Goal: Task Accomplishment & Management: Manage account settings

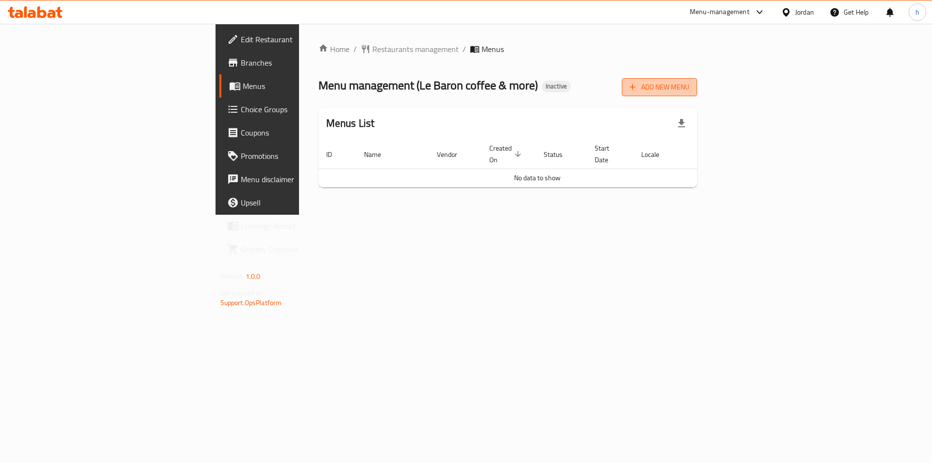
click at [690, 89] on span "Add New Menu" at bounding box center [660, 87] width 60 height 12
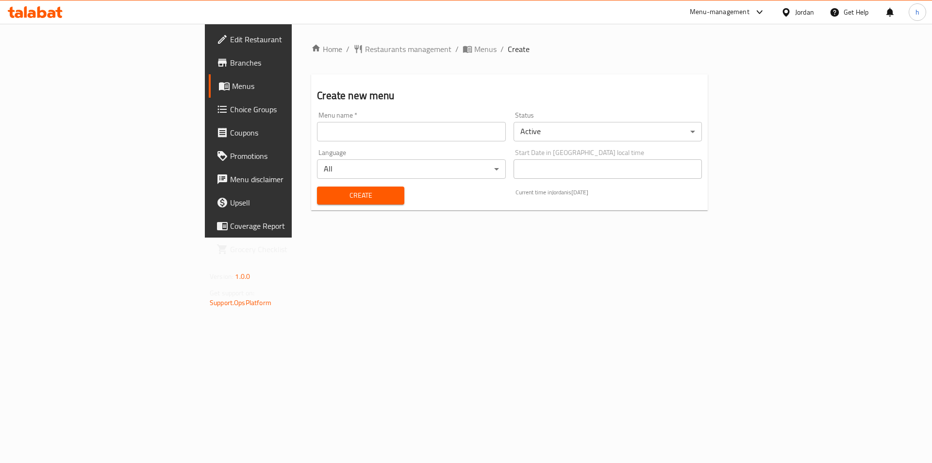
click at [360, 136] on input "text" at bounding box center [411, 131] width 188 height 19
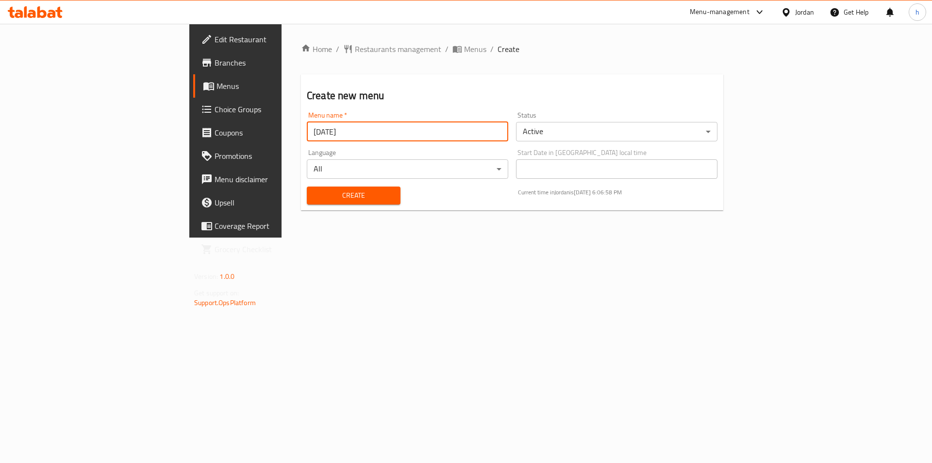
type input "[DATE]"
click at [331, 96] on h2 "Create new menu" at bounding box center [512, 95] width 411 height 15
click at [315, 196] on span "Create" at bounding box center [354, 195] width 78 height 12
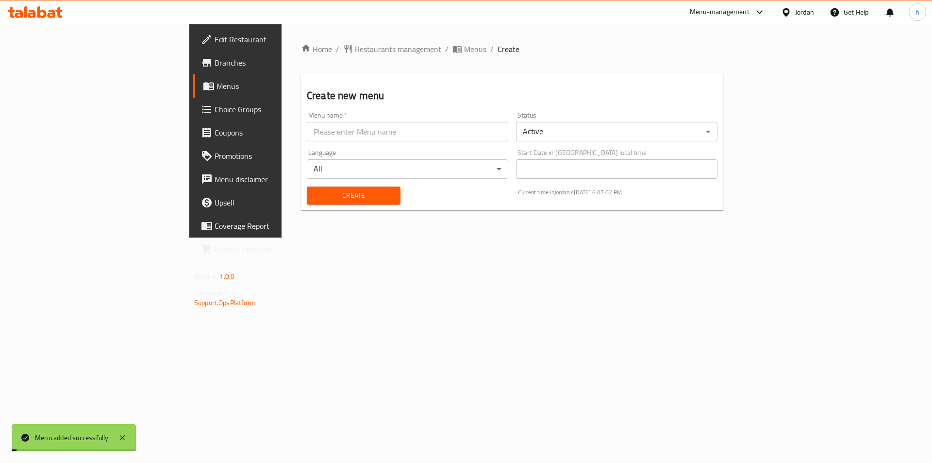
click at [217, 85] on span "Menus" at bounding box center [277, 86] width 121 height 12
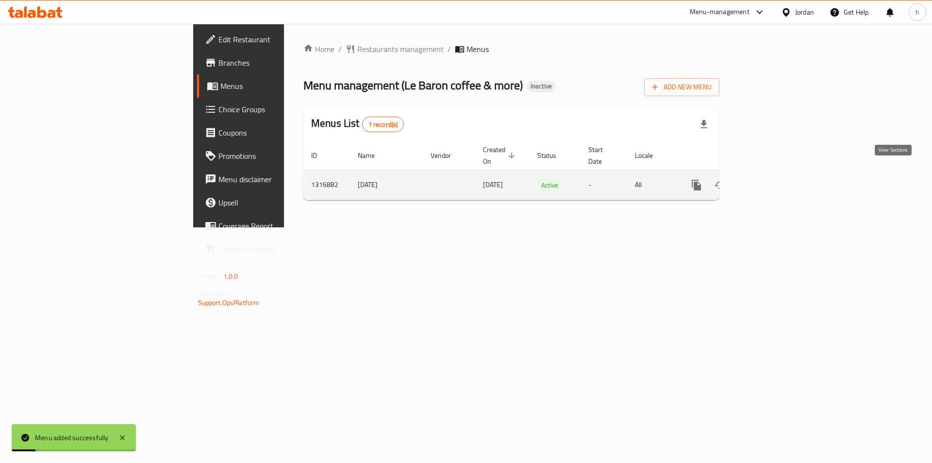
click at [773, 179] on icon "enhanced table" at bounding box center [767, 185] width 12 height 12
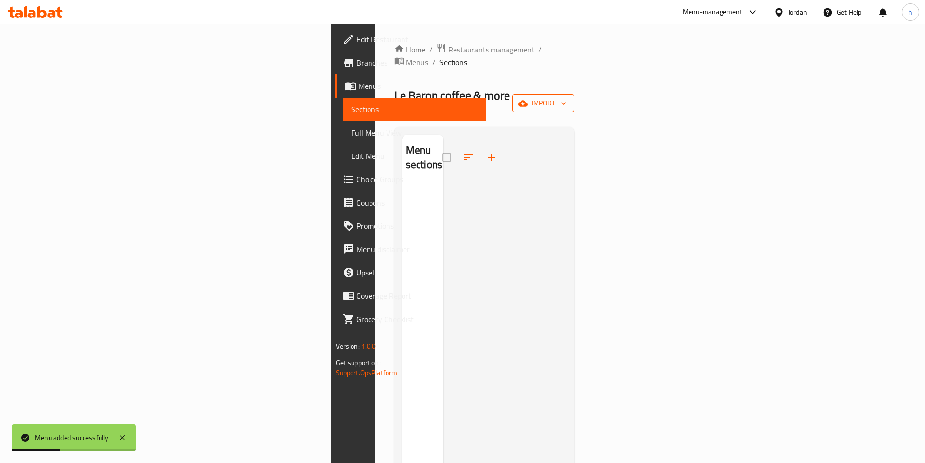
click at [567, 97] on span "import" at bounding box center [543, 103] width 47 height 12
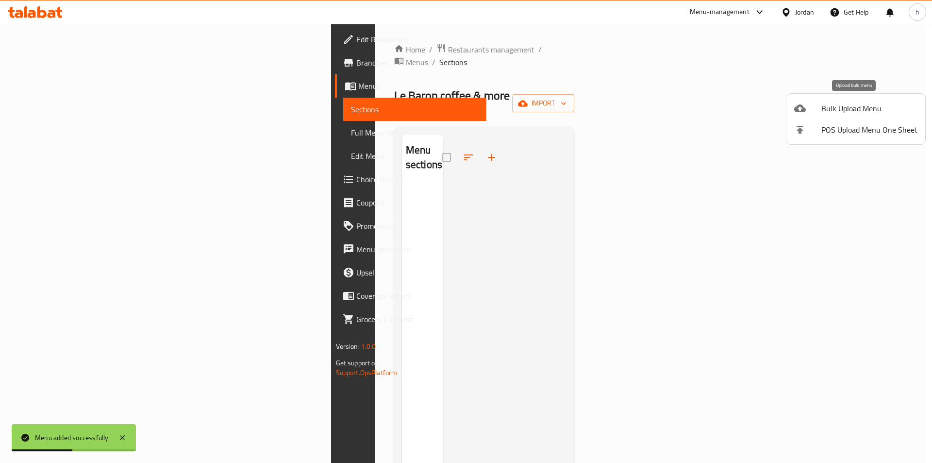
click at [814, 103] on div at bounding box center [807, 108] width 27 height 12
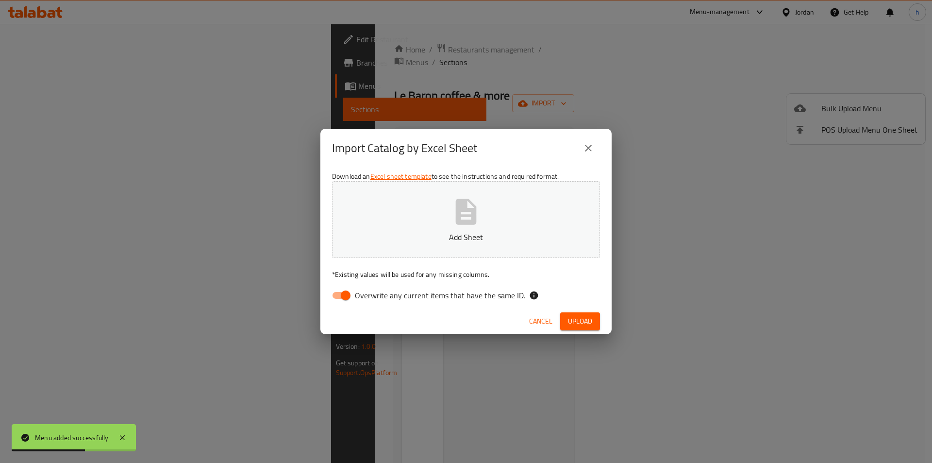
drag, startPoint x: 342, startPoint y: 297, endPoint x: 441, endPoint y: 240, distance: 113.8
click at [348, 290] on input "Overwrite any current items that have the same ID." at bounding box center [345, 295] width 55 height 18
checkbox input "false"
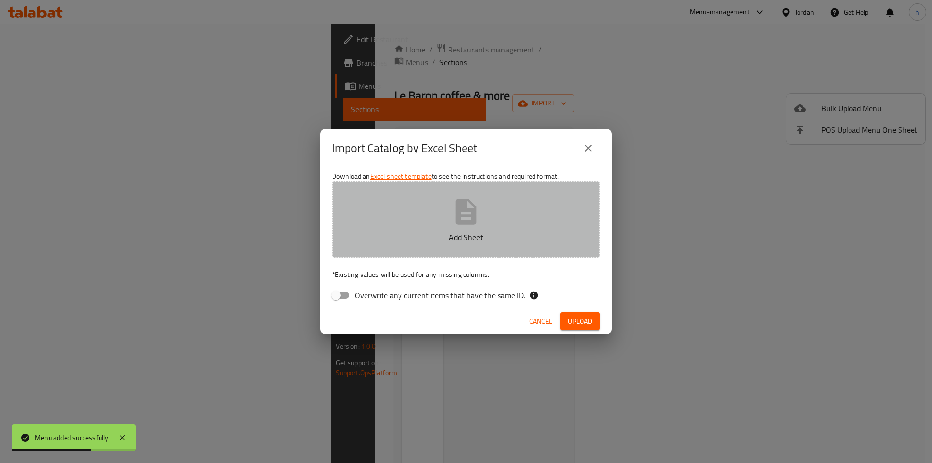
click at [464, 226] on icon "button" at bounding box center [466, 211] width 31 height 31
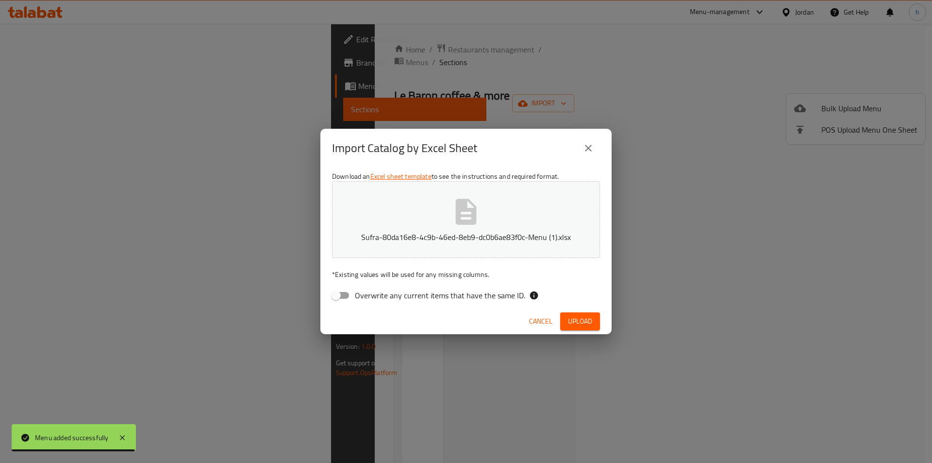
click at [587, 320] on span "Upload" at bounding box center [580, 321] width 24 height 12
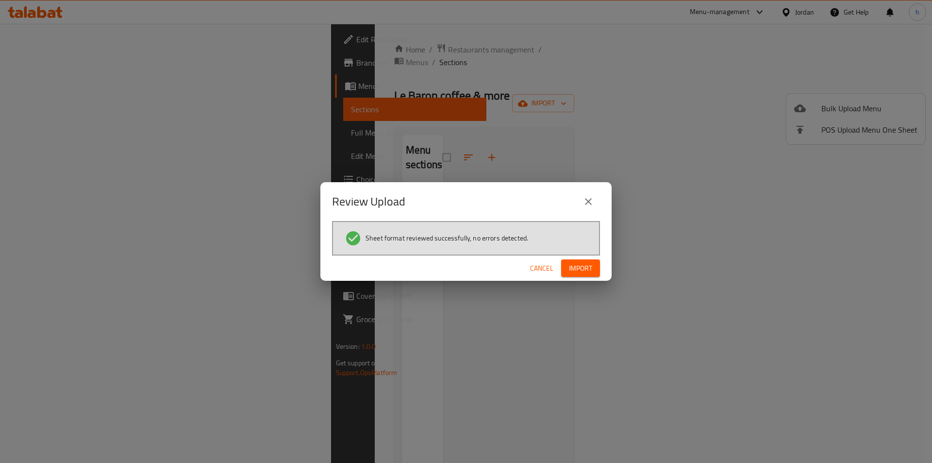
click at [580, 268] on span "Import" at bounding box center [580, 268] width 23 height 12
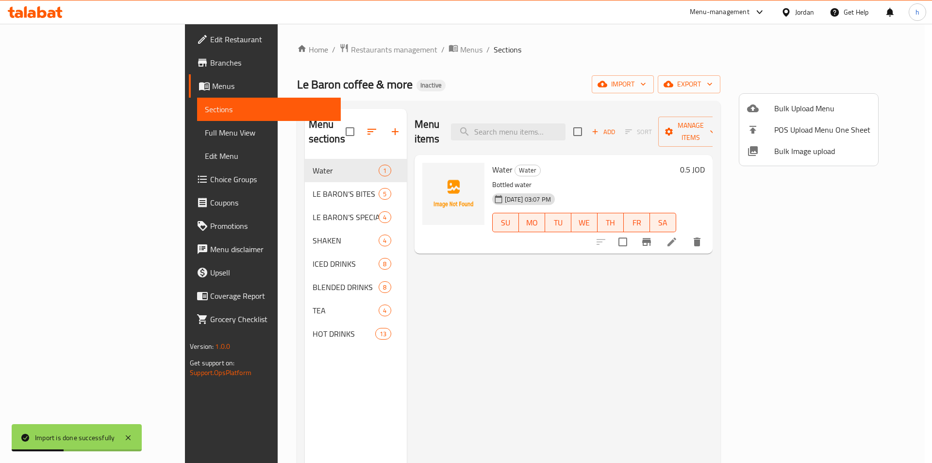
drag, startPoint x: 462, startPoint y: 324, endPoint x: 791, endPoint y: 154, distance: 369.9
click at [466, 321] on div at bounding box center [466, 231] width 932 height 463
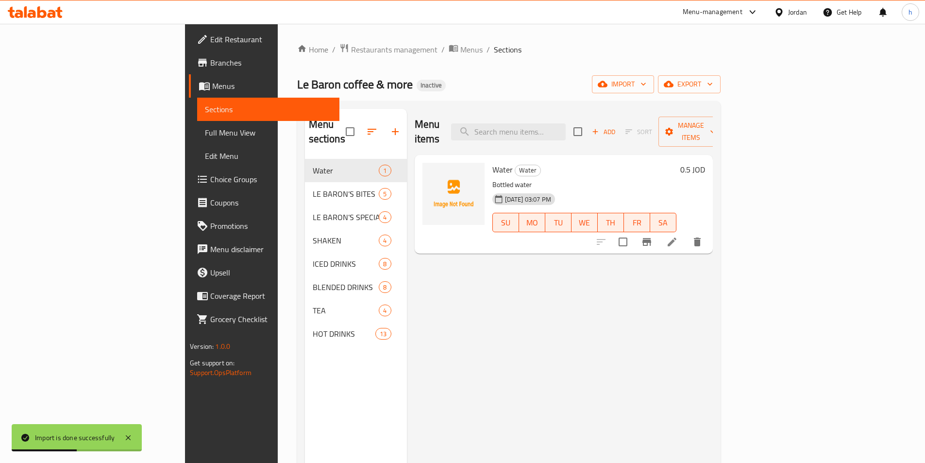
click at [685, 60] on div "Home / Restaurants management / Menus / Sections Le Baron coffee & more Inactiv…" at bounding box center [508, 311] width 423 height 536
click at [445, 59] on div "Home / Restaurants management / Menus / Sections Le Baron coffee & more Inactiv…" at bounding box center [508, 311] width 423 height 536
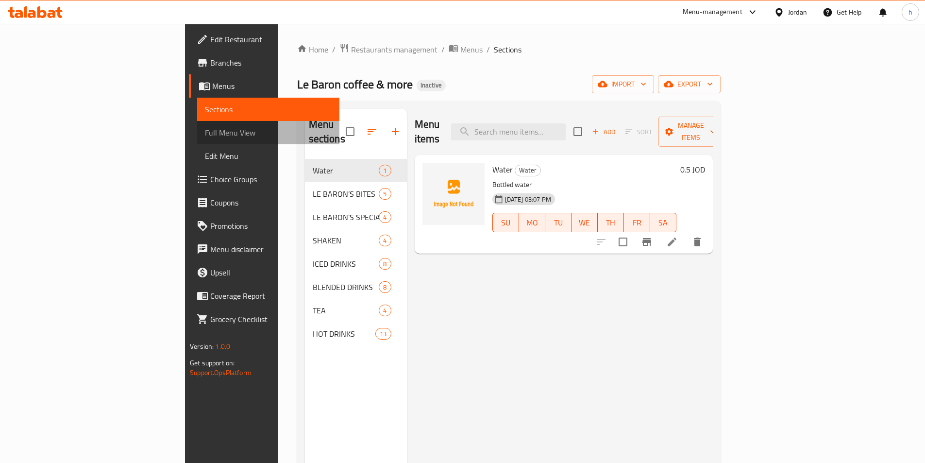
click at [205, 128] on span "Full Menu View" at bounding box center [268, 133] width 127 height 12
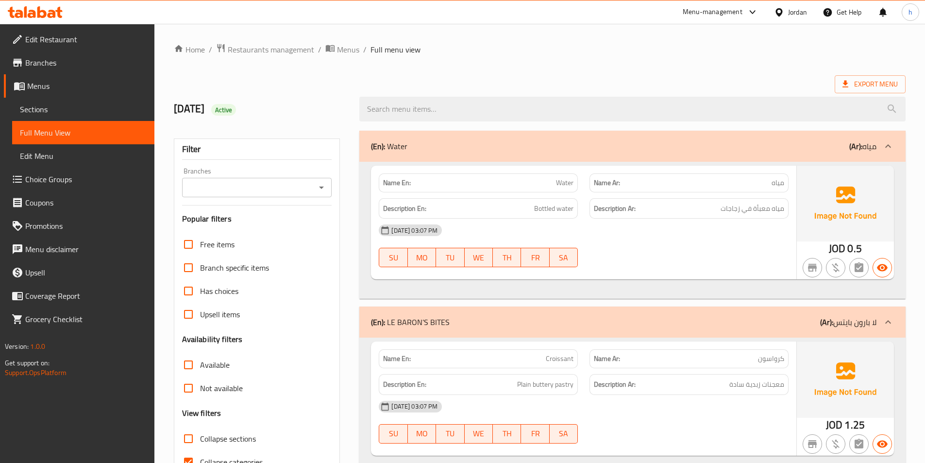
click at [466, 80] on div "Export Menu" at bounding box center [540, 84] width 732 height 18
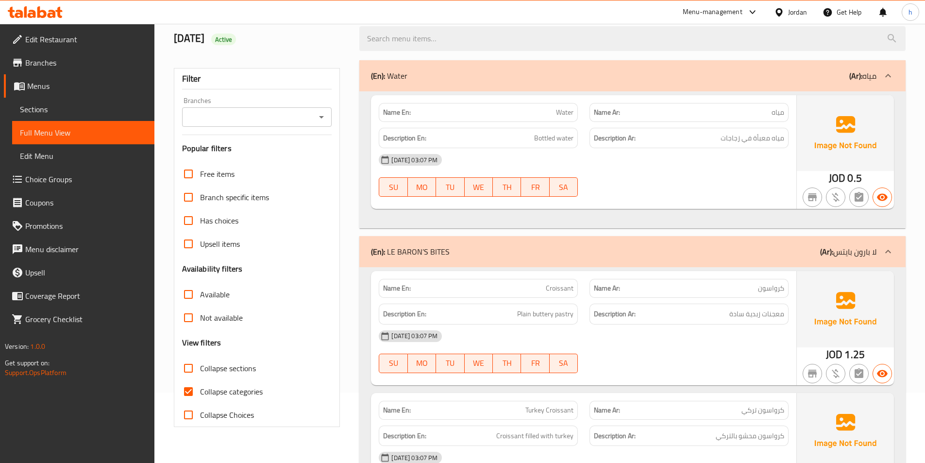
scroll to position [146, 0]
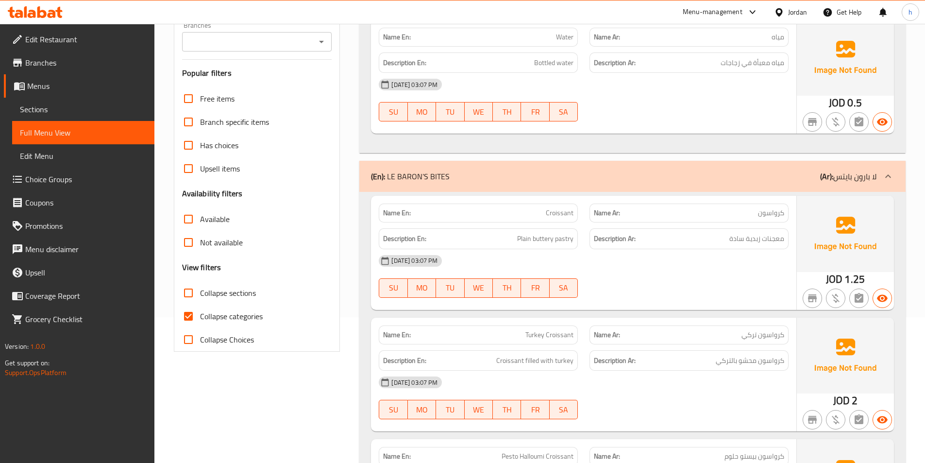
click at [191, 316] on input "Collapse categories" at bounding box center [188, 315] width 23 height 23
checkbox input "false"
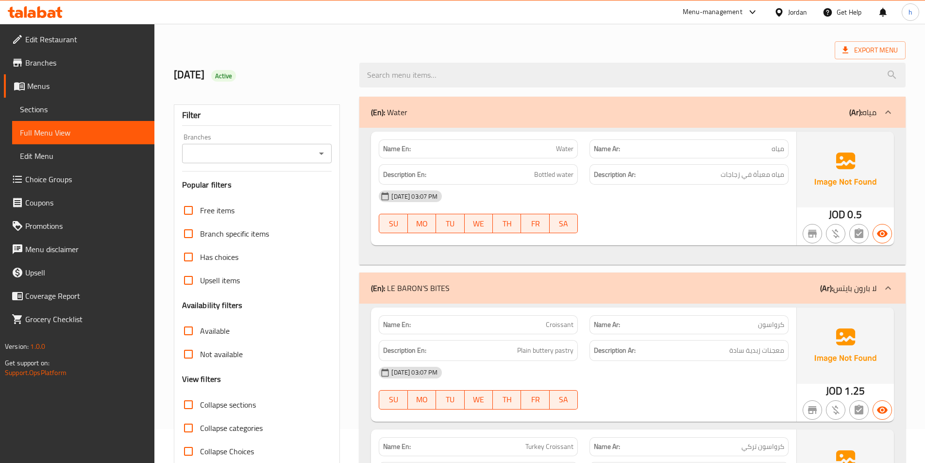
scroll to position [0, 0]
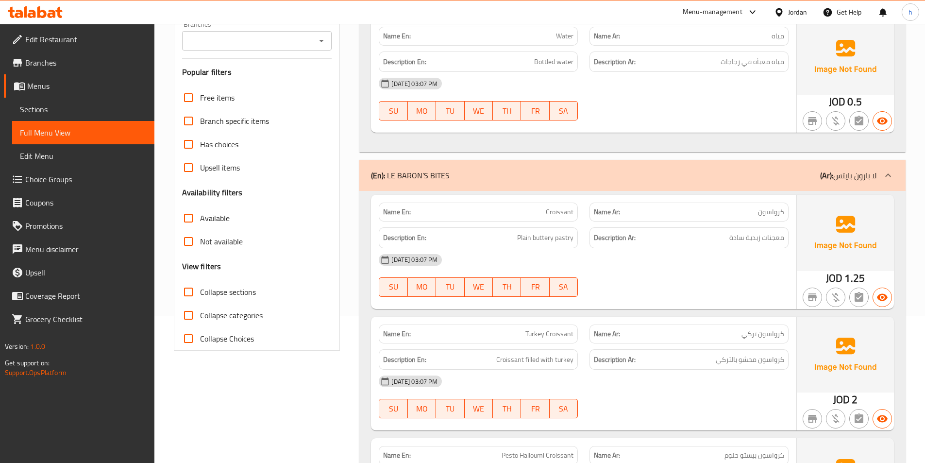
scroll to position [194, 0]
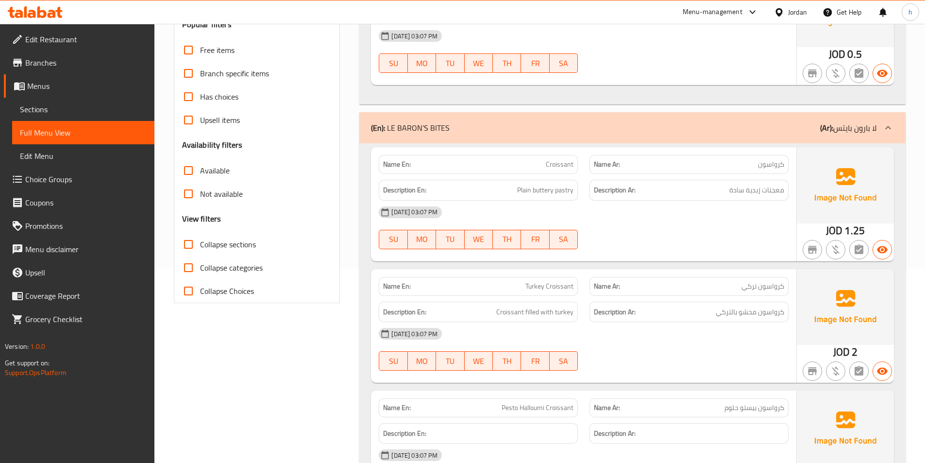
click at [753, 286] on span "كرواسون تركي" at bounding box center [762, 286] width 43 height 10
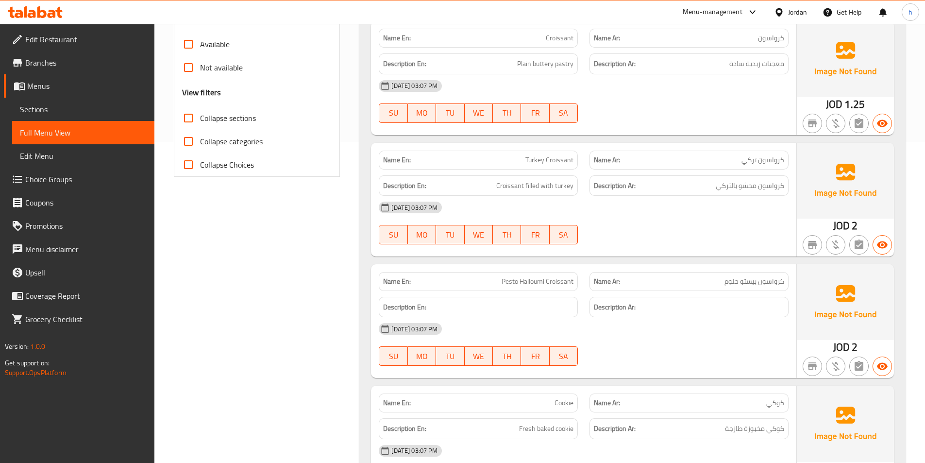
scroll to position [388, 0]
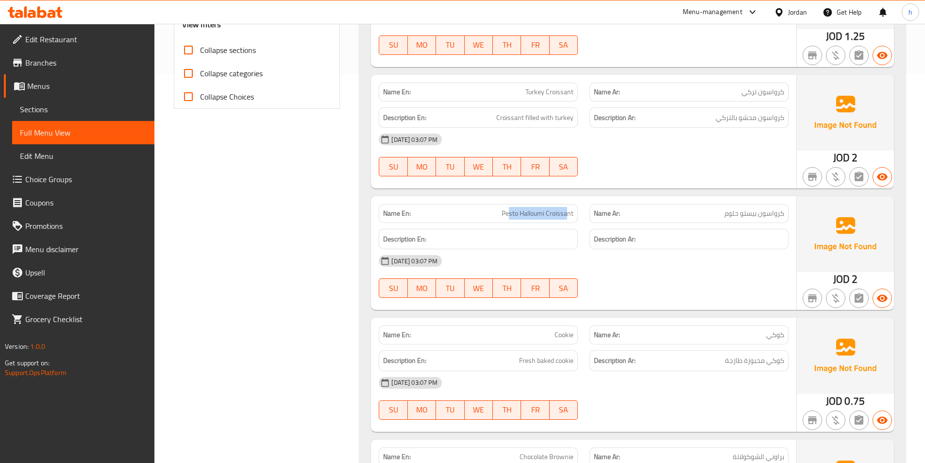
drag, startPoint x: 509, startPoint y: 216, endPoint x: 568, endPoint y: 215, distance: 58.8
click at [568, 215] on span "Pesto Halloumi Croissant" at bounding box center [538, 213] width 72 height 10
click at [748, 217] on span "كرواسون بيستو حلوم" at bounding box center [754, 213] width 60 height 10
click at [725, 215] on span "كرواسون بيستو حلوم" at bounding box center [754, 213] width 60 height 10
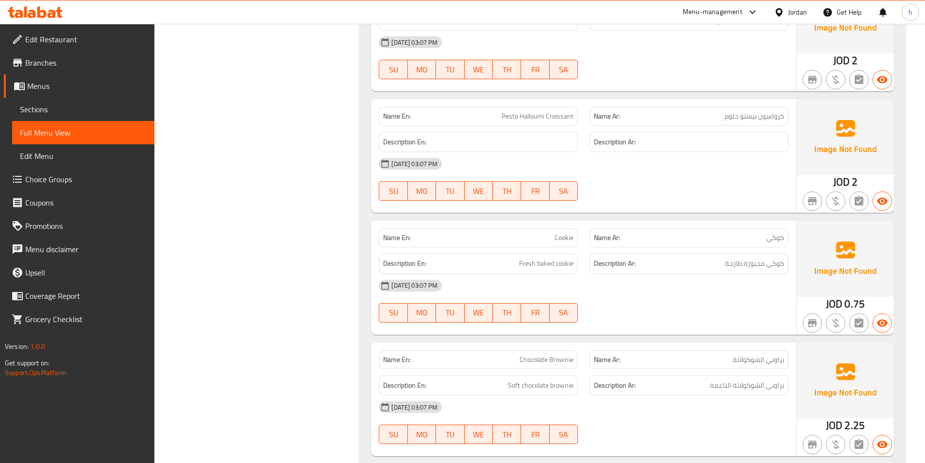
scroll to position [534, 0]
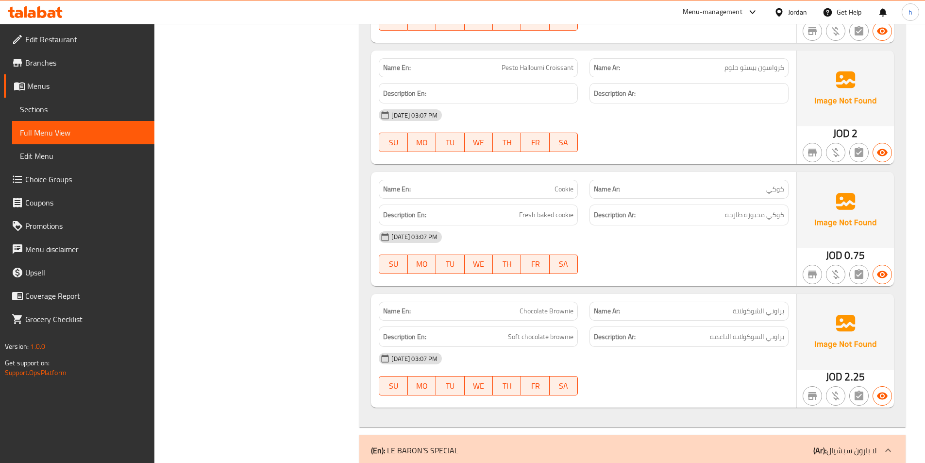
click at [519, 212] on h6 "Description En: Fresh baked cookie" at bounding box center [478, 215] width 190 height 12
click at [558, 216] on span "Fresh baked cookie" at bounding box center [546, 215] width 54 height 12
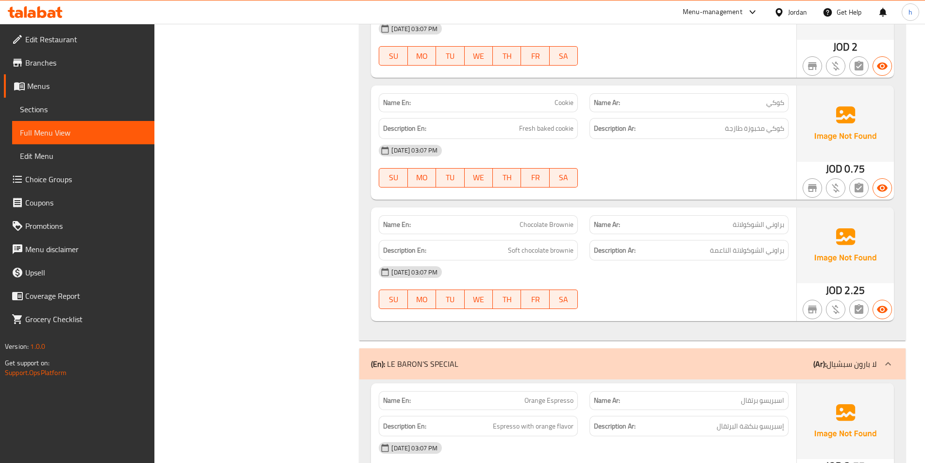
scroll to position [631, 0]
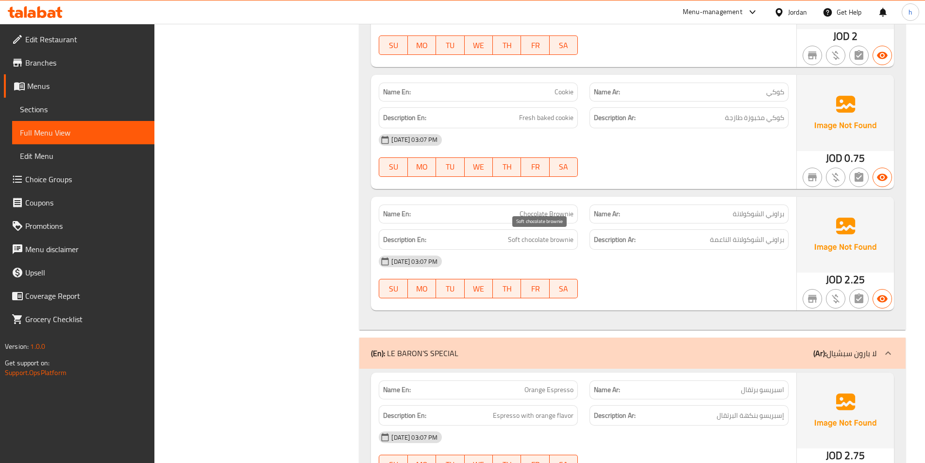
click at [514, 243] on span "Soft chocolate brownie" at bounding box center [541, 240] width 66 height 12
click at [533, 244] on span "Soft chocolate brownie" at bounding box center [541, 240] width 66 height 12
click at [561, 241] on span "Soft chocolate brownie" at bounding box center [541, 240] width 66 height 12
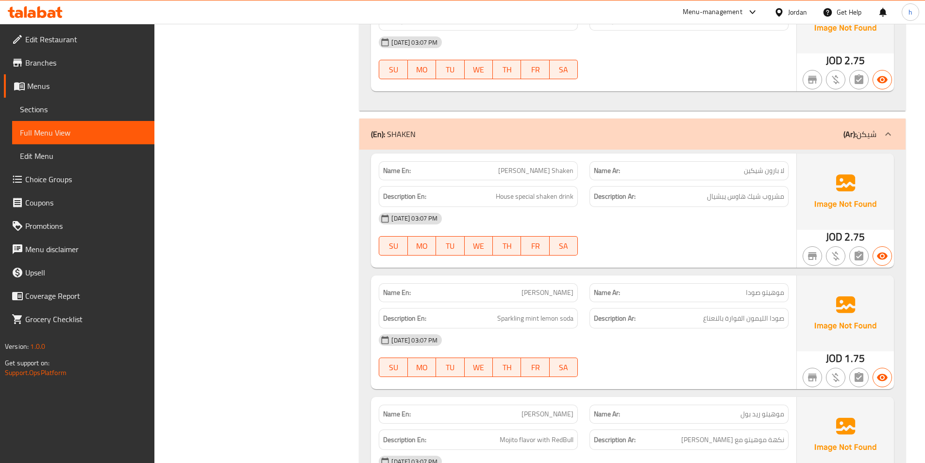
scroll to position [1408, 0]
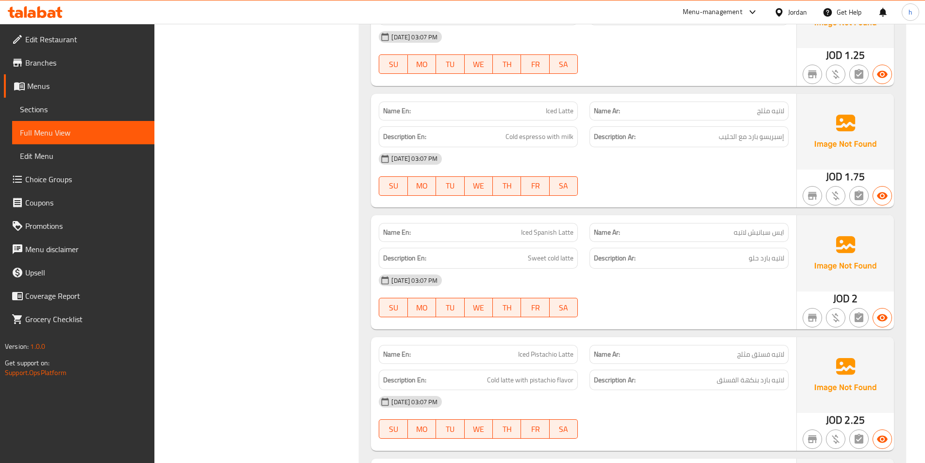
scroll to position [2136, 0]
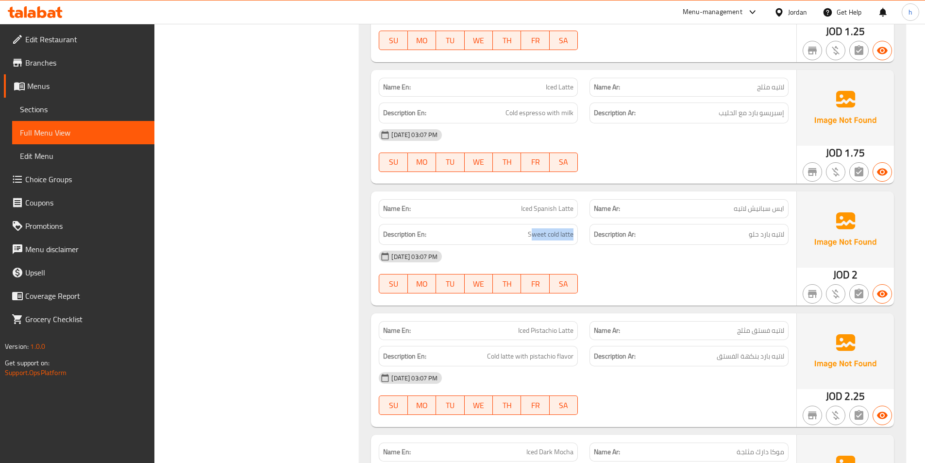
drag, startPoint x: 533, startPoint y: 235, endPoint x: 576, endPoint y: 237, distance: 43.3
click at [576, 237] on div "Description En: Sweet cold latte" at bounding box center [478, 234] width 199 height 21
click at [693, 263] on div "[DATE] 03:07 PM" at bounding box center [583, 256] width 421 height 23
click at [758, 238] on span "لاتيه بارد حلو" at bounding box center [766, 234] width 35 height 12
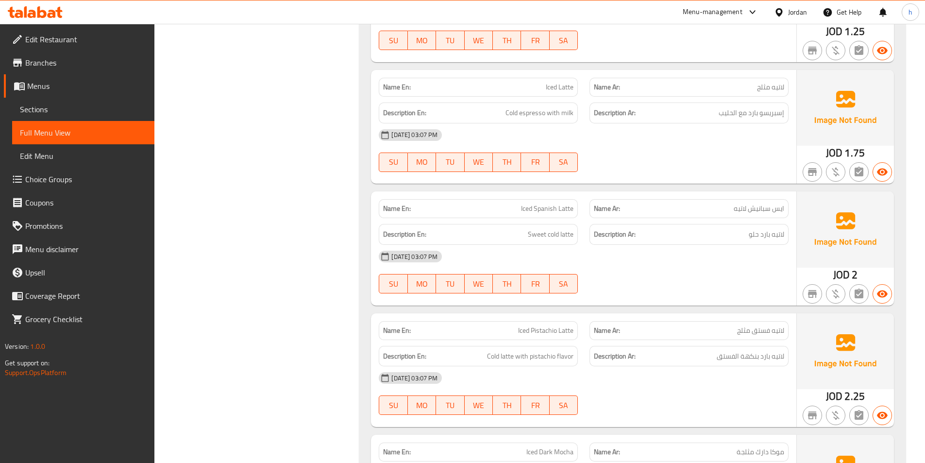
click at [680, 277] on div "12-10-2025 03:07 PM SU MO TU WE TH FR SA" at bounding box center [583, 272] width 421 height 54
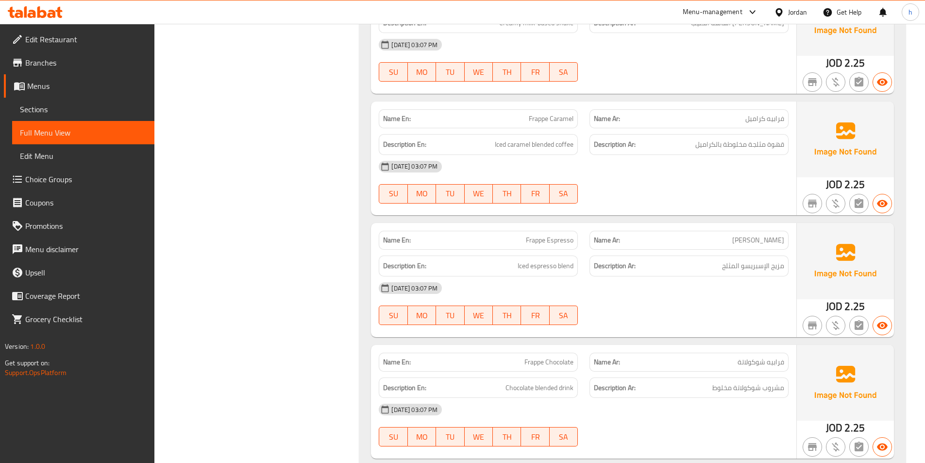
scroll to position [3302, 0]
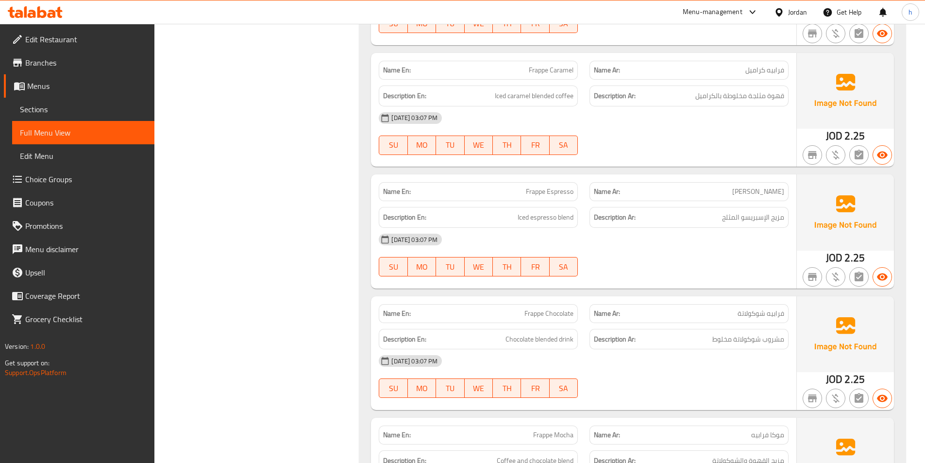
click at [530, 191] on span "Frappe Espresso" at bounding box center [550, 191] width 48 height 10
drag, startPoint x: 530, startPoint y: 191, endPoint x: 554, endPoint y: 190, distance: 23.8
click at [554, 190] on span "Frappe Espresso" at bounding box center [550, 191] width 48 height 10
click at [520, 216] on span "Iced espresso blend" at bounding box center [546, 217] width 56 height 12
drag, startPoint x: 520, startPoint y: 216, endPoint x: 571, endPoint y: 219, distance: 50.6
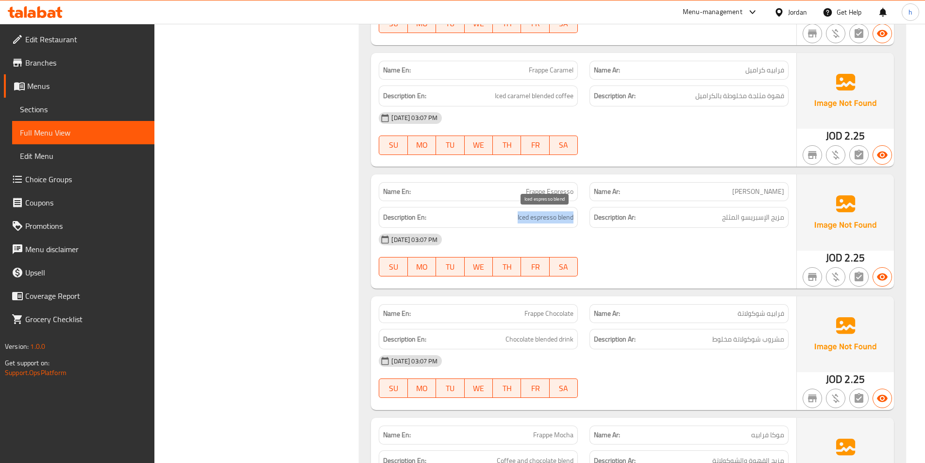
click at [571, 219] on span "Iced espresso blend" at bounding box center [546, 217] width 56 height 12
copy span "Iced espresso blend"
click at [530, 192] on span "Frappe Espresso" at bounding box center [550, 191] width 48 height 10
drag, startPoint x: 530, startPoint y: 192, endPoint x: 559, endPoint y: 192, distance: 29.6
click at [559, 192] on span "Frappe Espresso" at bounding box center [550, 191] width 48 height 10
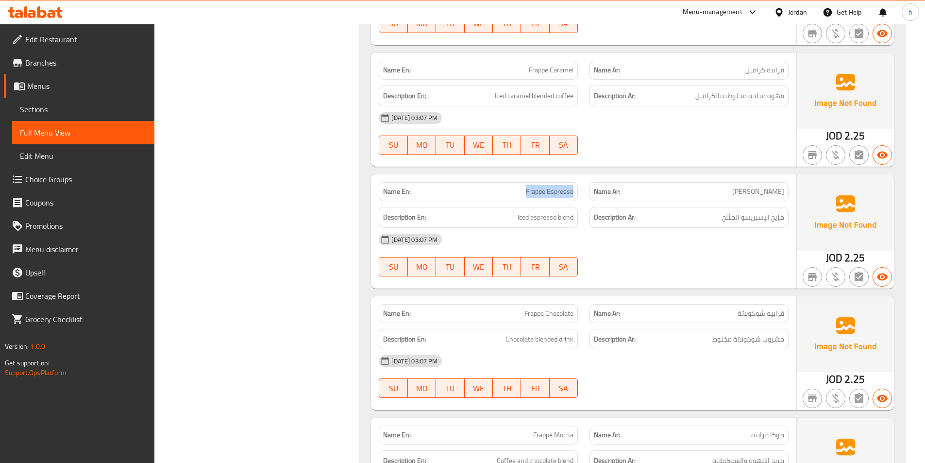
copy span "Frappe Espresso"
click at [640, 257] on div "12-10-2025 03:07 PM SU MO TU WE TH FR SA" at bounding box center [583, 255] width 421 height 54
click at [533, 194] on span "Frappe Espresso" at bounding box center [550, 191] width 48 height 10
drag, startPoint x: 533, startPoint y: 194, endPoint x: 555, endPoint y: 193, distance: 22.3
click at [555, 193] on span "Frappe Espresso" at bounding box center [550, 191] width 48 height 10
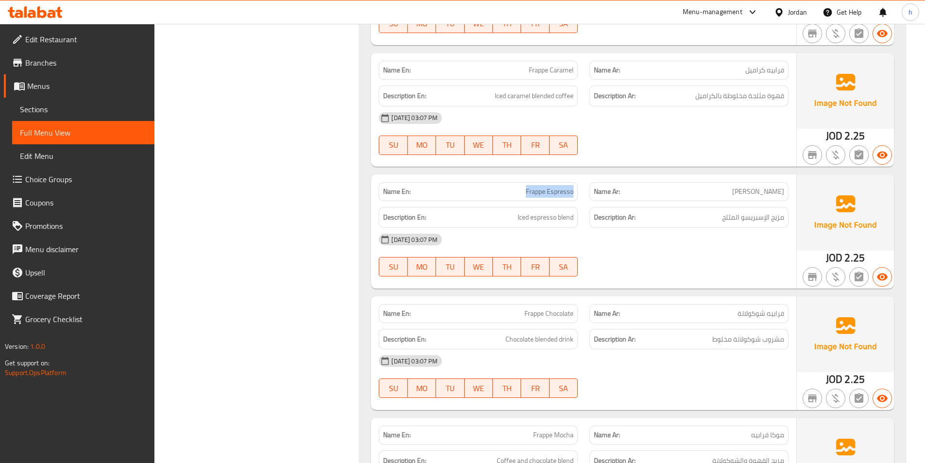
copy span "Frappe Espresso"
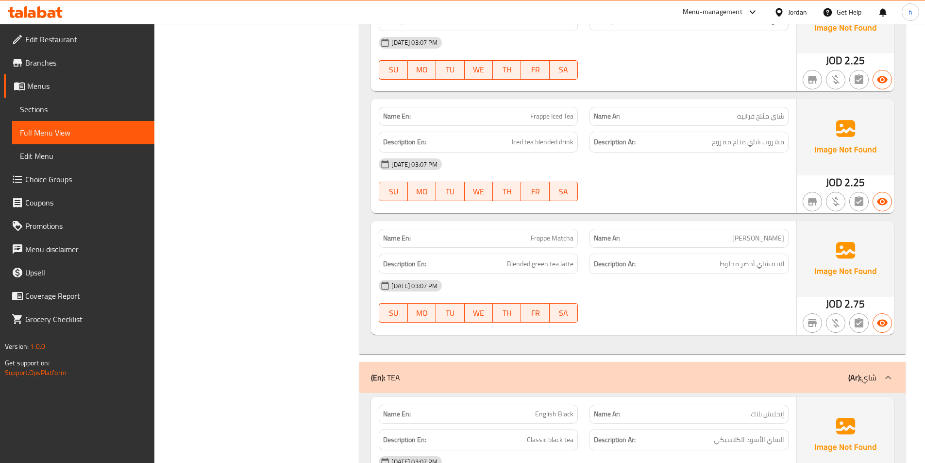
scroll to position [3787, 0]
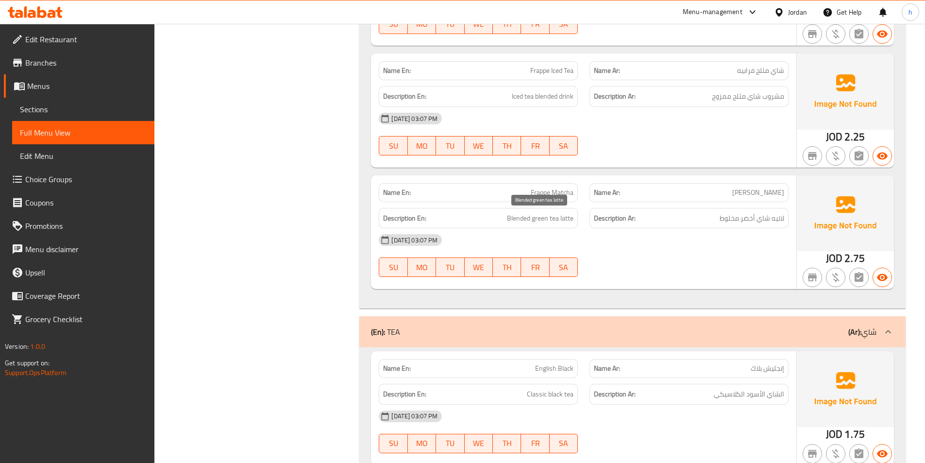
click at [520, 220] on span "Blended green tea latte" at bounding box center [540, 218] width 67 height 12
drag, startPoint x: 520, startPoint y: 220, endPoint x: 565, endPoint y: 221, distance: 45.2
click at [565, 221] on span "Blended green tea latte" at bounding box center [540, 218] width 67 height 12
copy span "Blended green tea latte"
click at [537, 190] on span "Frappe Matcha" at bounding box center [552, 192] width 43 height 10
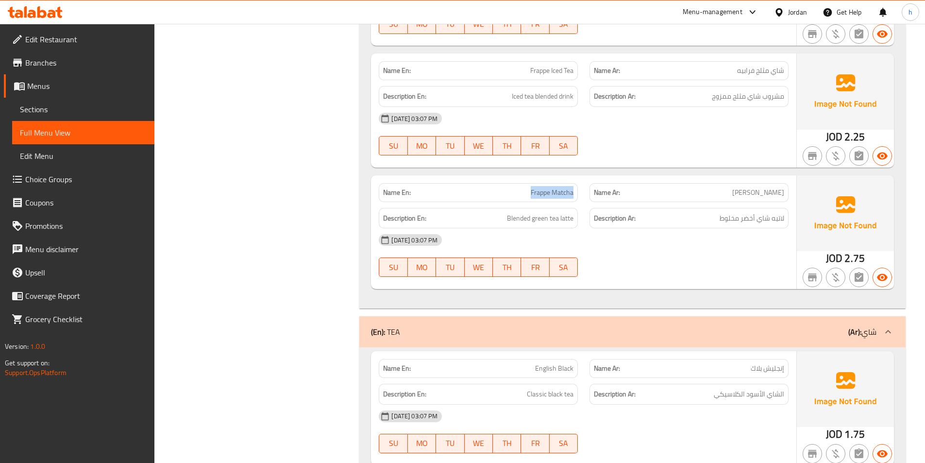
drag, startPoint x: 537, startPoint y: 190, endPoint x: 564, endPoint y: 193, distance: 27.8
click at [564, 193] on span "Frappe Matcha" at bounding box center [552, 192] width 43 height 10
copy span "Frappe Matcha"
click at [678, 177] on div "Name Ar: فرابيه ماتشا" at bounding box center [689, 192] width 211 height 31
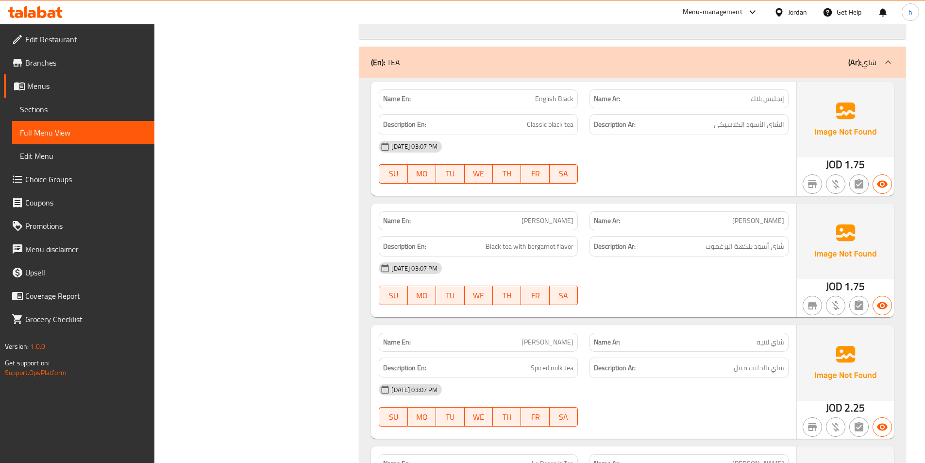
scroll to position [4079, 0]
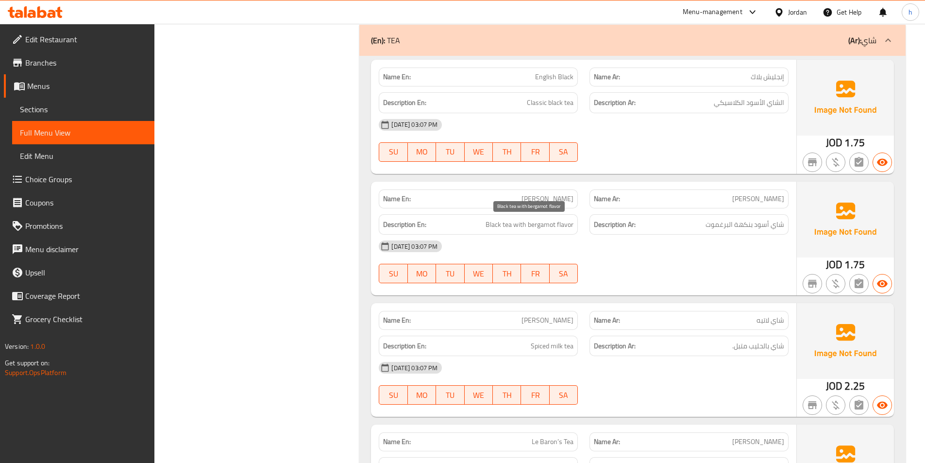
click at [537, 225] on span "Black tea with bergamot flavor" at bounding box center [530, 225] width 88 height 12
copy span "bergamot"
click at [624, 286] on div at bounding box center [689, 283] width 211 height 12
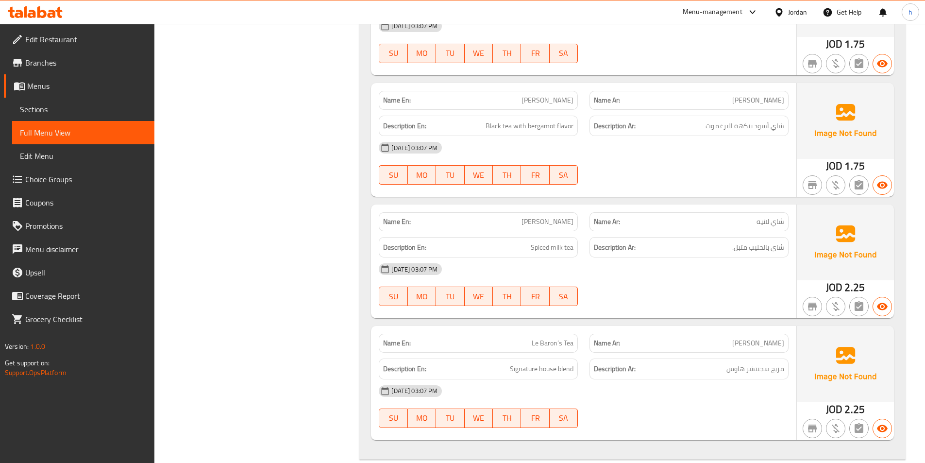
scroll to position [4224, 0]
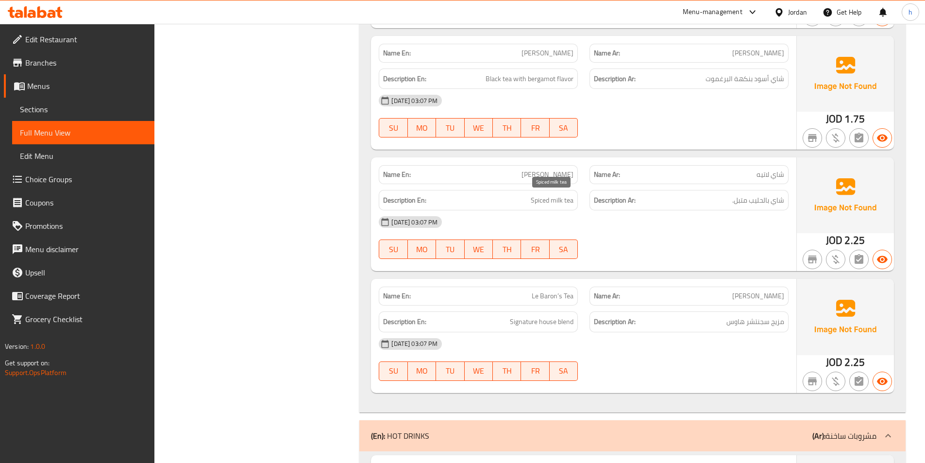
click at [540, 202] on span "Spiced milk tea" at bounding box center [552, 200] width 43 height 12
drag, startPoint x: 540, startPoint y: 202, endPoint x: 579, endPoint y: 208, distance: 39.2
click at [579, 208] on div "Description En: Spiced milk tea" at bounding box center [478, 200] width 211 height 33
copy span "Spiced milk tea"
click at [548, 170] on span "[PERSON_NAME]" at bounding box center [547, 174] width 52 height 10
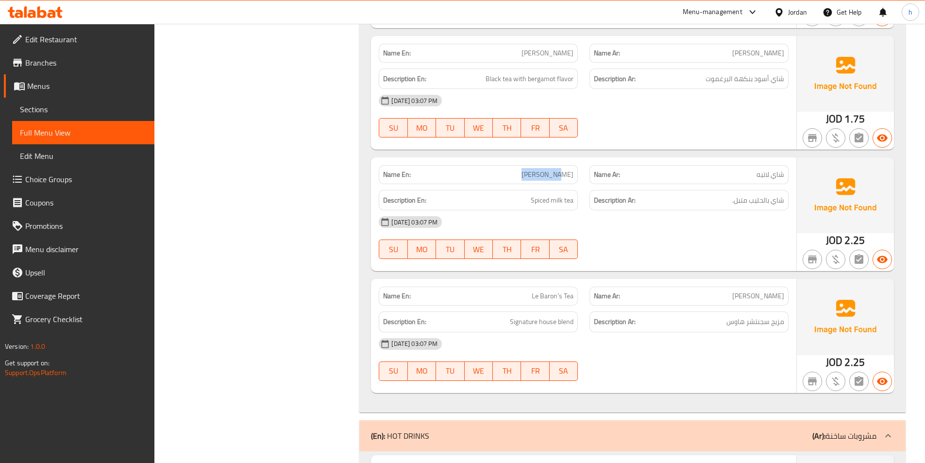
drag, startPoint x: 548, startPoint y: 170, endPoint x: 560, endPoint y: 173, distance: 12.5
click at [560, 173] on span "[PERSON_NAME]" at bounding box center [547, 174] width 52 height 10
copy span "[PERSON_NAME]"
click at [638, 208] on div "Description Ar: شاي بالحليب متبل." at bounding box center [688, 200] width 199 height 21
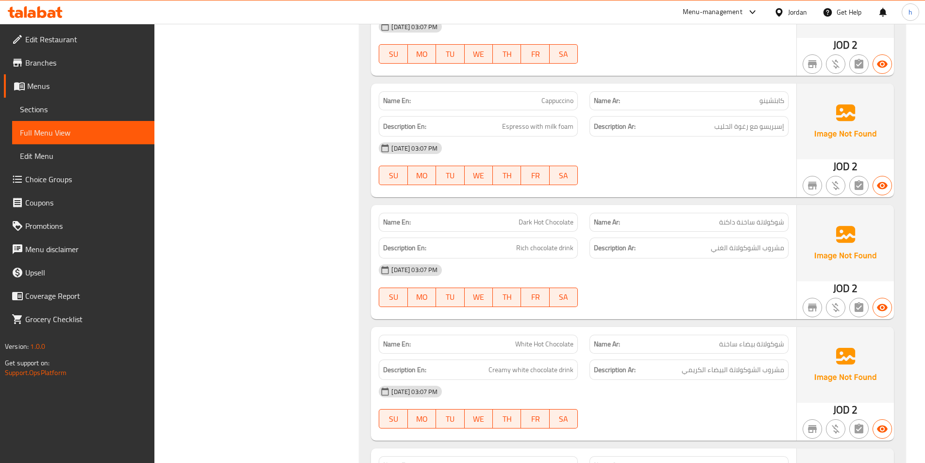
scroll to position [5098, 0]
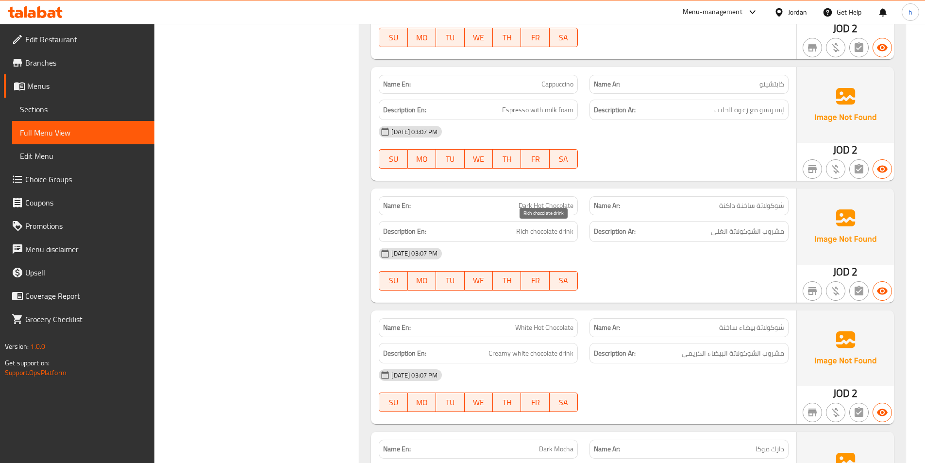
click at [522, 235] on span "Rich chocolate drink" at bounding box center [544, 231] width 57 height 12
copy span "Rich"
click at [575, 237] on div "Description En: Rich chocolate drink" at bounding box center [478, 231] width 199 height 21
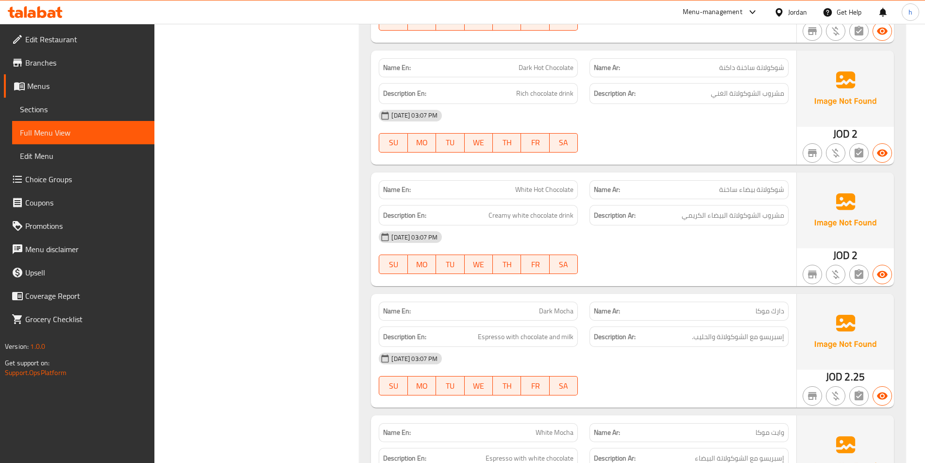
scroll to position [5293, 0]
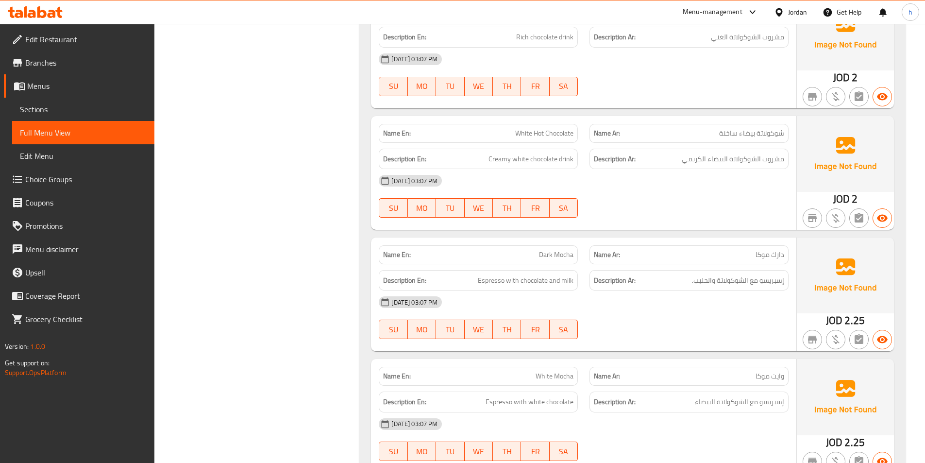
click at [627, 215] on div at bounding box center [689, 218] width 211 height 12
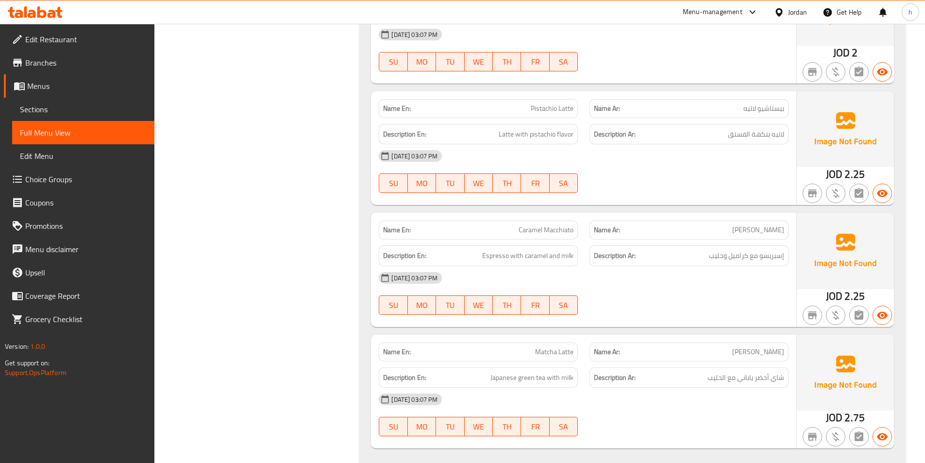
scroll to position [5827, 0]
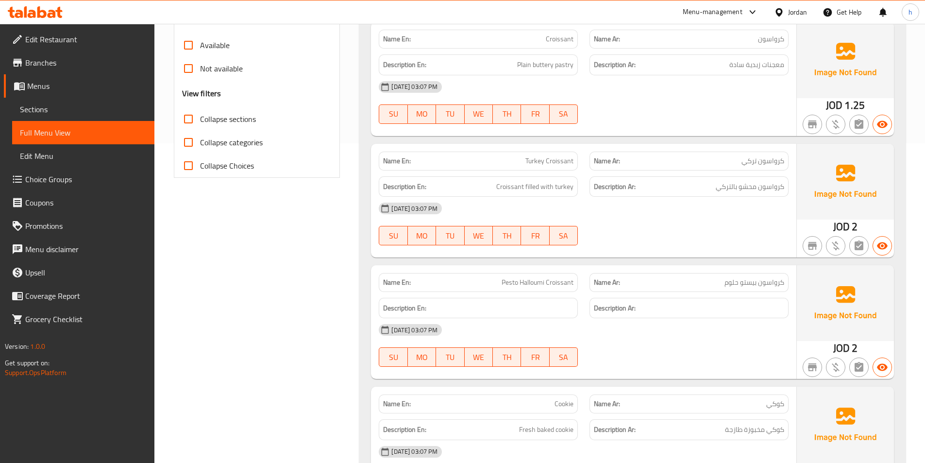
scroll to position [0, 0]
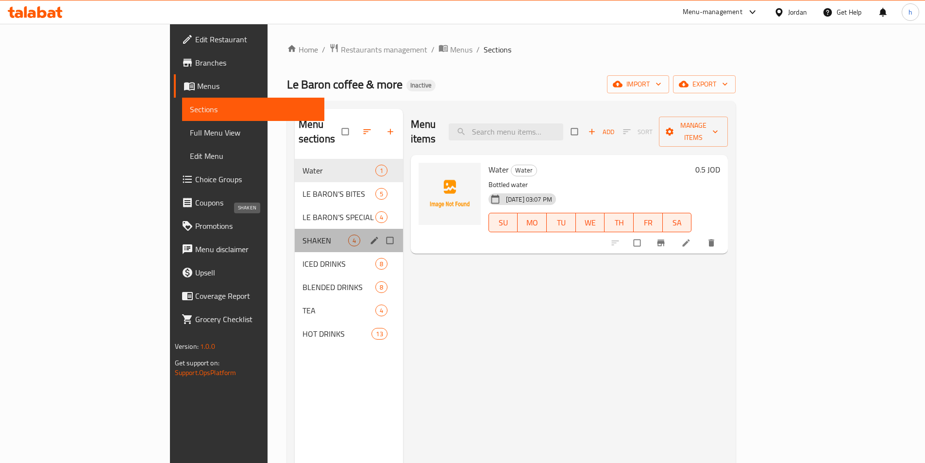
click at [303, 235] on span "SHAKEN" at bounding box center [326, 241] width 46 height 12
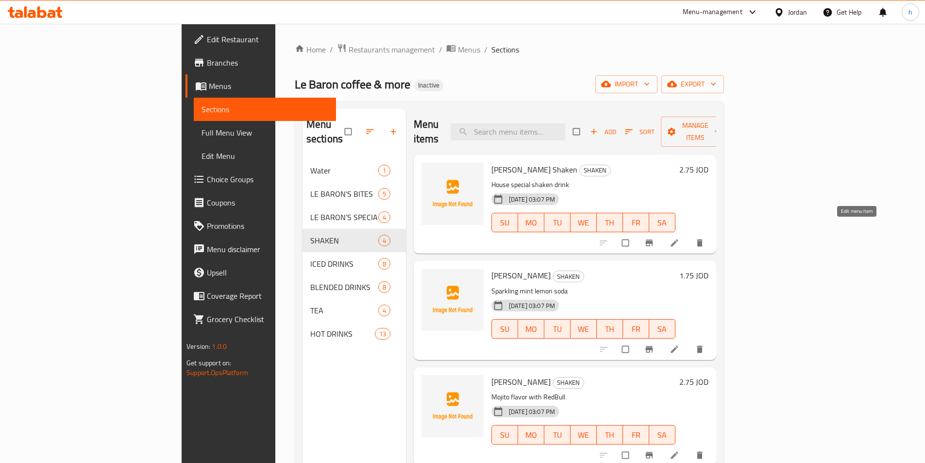
click at [678, 239] on icon at bounding box center [674, 242] width 7 height 7
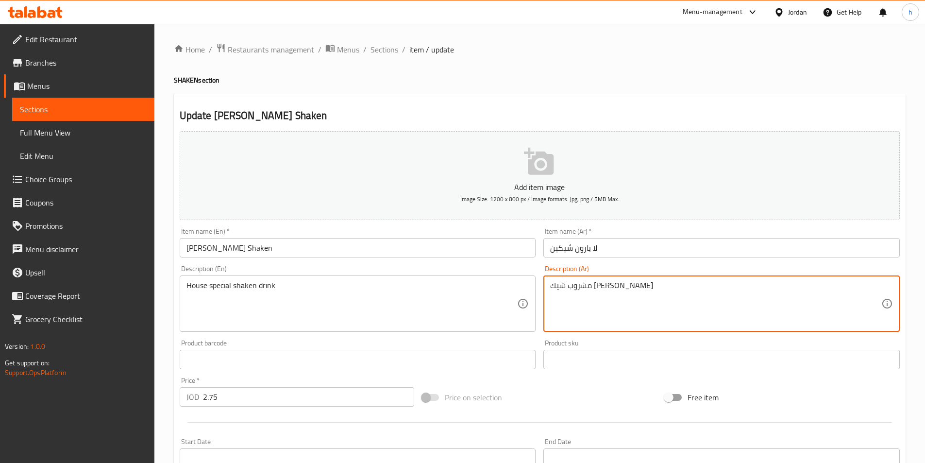
type textarea "مشروب شيك [PERSON_NAME]"
click at [663, 97] on div "Update Le Baron’s Shaken Add item image Image Size: 1200 x 800 px / Image forma…" at bounding box center [540, 376] width 732 height 565
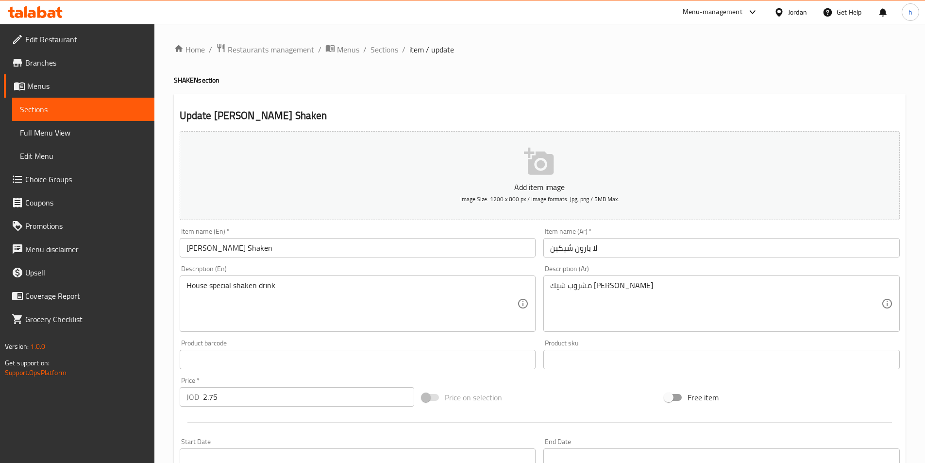
click at [576, 81] on h4 "SHAKEN section" at bounding box center [540, 80] width 732 height 10
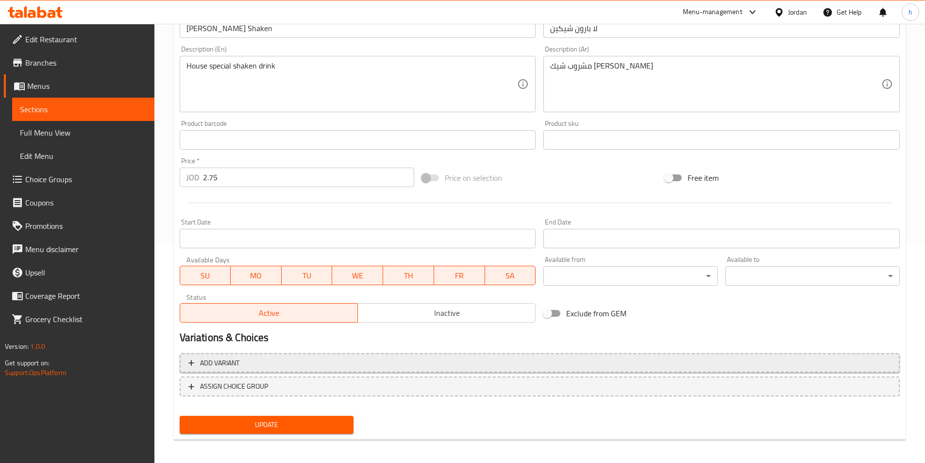
scroll to position [223, 0]
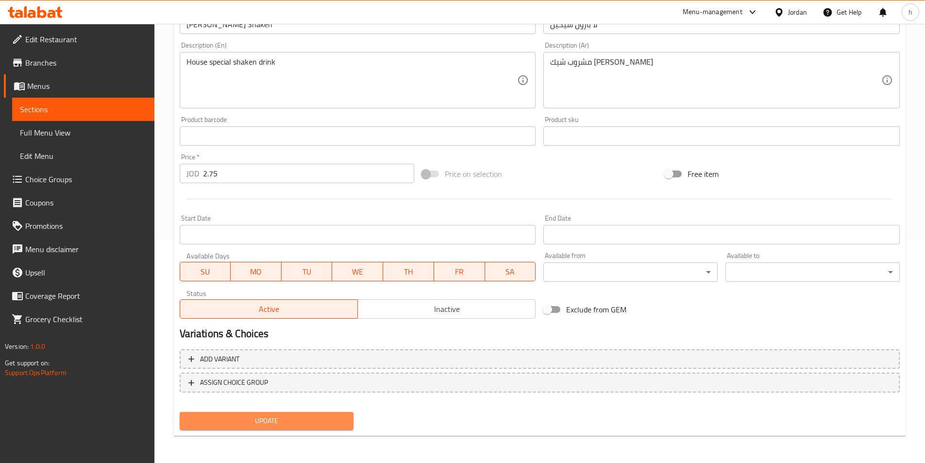
click at [284, 421] on span "Update" at bounding box center [266, 421] width 159 height 12
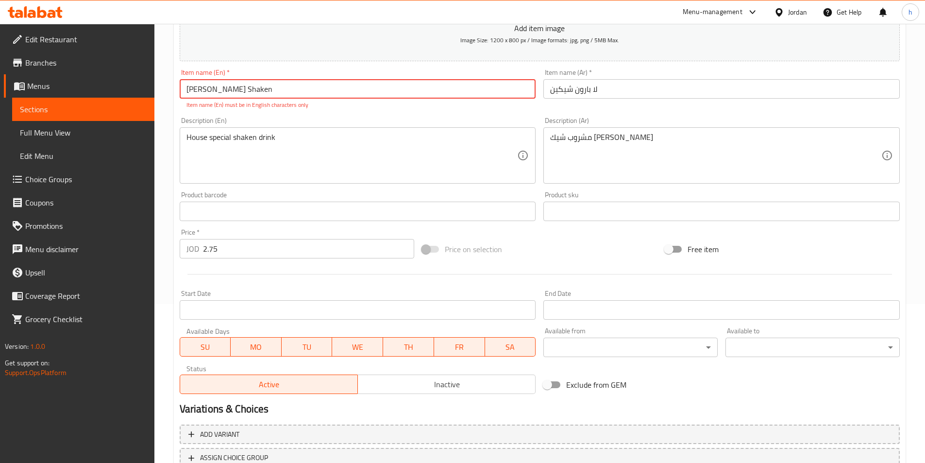
scroll to position [78, 0]
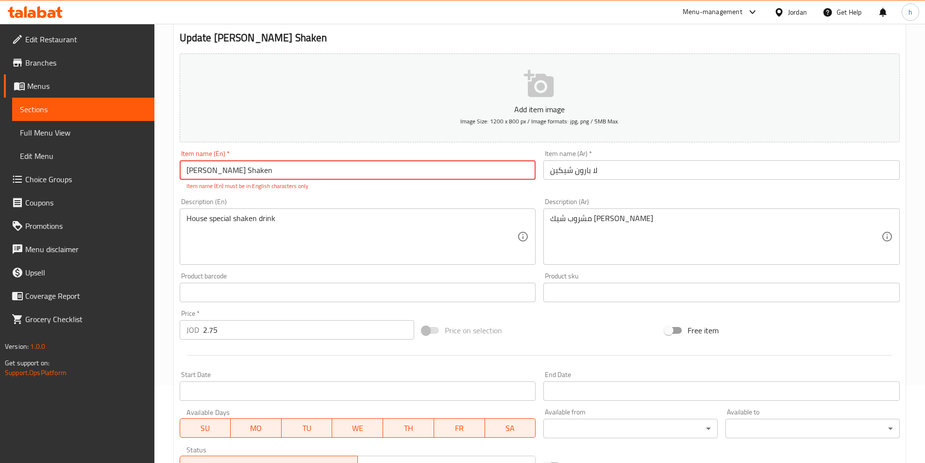
click at [217, 175] on input "Le Baron’s Shaken" at bounding box center [358, 169] width 356 height 19
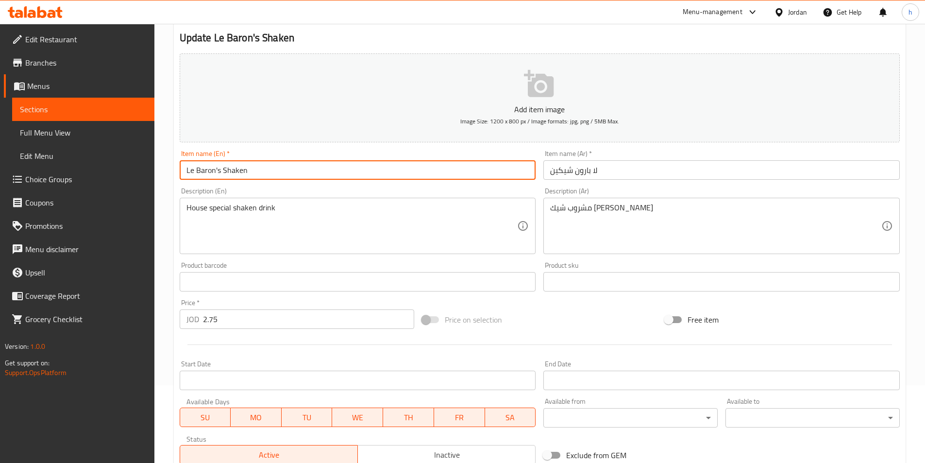
type input "Le Baron's Shaken"
click at [289, 196] on div "Description (En) House special shaken drink Description (En)" at bounding box center [358, 220] width 356 height 67
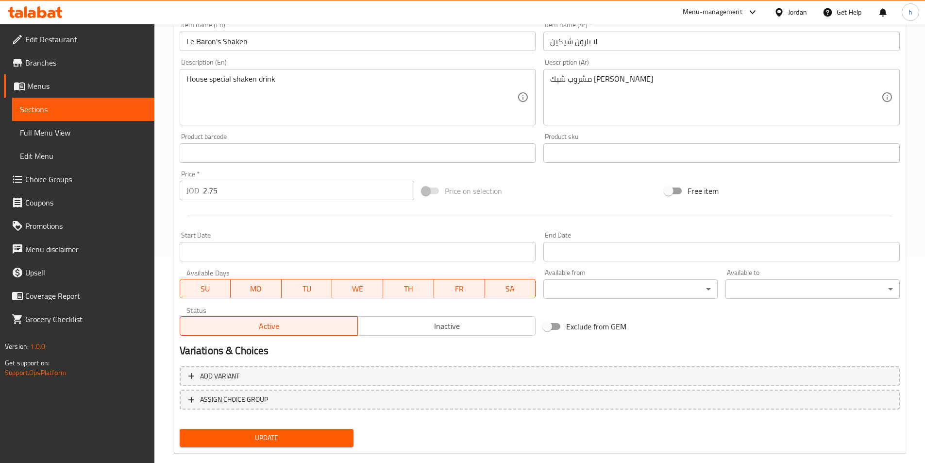
scroll to position [223, 0]
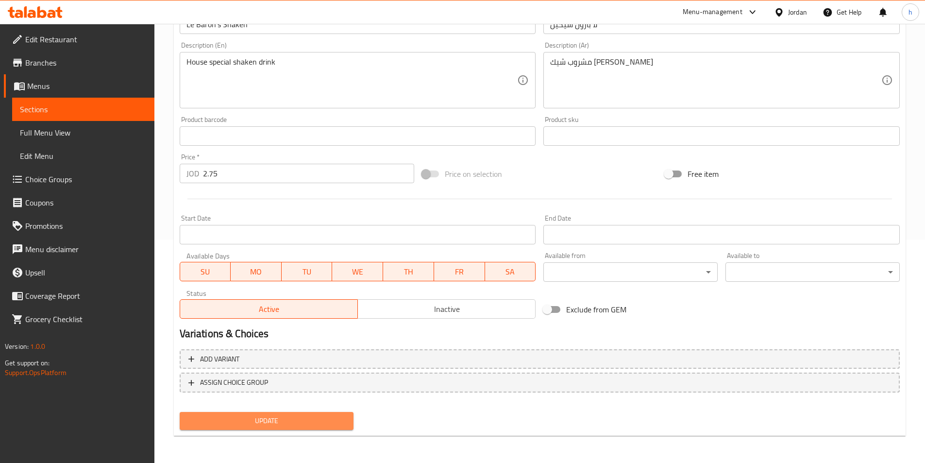
click at [275, 418] on span "Update" at bounding box center [266, 421] width 159 height 12
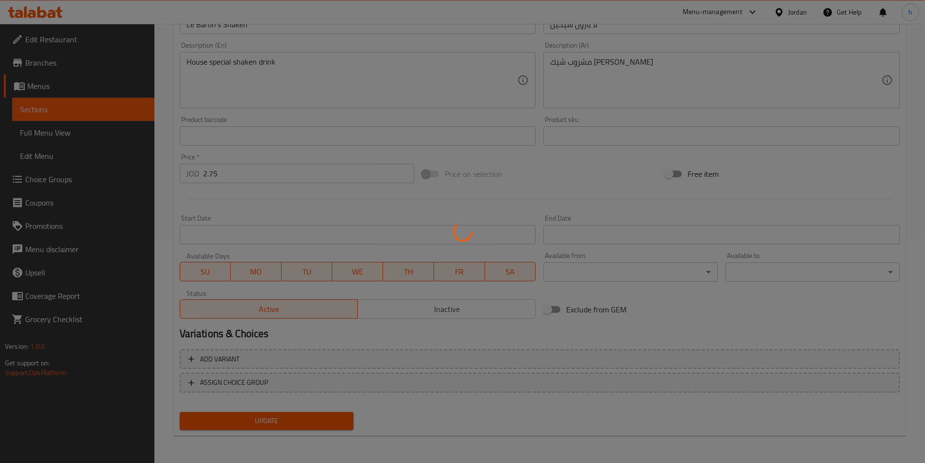
scroll to position [0, 0]
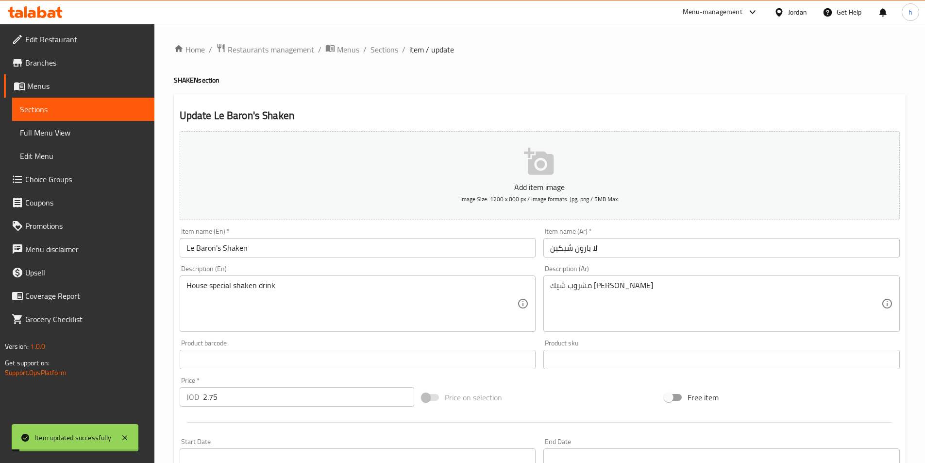
click at [91, 115] on span "Sections" at bounding box center [83, 109] width 127 height 12
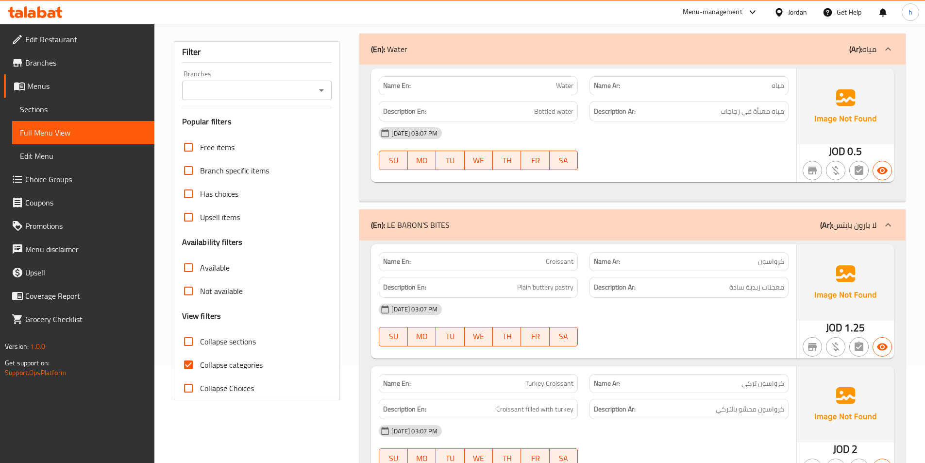
click at [190, 365] on input "Collapse categories" at bounding box center [188, 364] width 23 height 23
checkbox input "false"
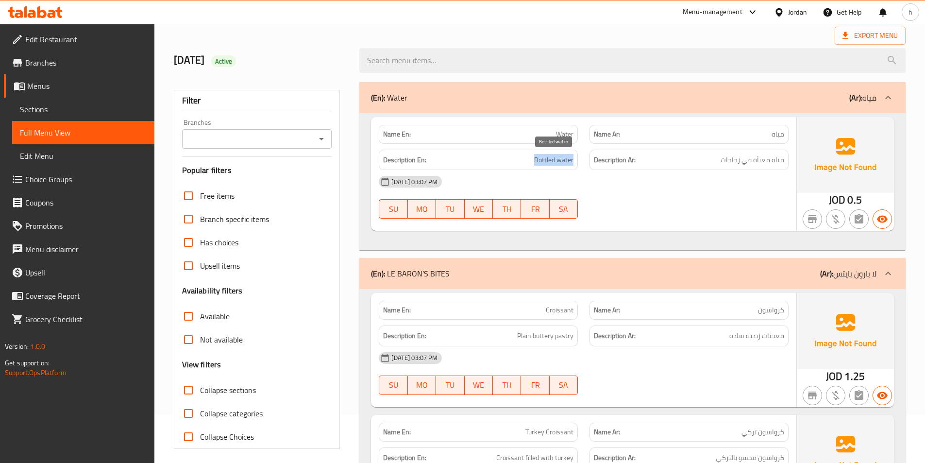
drag, startPoint x: 533, startPoint y: 161, endPoint x: 574, endPoint y: 162, distance: 40.8
click at [574, 162] on div "Description En: Bottled water" at bounding box center [478, 160] width 199 height 21
click at [555, 159] on span "Bottled water" at bounding box center [553, 160] width 39 height 12
drag, startPoint x: 718, startPoint y: 157, endPoint x: 787, endPoint y: 159, distance: 68.5
click at [787, 160] on div "Description Ar: مياه معبأة في زجاجات" at bounding box center [688, 160] width 199 height 21
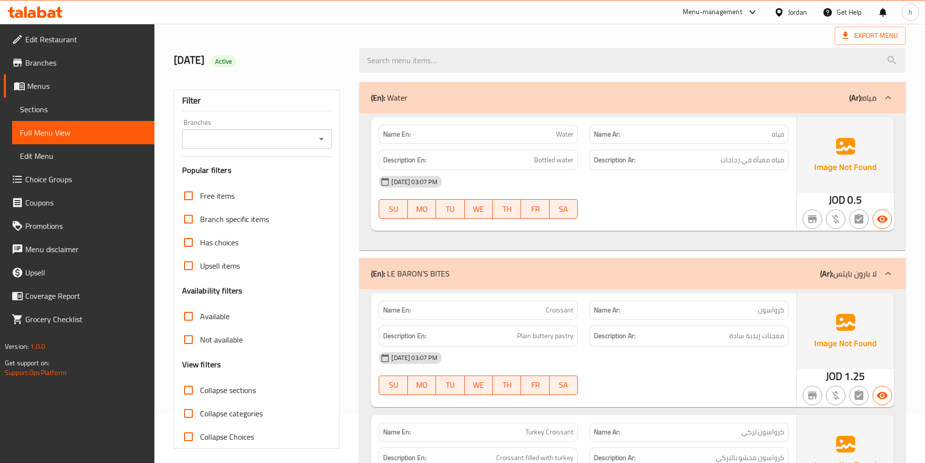
click at [702, 190] on div "[DATE] 03:07 PM" at bounding box center [583, 181] width 421 height 23
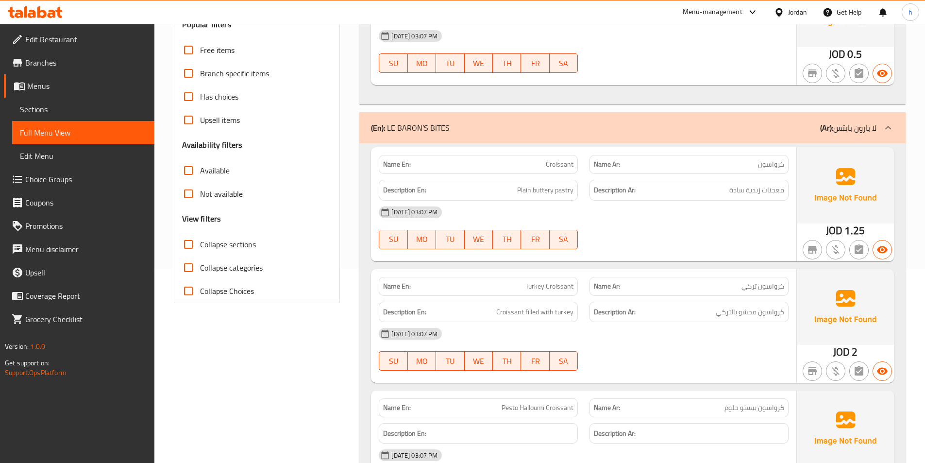
scroll to position [243, 0]
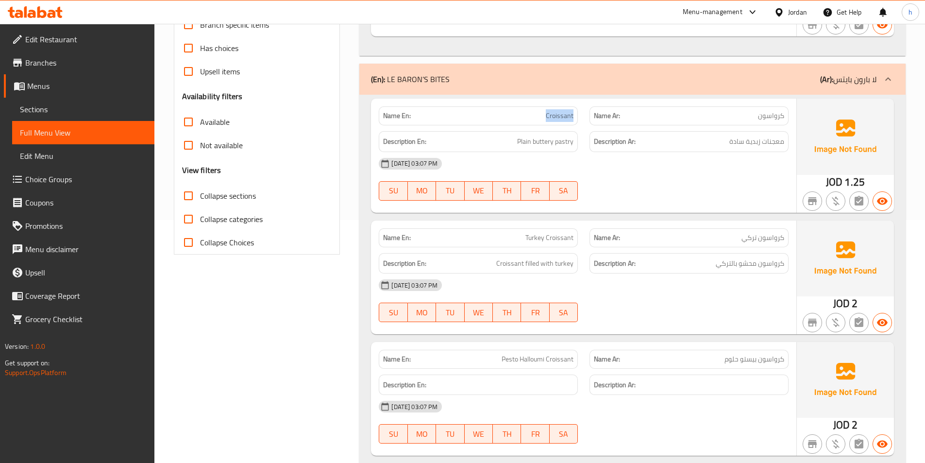
drag, startPoint x: 547, startPoint y: 116, endPoint x: 575, endPoint y: 115, distance: 28.2
click at [575, 115] on div "Name En: Croissant" at bounding box center [478, 115] width 199 height 19
drag, startPoint x: 728, startPoint y: 120, endPoint x: 740, endPoint y: 120, distance: 11.7
click at [740, 120] on p "Name Ar: كرواسون" at bounding box center [689, 116] width 190 height 10
drag, startPoint x: 514, startPoint y: 143, endPoint x: 575, endPoint y: 143, distance: 61.7
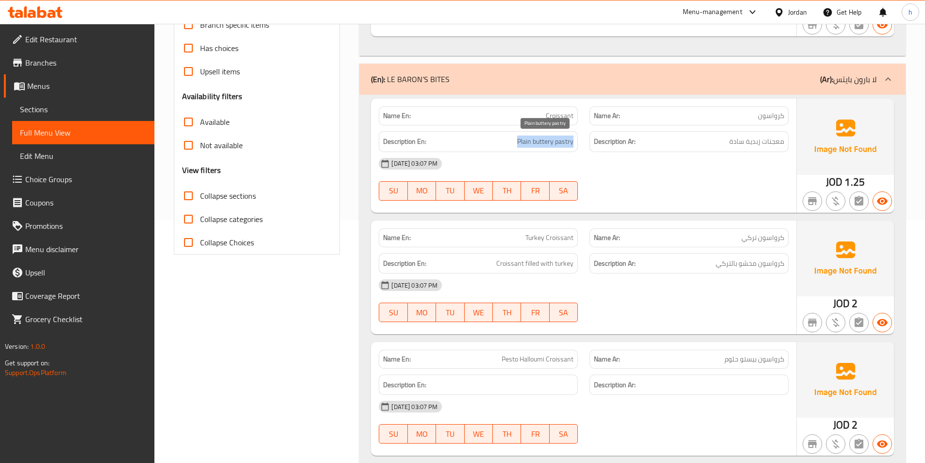
click at [575, 143] on div "Description En: Plain buttery pastry" at bounding box center [478, 141] width 199 height 21
drag, startPoint x: 730, startPoint y: 144, endPoint x: 747, endPoint y: 144, distance: 17.0
click at [747, 144] on span "معجنات زبدية سادة" at bounding box center [756, 141] width 55 height 12
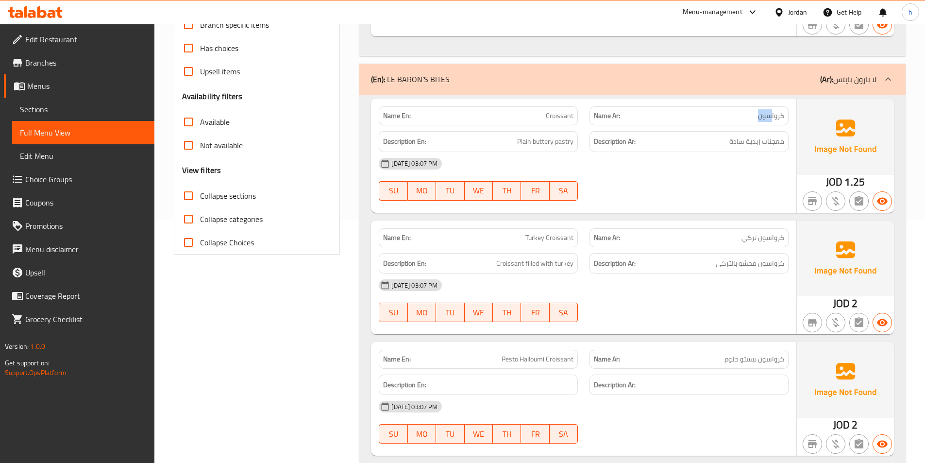
drag, startPoint x: 752, startPoint y: 120, endPoint x: 770, endPoint y: 118, distance: 18.6
click at [770, 118] on p "Name Ar: كرواسون" at bounding box center [689, 116] width 190 height 10
click at [770, 118] on span "كرواسون" at bounding box center [771, 116] width 26 height 10
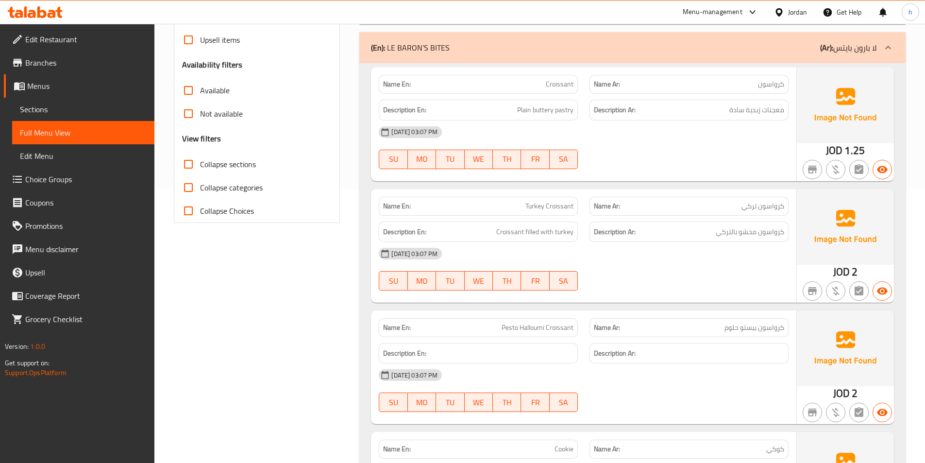
scroll to position [291, 0]
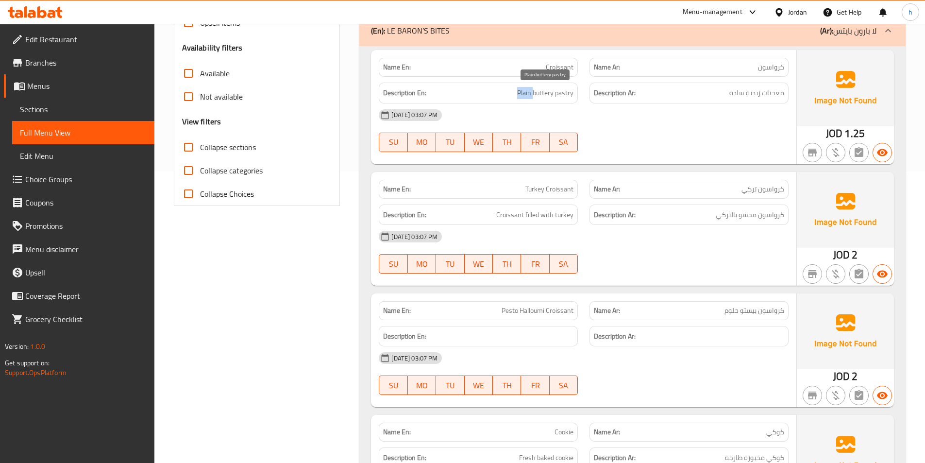
drag, startPoint x: 513, startPoint y: 93, endPoint x: 532, endPoint y: 93, distance: 18.9
click at [532, 93] on h6 "Description En: Plain buttery pastry" at bounding box center [478, 93] width 190 height 12
click at [532, 93] on span "Plain buttery pastry" at bounding box center [545, 93] width 56 height 12
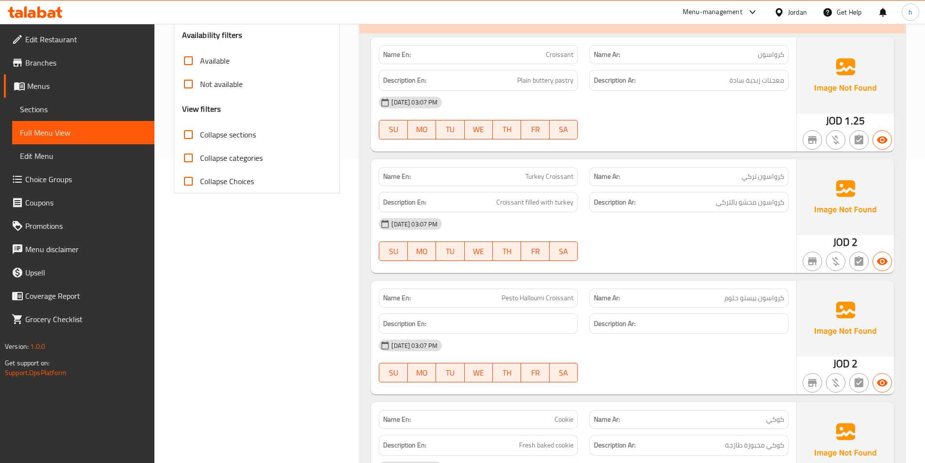
scroll to position [340, 0]
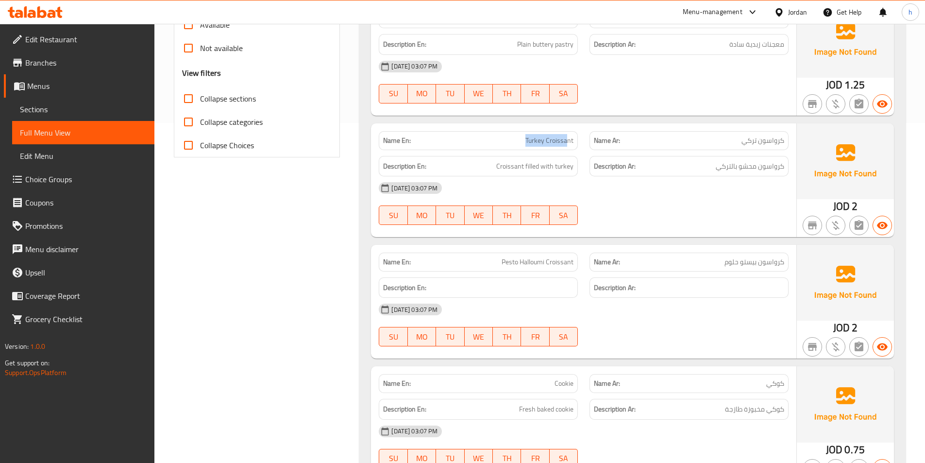
drag, startPoint x: 519, startPoint y: 141, endPoint x: 569, endPoint y: 139, distance: 50.6
click at [569, 139] on p "Name En: Turkey Croissant" at bounding box center [478, 140] width 190 height 10
click at [754, 140] on span "كرواسون تركي" at bounding box center [762, 140] width 43 height 10
drag, startPoint x: 496, startPoint y: 166, endPoint x: 568, endPoint y: 165, distance: 72.4
click at [568, 165] on h6 "Description En: Croissant filled with turkey" at bounding box center [478, 166] width 190 height 12
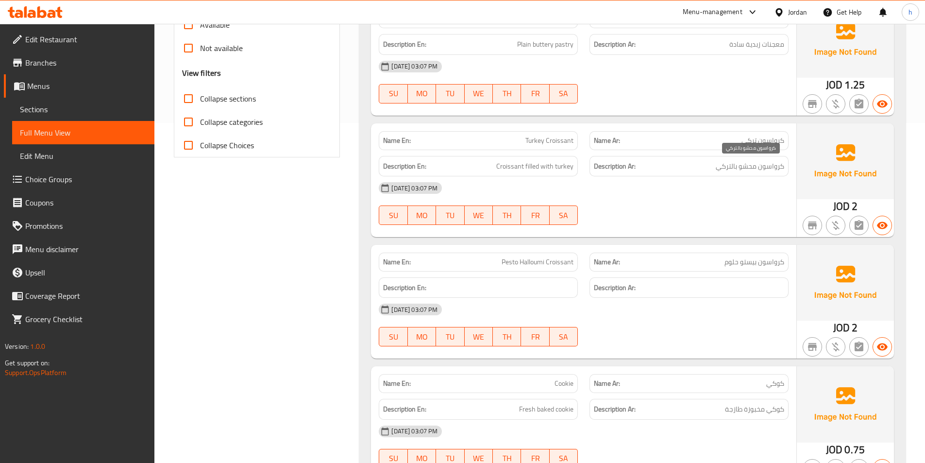
click at [764, 168] on span "كرواسون محشو بالتركي" at bounding box center [750, 166] width 68 height 12
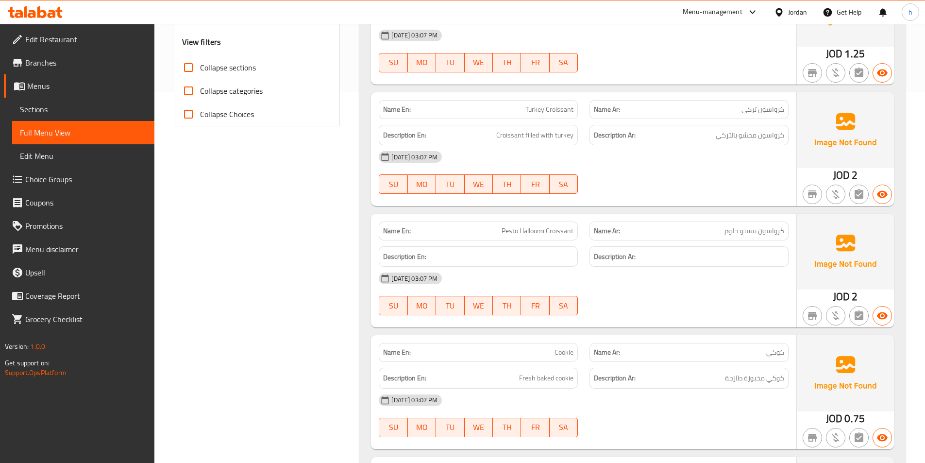
scroll to position [388, 0]
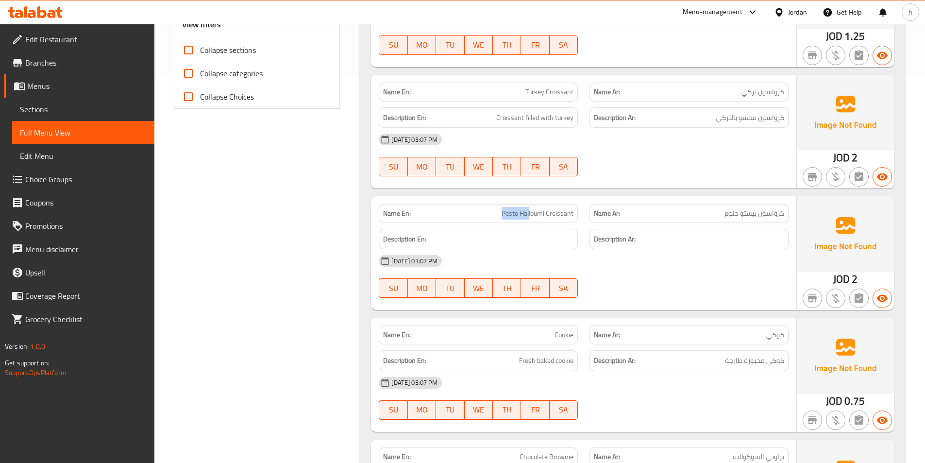
drag, startPoint x: 488, startPoint y: 212, endPoint x: 529, endPoint y: 213, distance: 41.3
click at [529, 213] on p "Name En: Pesto Halloumi Croissant" at bounding box center [478, 213] width 190 height 10
click at [519, 212] on span "Pesto Halloumi Croissant" at bounding box center [538, 213] width 72 height 10
drag, startPoint x: 545, startPoint y: 214, endPoint x: 521, endPoint y: 215, distance: 24.3
click at [521, 215] on span "Pesto Halloumi Croissant" at bounding box center [538, 213] width 72 height 10
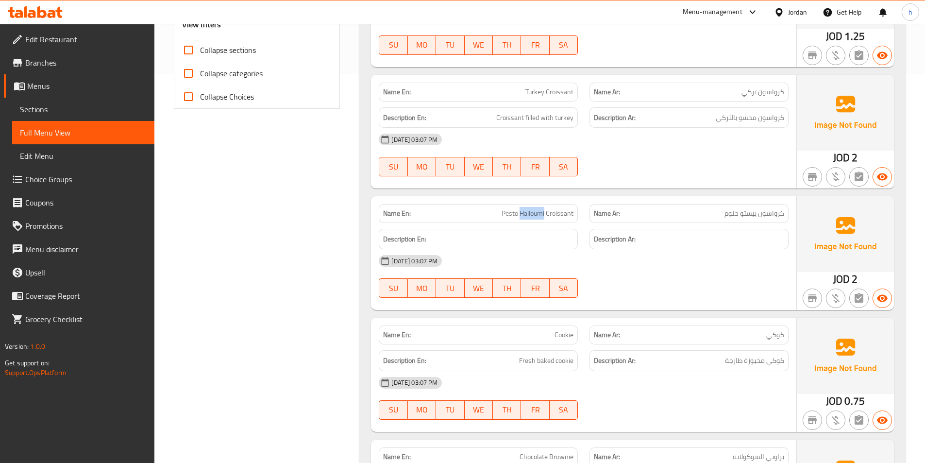
click at [505, 215] on span "Pesto Halloumi Croissant" at bounding box center [538, 213] width 72 height 10
drag, startPoint x: 505, startPoint y: 215, endPoint x: 552, endPoint y: 214, distance: 46.6
click at [553, 216] on span "Pesto Halloumi Croissant" at bounding box center [538, 213] width 72 height 10
copy span "Pesto Halloumi Croissant"
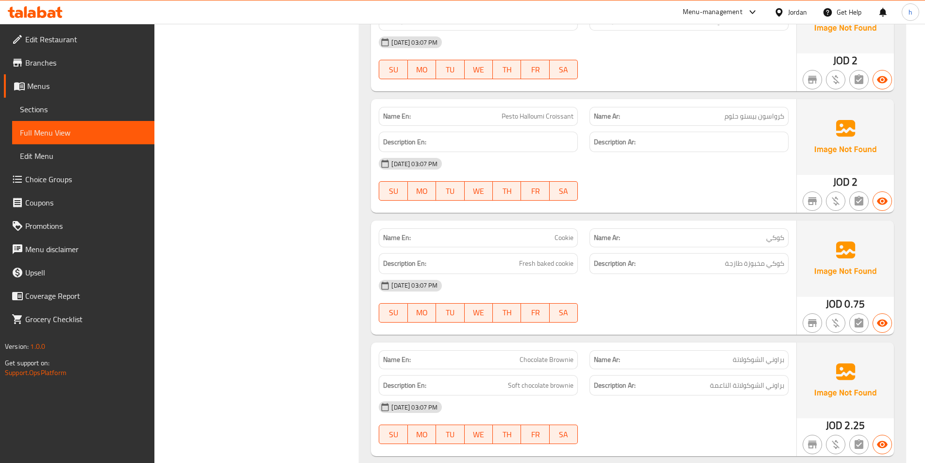
scroll to position [534, 0]
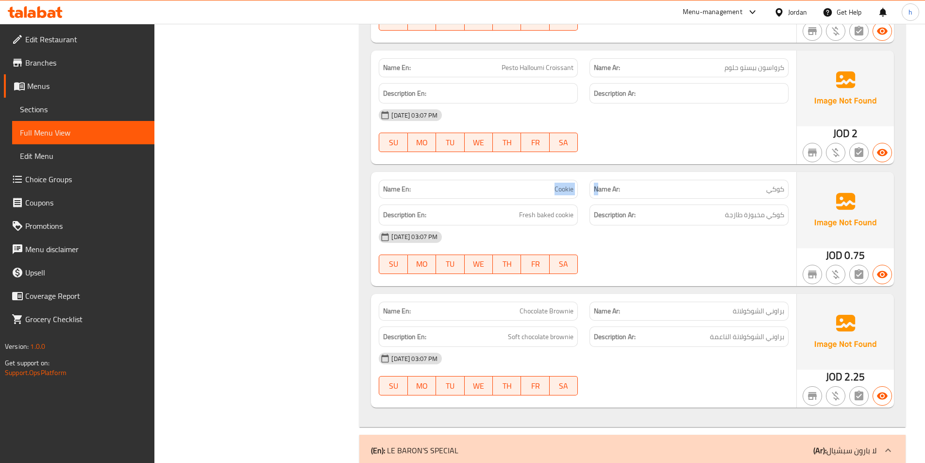
drag, startPoint x: 540, startPoint y: 187, endPoint x: 598, endPoint y: 190, distance: 57.9
click at [598, 190] on div "Name En: Cookie Name Ar: كوكي" at bounding box center [583, 189] width 421 height 31
click at [791, 183] on div "Name Ar: كوكي" at bounding box center [689, 189] width 211 height 31
drag, startPoint x: 517, startPoint y: 213, endPoint x: 572, endPoint y: 213, distance: 55.8
click at [572, 213] on h6 "Description En: Fresh baked cookie" at bounding box center [478, 215] width 190 height 12
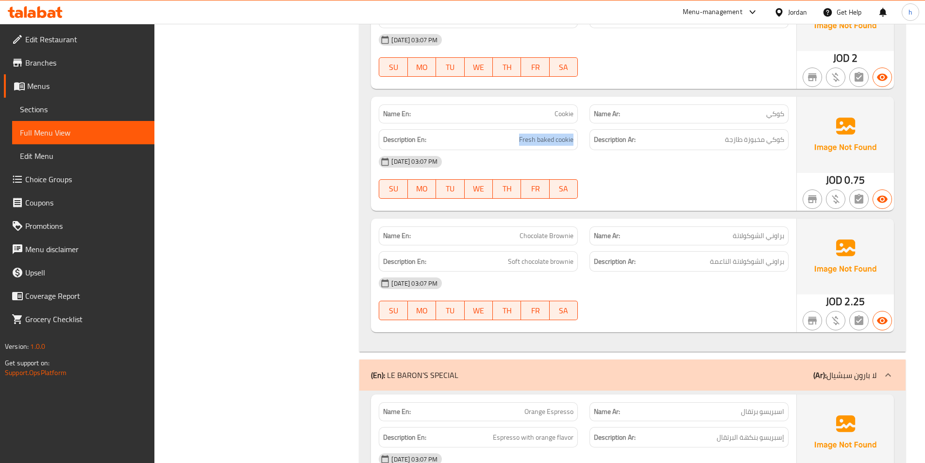
scroll to position [631, 0]
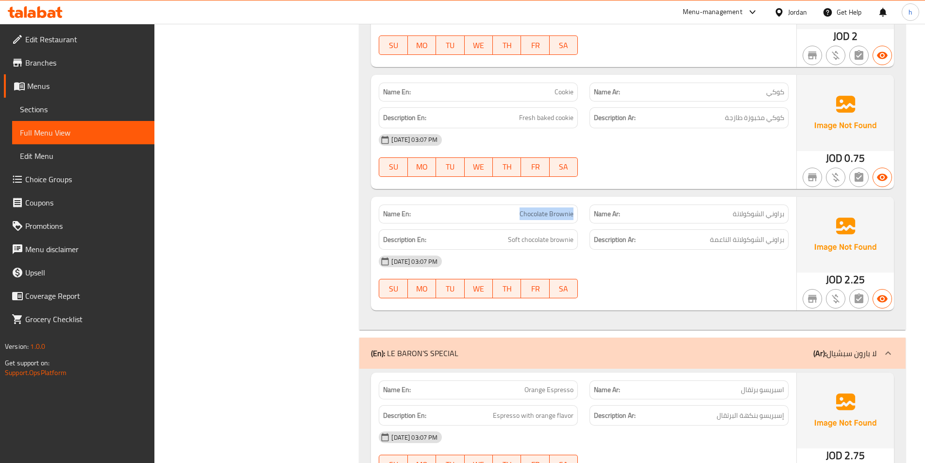
drag, startPoint x: 519, startPoint y: 217, endPoint x: 576, endPoint y: 215, distance: 57.3
click at [576, 215] on div "Name En: Chocolate Brownie" at bounding box center [478, 213] width 199 height 19
drag, startPoint x: 783, startPoint y: 218, endPoint x: 731, endPoint y: 218, distance: 51.5
click at [731, 218] on p "Name Ar: براوني الشوكولاتة" at bounding box center [689, 214] width 190 height 10
click at [720, 225] on div "Description Ar: براوني الشوكولاتة الناعمة" at bounding box center [689, 239] width 211 height 33
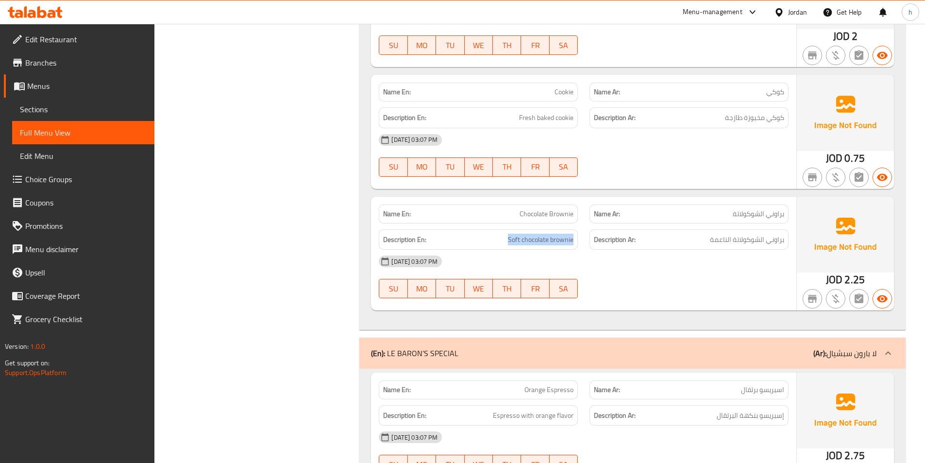
drag, startPoint x: 518, startPoint y: 237, endPoint x: 575, endPoint y: 233, distance: 57.0
click at [575, 233] on div "Description En: Soft chocolate brownie" at bounding box center [478, 239] width 199 height 21
drag, startPoint x: 773, startPoint y: 236, endPoint x: 694, endPoint y: 244, distance: 79.0
click at [702, 241] on h6 "Description Ar: براوني الشوكولاتة الناعمة" at bounding box center [689, 240] width 190 height 12
click at [692, 246] on div "Description Ar: براوني الشوكولاتة الناعمة" at bounding box center [688, 239] width 199 height 21
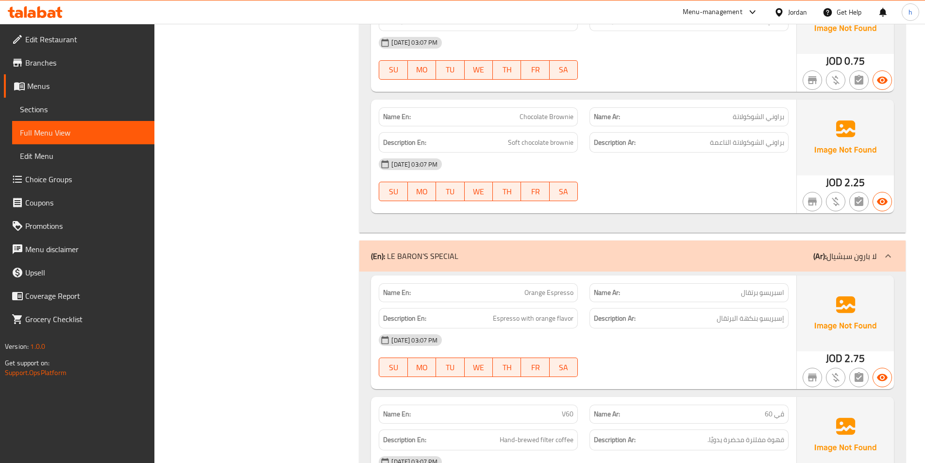
scroll to position [777, 0]
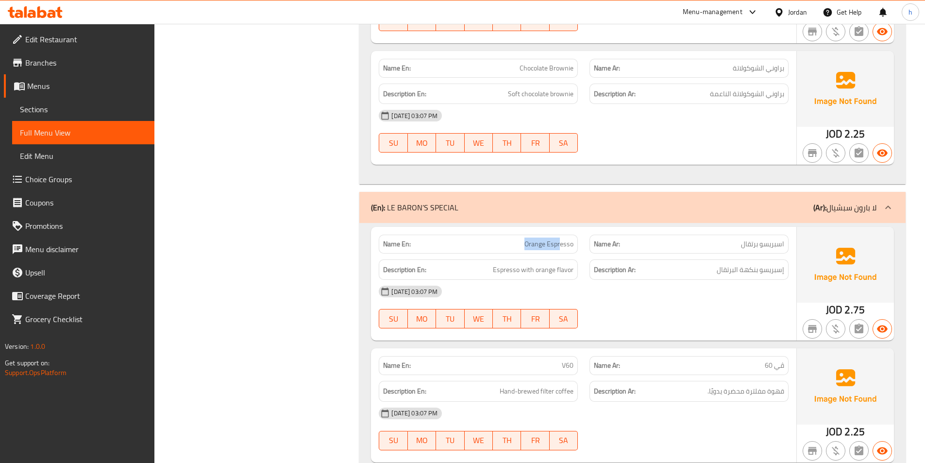
drag, startPoint x: 527, startPoint y: 239, endPoint x: 562, endPoint y: 247, distance: 35.4
click at [562, 247] on span "Orange Espresso" at bounding box center [548, 244] width 49 height 10
click at [560, 242] on span "Orange Espresso" at bounding box center [548, 244] width 49 height 10
drag, startPoint x: 555, startPoint y: 270, endPoint x: 573, endPoint y: 268, distance: 17.6
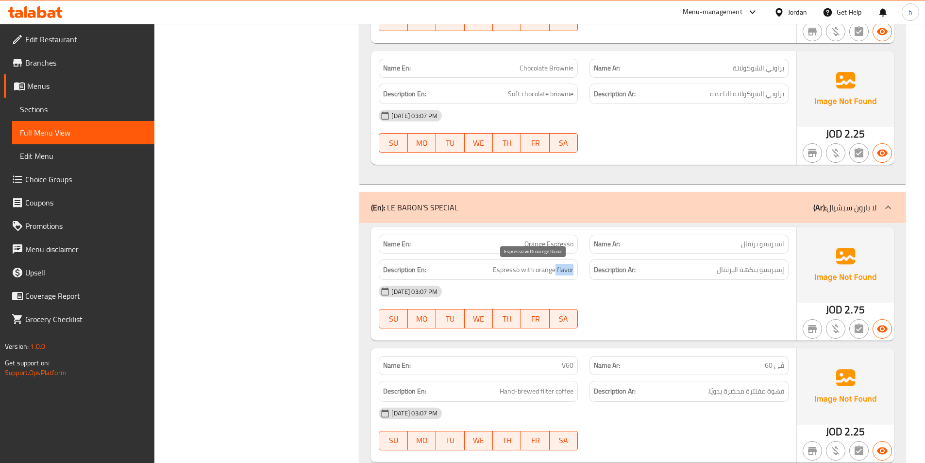
click at [573, 268] on span "Espresso with orange flavor" at bounding box center [533, 270] width 81 height 12
click at [596, 313] on div "12-10-2025 03:07 PM SU MO TU WE TH FR SA" at bounding box center [583, 307] width 421 height 54
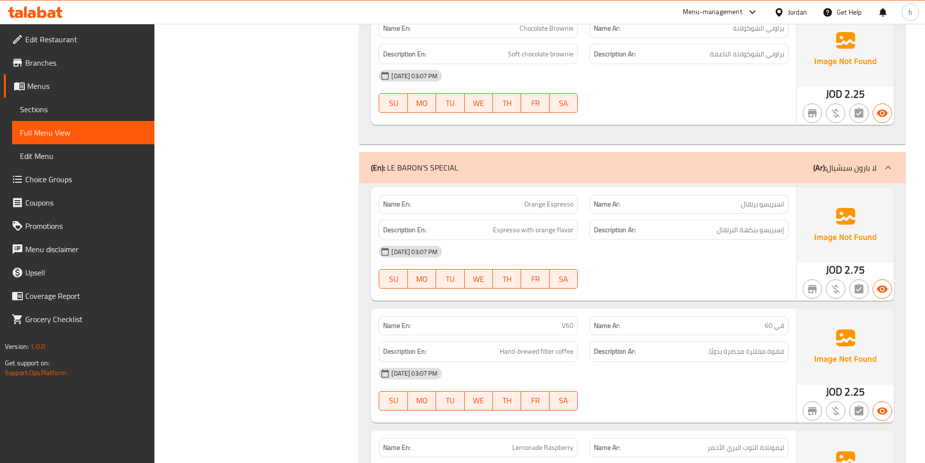
scroll to position [874, 0]
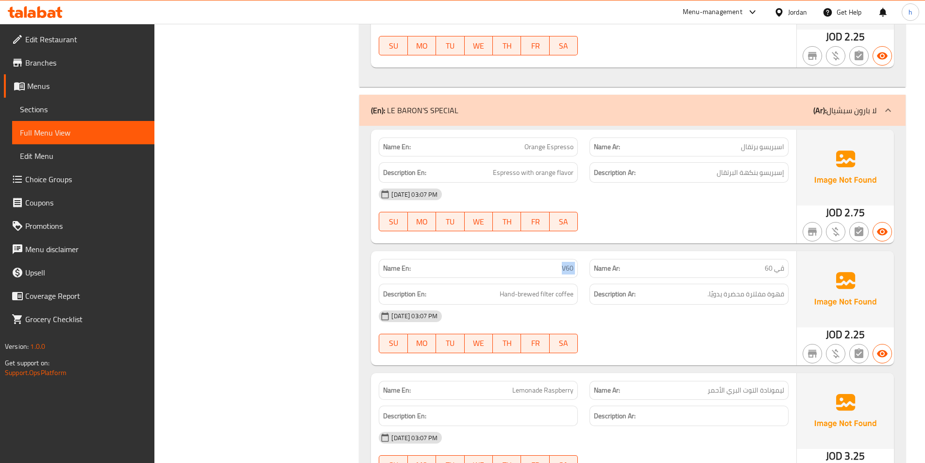
drag, startPoint x: 548, startPoint y: 271, endPoint x: 588, endPoint y: 269, distance: 39.9
click at [588, 269] on div "Name En: V60 Name Ar: ڤي 60" at bounding box center [583, 268] width 421 height 31
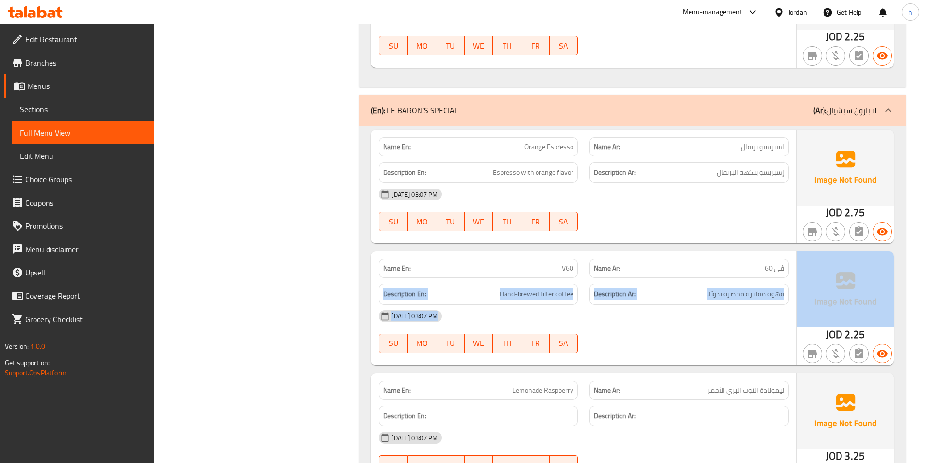
drag, startPoint x: 750, startPoint y: 269, endPoint x: 801, endPoint y: 270, distance: 51.5
click at [801, 270] on div "Name En: V60 Name Ar: ڤي 60 Description En: Hand-brewed filter coffee Descripti…" at bounding box center [632, 308] width 523 height 114
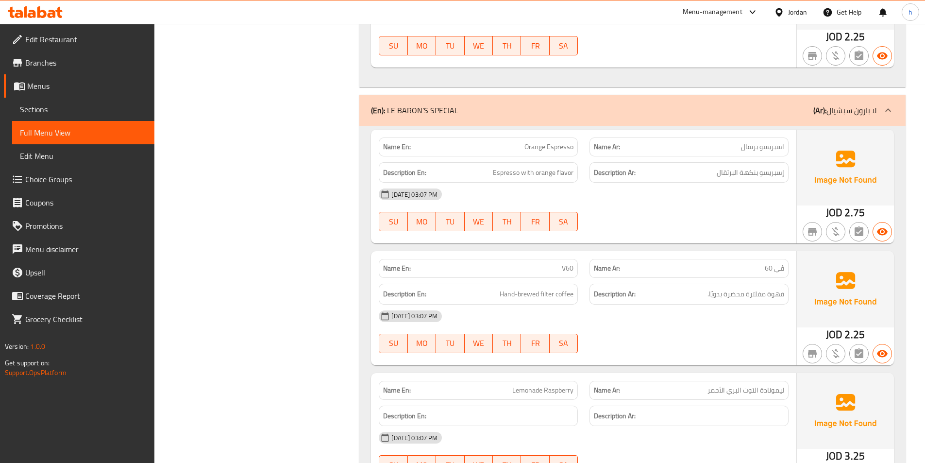
click at [788, 272] on div "Name Ar: ڤي 60" at bounding box center [688, 268] width 199 height 19
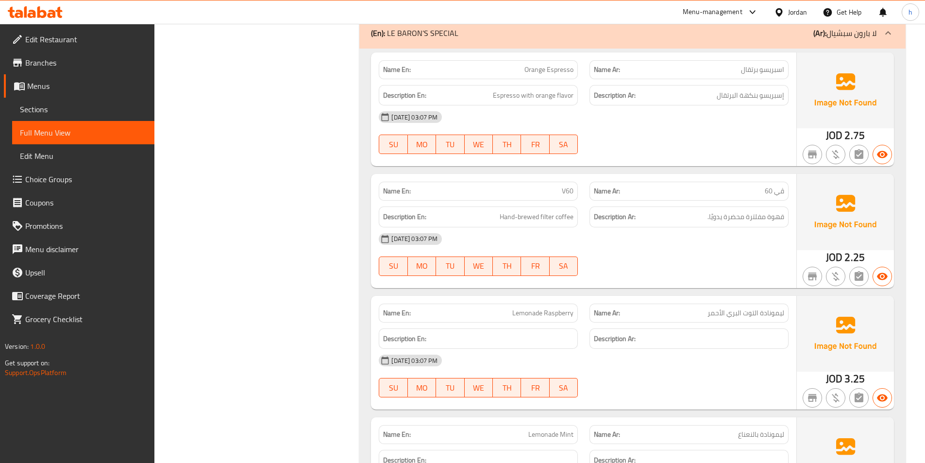
scroll to position [971, 0]
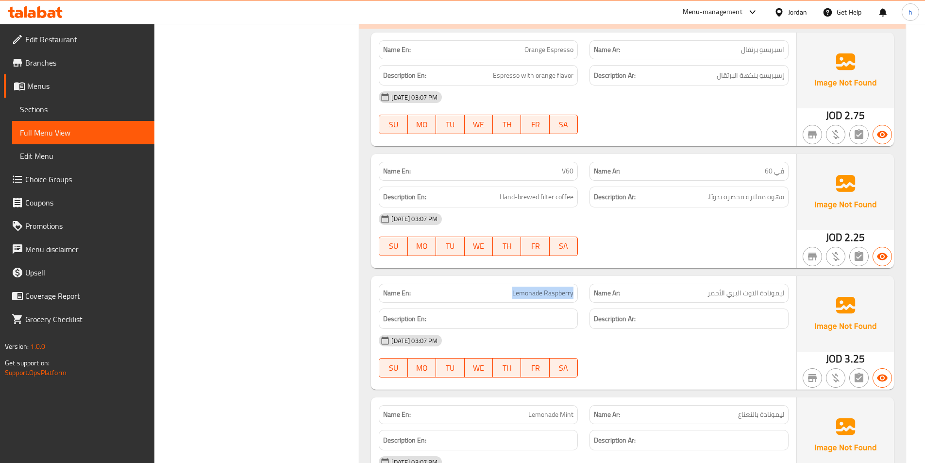
drag, startPoint x: 509, startPoint y: 291, endPoint x: 575, endPoint y: 299, distance: 66.4
click at [575, 299] on div "Name En: Lemonade Raspberry" at bounding box center [478, 293] width 199 height 19
click at [572, 298] on span "Lemonade Raspberry" at bounding box center [542, 293] width 61 height 10
drag, startPoint x: 787, startPoint y: 292, endPoint x: 687, endPoint y: 297, distance: 99.7
click at [688, 297] on div "Name Ar: ليمونادة التوت البري الأحمر" at bounding box center [688, 293] width 199 height 19
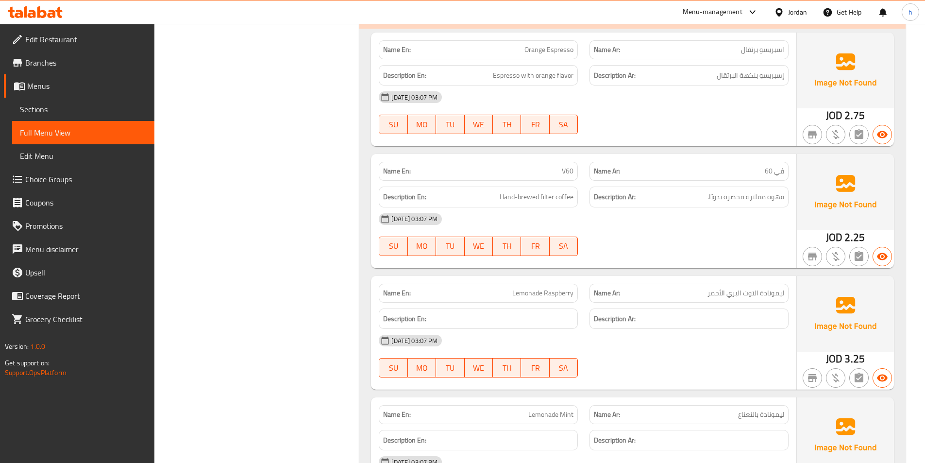
click at [657, 307] on div "Description Ar:" at bounding box center [689, 319] width 211 height 33
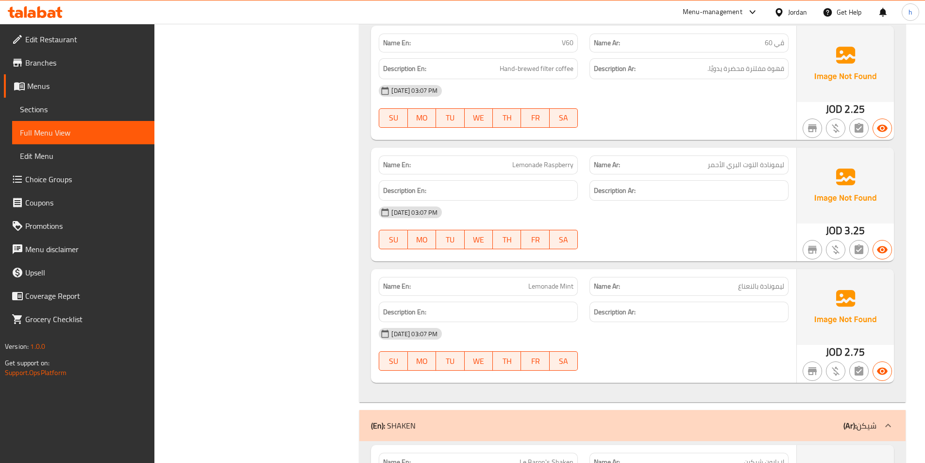
scroll to position [1117, 0]
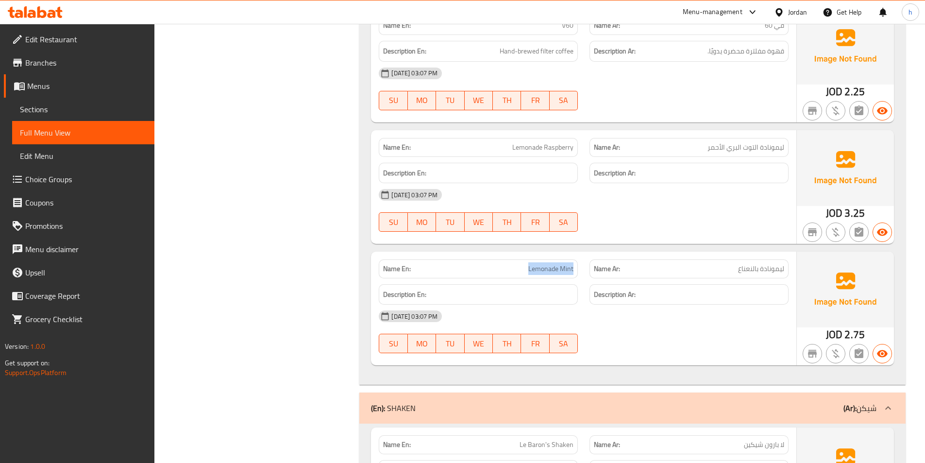
drag, startPoint x: 525, startPoint y: 271, endPoint x: 590, endPoint y: 270, distance: 65.6
click at [574, 269] on div "Name En: Lemonade Mint" at bounding box center [478, 268] width 199 height 19
drag, startPoint x: 722, startPoint y: 272, endPoint x: 771, endPoint y: 269, distance: 48.7
click at [771, 269] on div "Name Ar: ليمونادة بالنعناع" at bounding box center [688, 268] width 199 height 19
click at [716, 290] on h6 "Description Ar:" at bounding box center [689, 294] width 190 height 12
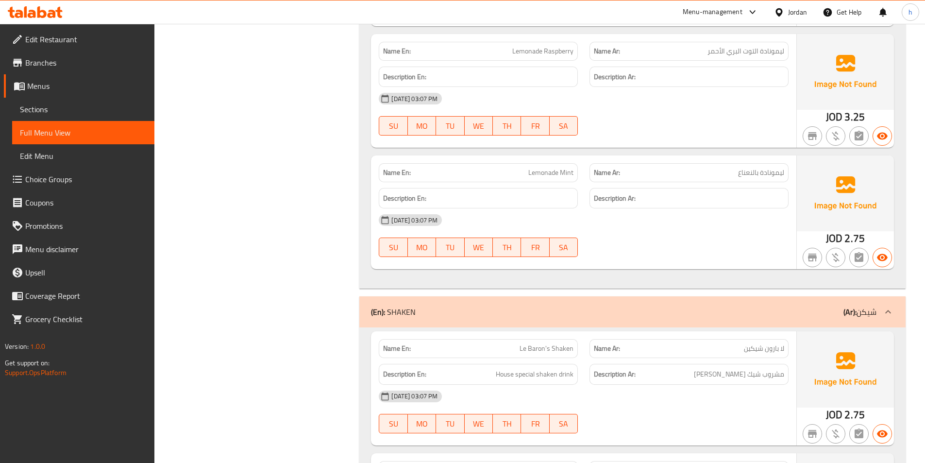
scroll to position [1214, 0]
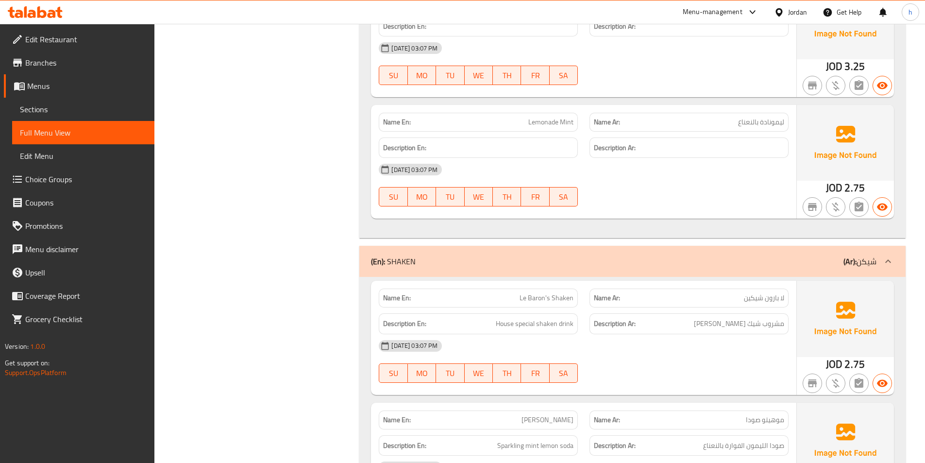
scroll to position [1311, 0]
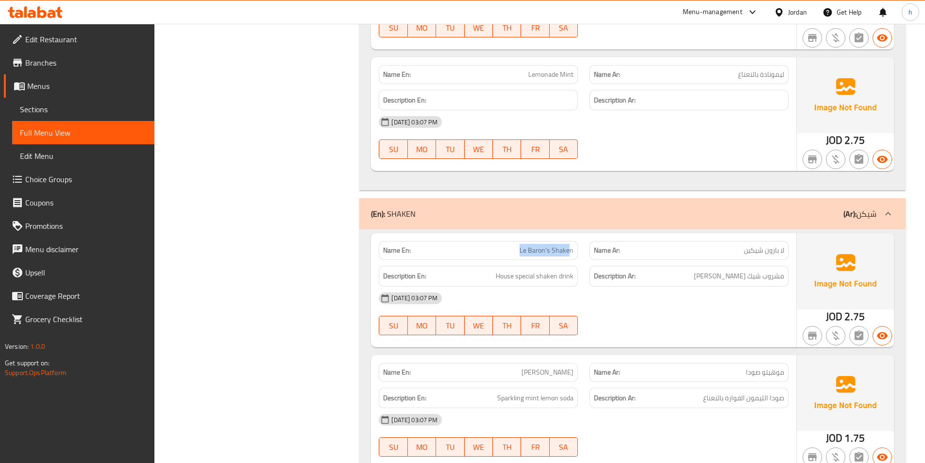
drag, startPoint x: 515, startPoint y: 250, endPoint x: 572, endPoint y: 253, distance: 56.9
click at [572, 253] on p "Name En: Le Baron's Shaken" at bounding box center [478, 250] width 190 height 10
click at [711, 252] on p "Name Ar: لا بارون شيكين" at bounding box center [689, 250] width 190 height 10
drag, startPoint x: 511, startPoint y: 271, endPoint x: 563, endPoint y: 264, distance: 52.9
click at [563, 264] on div "Description En: House special shaken drink" at bounding box center [478, 276] width 211 height 33
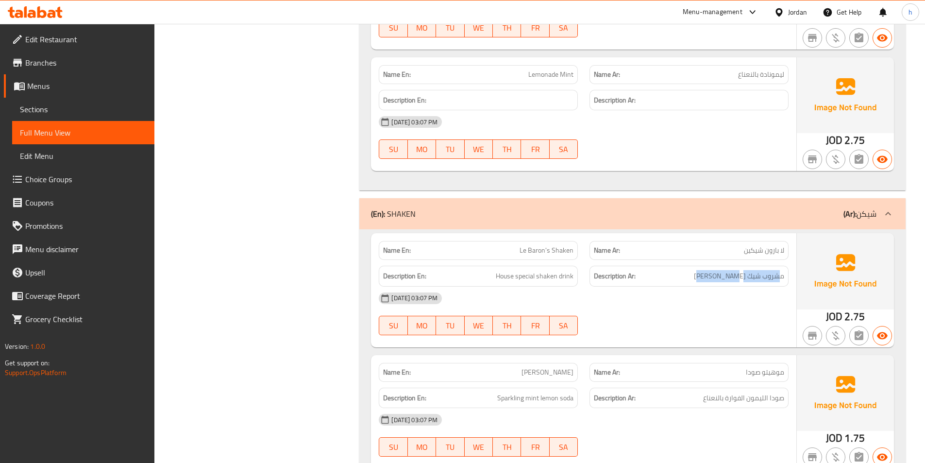
drag, startPoint x: 778, startPoint y: 271, endPoint x: 693, endPoint y: 276, distance: 85.6
click at [693, 276] on h6 "Description Ar: مشروب شيك هاوس سبشيال" at bounding box center [689, 276] width 190 height 12
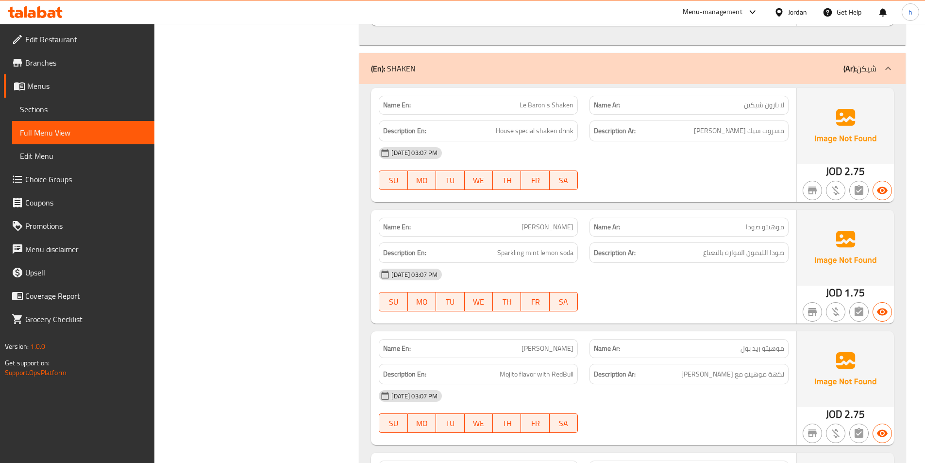
scroll to position [1457, 0]
drag, startPoint x: 536, startPoint y: 226, endPoint x: 659, endPoint y: 219, distance: 124.0
click at [575, 224] on div "Name En: Mojito Soda" at bounding box center [478, 226] width 199 height 19
drag, startPoint x: 697, startPoint y: 219, endPoint x: 794, endPoint y: 229, distance: 97.1
click at [794, 229] on div "Name Ar: موهيتو صودا" at bounding box center [689, 226] width 211 height 31
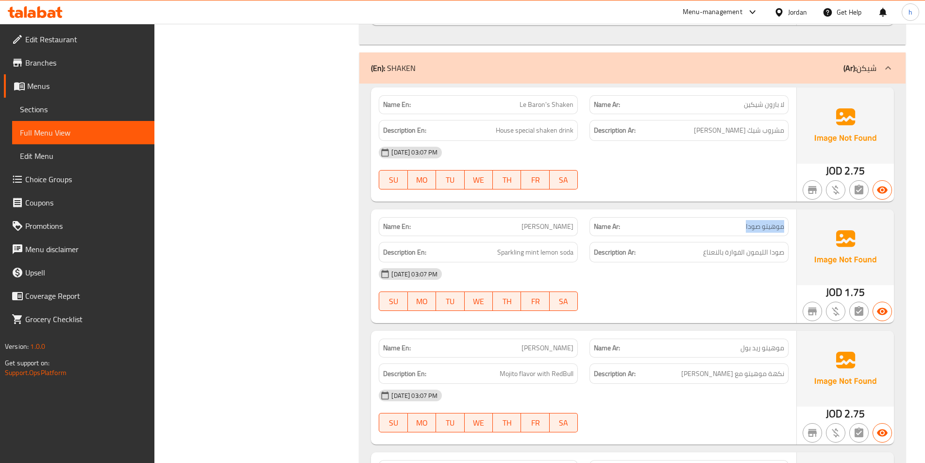
drag, startPoint x: 780, startPoint y: 229, endPoint x: 533, endPoint y: 232, distance: 246.7
click at [778, 229] on span "موهيتو صودا" at bounding box center [765, 226] width 38 height 10
click at [482, 251] on h6 "Description En: Sparkling mint lemon soda" at bounding box center [478, 252] width 190 height 12
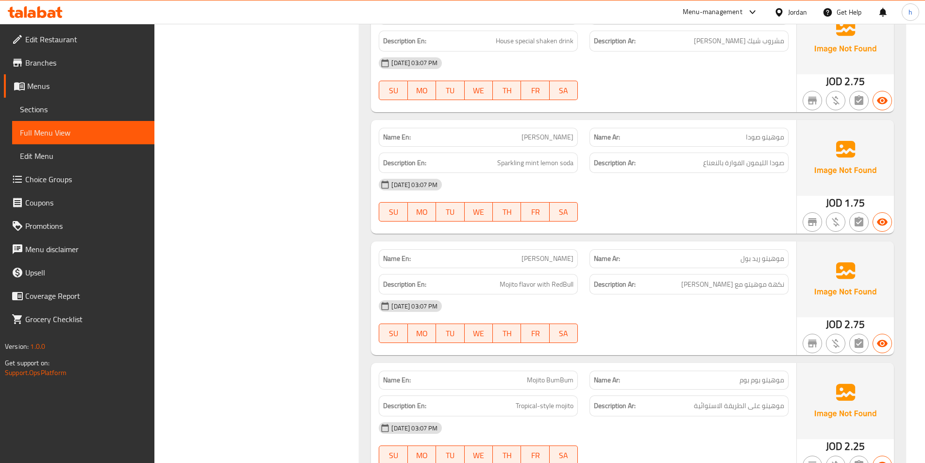
scroll to position [1554, 0]
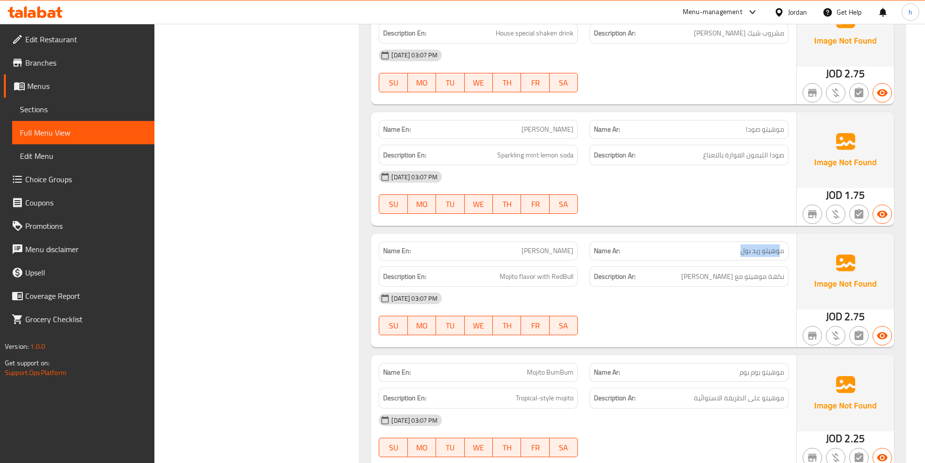
drag, startPoint x: 765, startPoint y: 254, endPoint x: 780, endPoint y: 254, distance: 15.1
click at [780, 254] on p "Name Ar: موهيتو ريد بول" at bounding box center [689, 251] width 190 height 10
drag, startPoint x: 518, startPoint y: 250, endPoint x: 579, endPoint y: 252, distance: 60.7
click at [579, 252] on div "Name En: Mojito RedBull" at bounding box center [478, 250] width 211 height 31
click at [575, 255] on div "Name En: Mojito RedBull" at bounding box center [478, 250] width 199 height 19
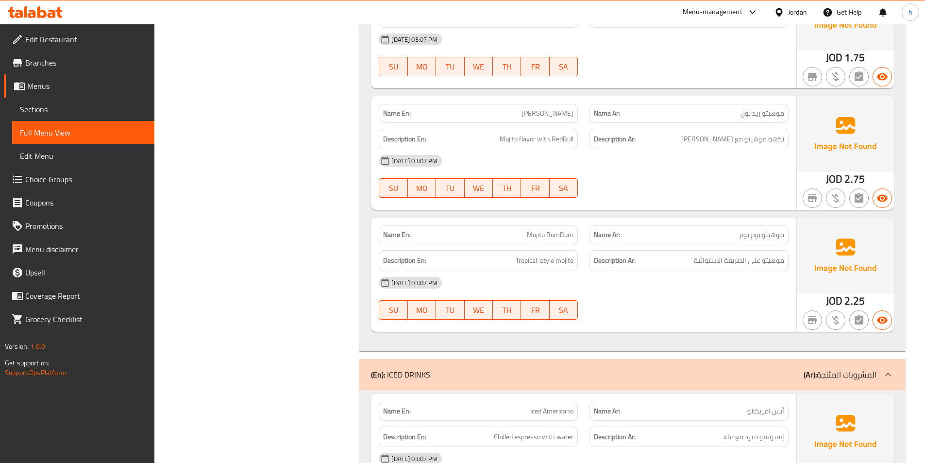
scroll to position [1699, 0]
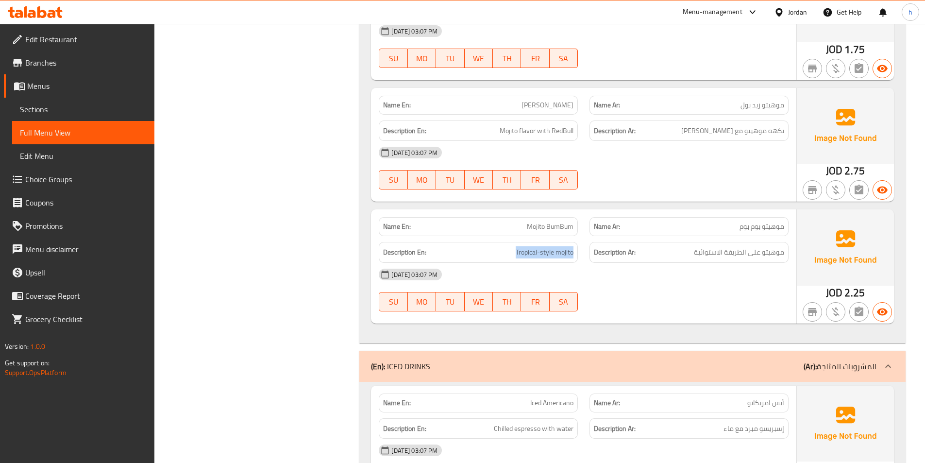
drag, startPoint x: 509, startPoint y: 254, endPoint x: 578, endPoint y: 255, distance: 69.0
click at [578, 255] on div "Description En: Tropical-style mojito" at bounding box center [478, 252] width 199 height 21
drag, startPoint x: 795, startPoint y: 253, endPoint x: 679, endPoint y: 252, distance: 116.1
click at [685, 252] on div "Name En: Mojito BumBum Name Ar: موهيتو بوم بوم Description En: Tropical-style m…" at bounding box center [583, 266] width 425 height 114
click at [674, 261] on div "Description Ar: موهيتو على الطريقة الاستوائية" at bounding box center [688, 252] width 199 height 21
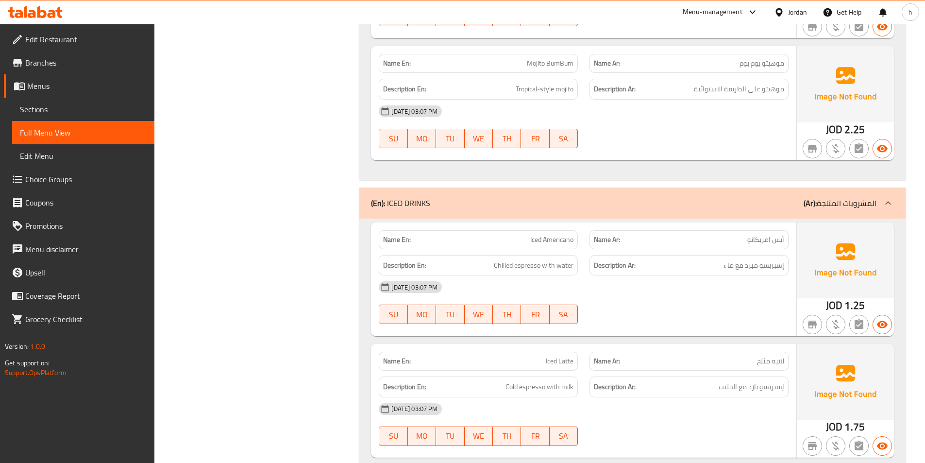
scroll to position [1894, 0]
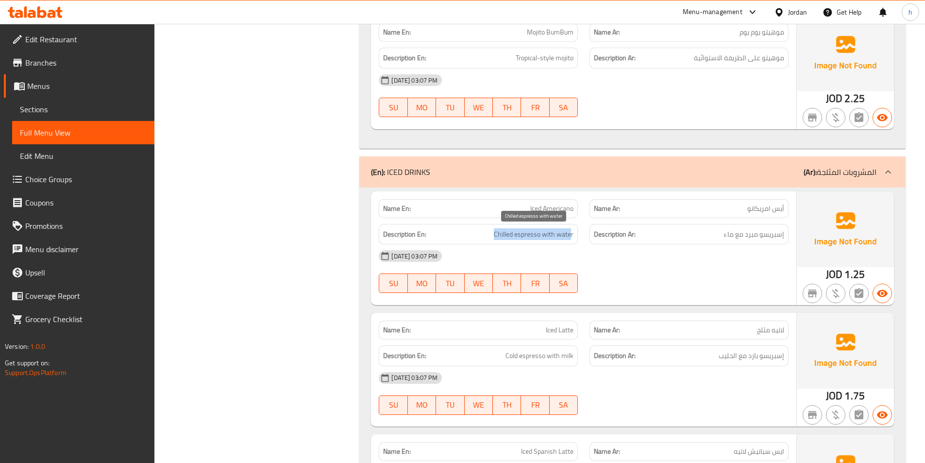
drag, startPoint x: 494, startPoint y: 237, endPoint x: 572, endPoint y: 239, distance: 77.7
click at [572, 239] on h6 "Description En: Chilled espresso with water" at bounding box center [478, 234] width 190 height 12
click at [699, 259] on div "[DATE] 03:07 PM" at bounding box center [583, 255] width 421 height 23
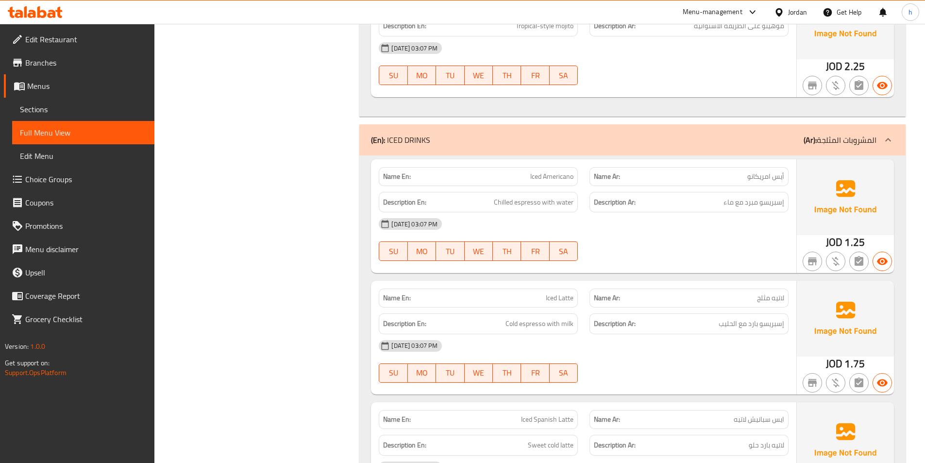
scroll to position [1942, 0]
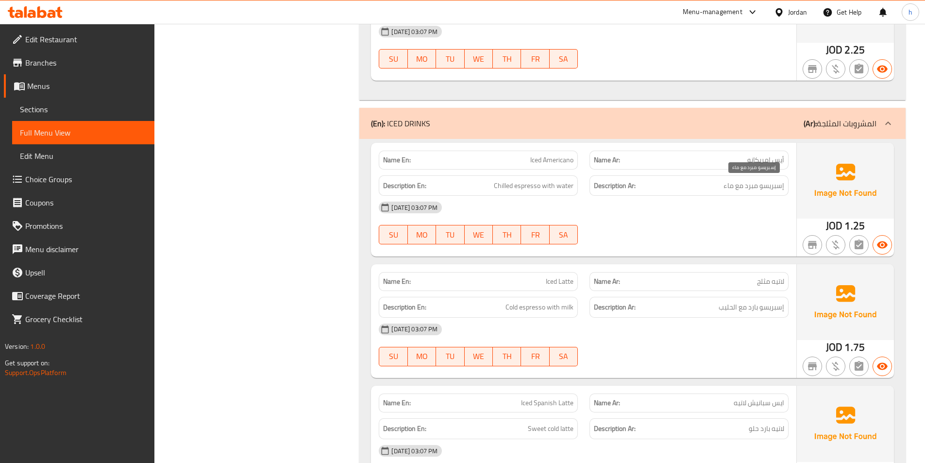
click at [725, 183] on span "إسبريسو مبرد مع ماء" at bounding box center [753, 186] width 61 height 12
drag, startPoint x: 725, startPoint y: 183, endPoint x: 732, endPoint y: 183, distance: 7.3
click at [732, 183] on span "إسبريسو مبرد مع ماء" at bounding box center [753, 186] width 61 height 12
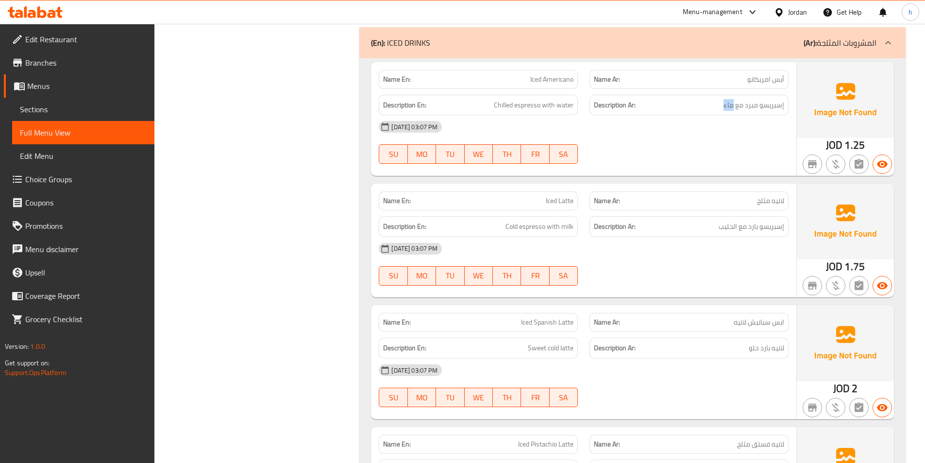
scroll to position [2039, 0]
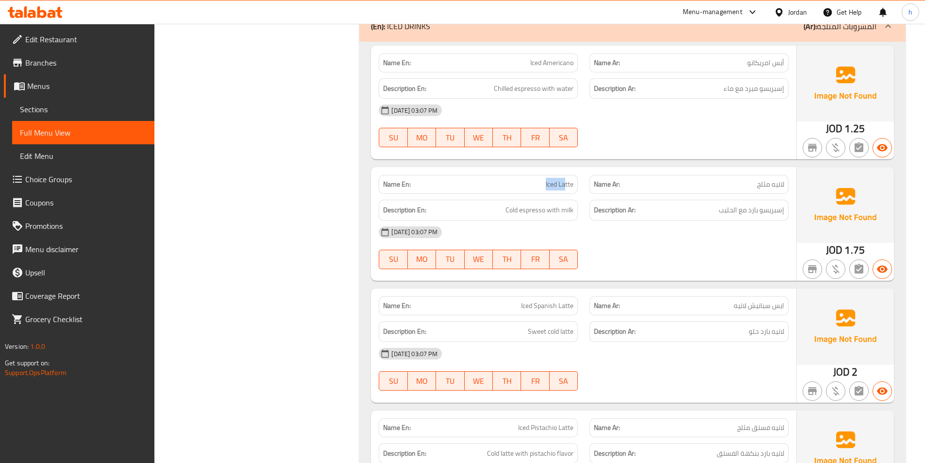
drag, startPoint x: 540, startPoint y: 186, endPoint x: 567, endPoint y: 187, distance: 26.2
click at [566, 187] on p "Name En: Iced Latte" at bounding box center [478, 184] width 190 height 10
drag, startPoint x: 705, startPoint y: 189, endPoint x: 776, endPoint y: 188, distance: 70.9
click at [776, 188] on div "Name Ar: لاتيه مثلج" at bounding box center [688, 184] width 199 height 19
click at [774, 187] on span "لاتيه مثلج" at bounding box center [770, 184] width 27 height 10
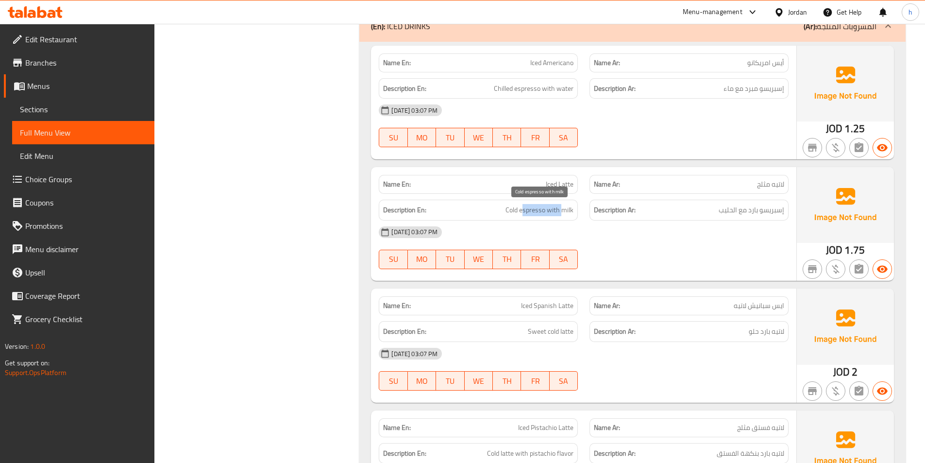
drag, startPoint x: 522, startPoint y: 209, endPoint x: 561, endPoint y: 208, distance: 39.3
click at [561, 208] on span "Cold espresso with milk" at bounding box center [539, 210] width 68 height 12
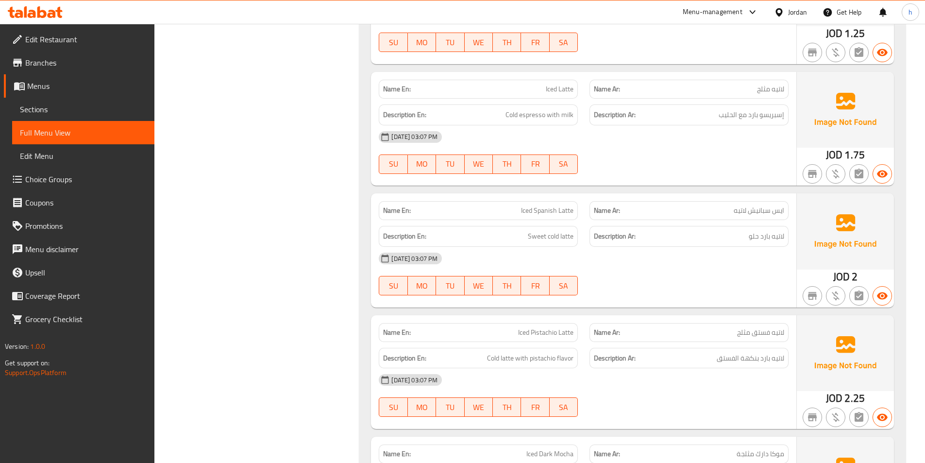
scroll to position [2136, 0]
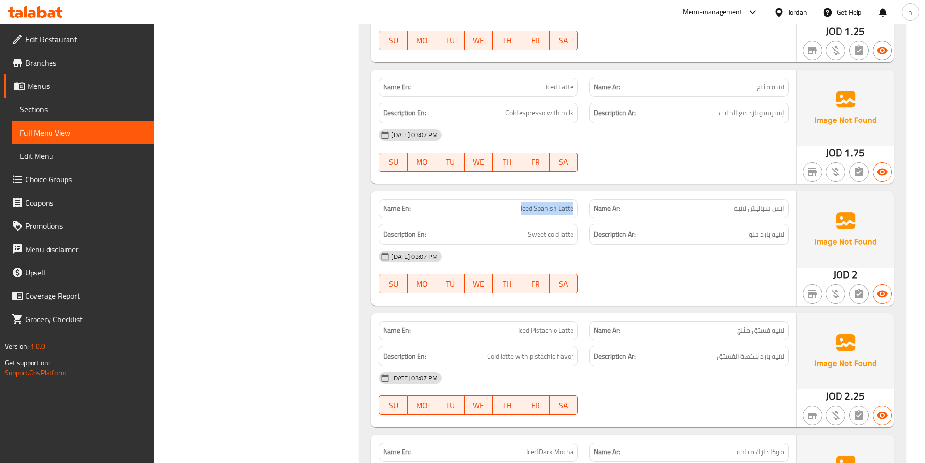
drag, startPoint x: 519, startPoint y: 211, endPoint x: 582, endPoint y: 214, distance: 63.7
click at [582, 214] on div "Name En: Iced Spanish Latte" at bounding box center [478, 208] width 211 height 31
drag, startPoint x: 775, startPoint y: 211, endPoint x: 723, endPoint y: 211, distance: 52.4
click at [723, 211] on p "Name Ar: ايس سبانيش لاتيه" at bounding box center [689, 208] width 190 height 10
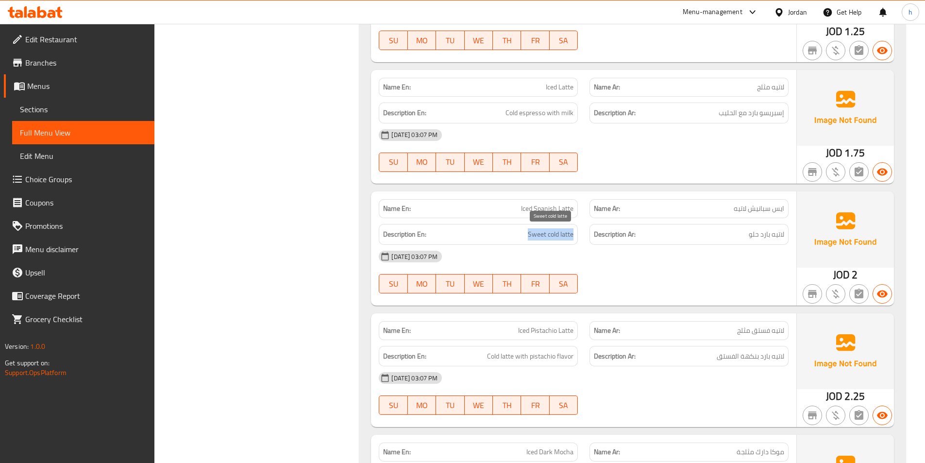
drag, startPoint x: 515, startPoint y: 234, endPoint x: 572, endPoint y: 239, distance: 57.5
click at [572, 239] on h6 "Description En: Sweet cold latte" at bounding box center [478, 234] width 190 height 12
drag, startPoint x: 724, startPoint y: 235, endPoint x: 785, endPoint y: 237, distance: 60.3
click at [785, 237] on div "Description Ar: لاتيه بارد حلو" at bounding box center [688, 234] width 199 height 21
drag, startPoint x: 703, startPoint y: 258, endPoint x: 647, endPoint y: 261, distance: 55.9
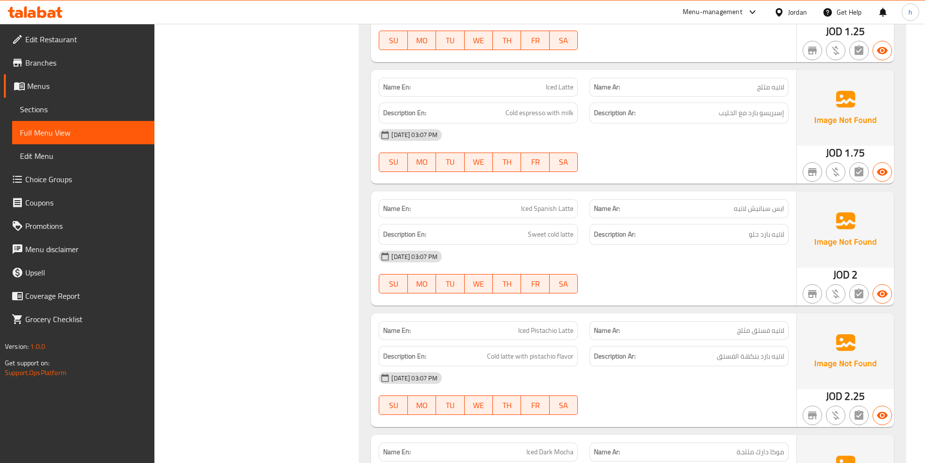
click at [702, 258] on div "[DATE] 03:07 PM" at bounding box center [583, 256] width 421 height 23
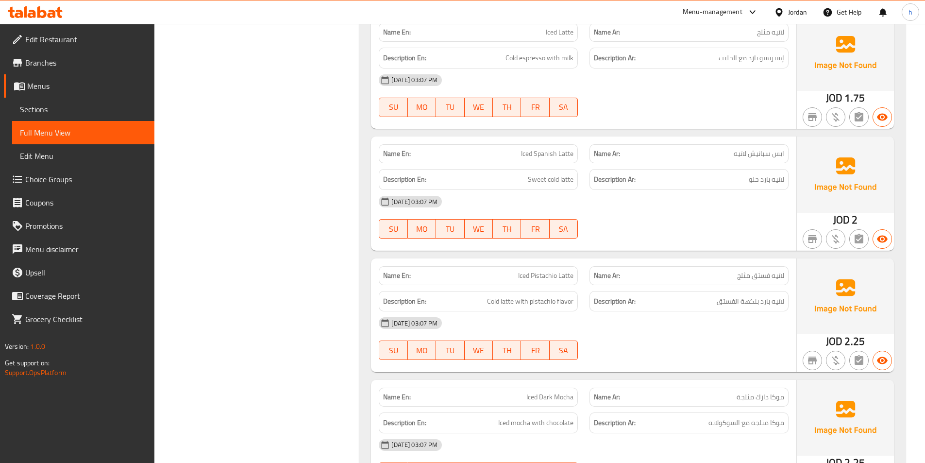
scroll to position [2234, 0]
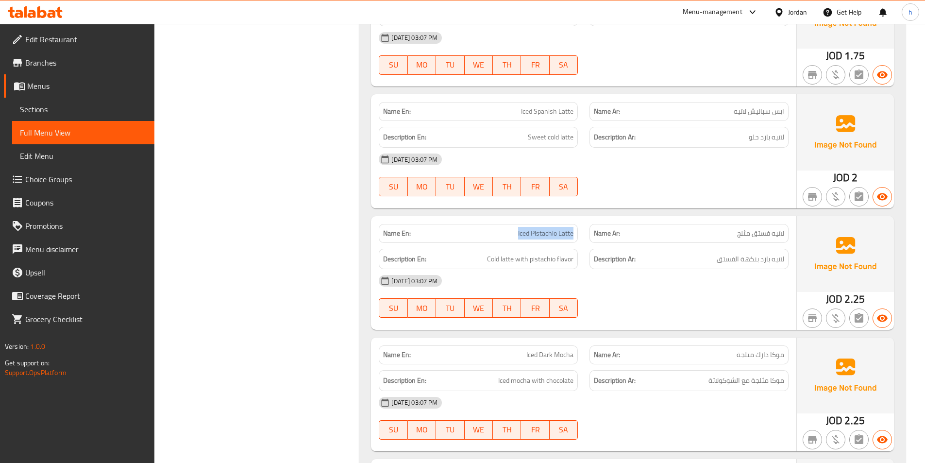
drag, startPoint x: 512, startPoint y: 233, endPoint x: 582, endPoint y: 238, distance: 70.1
click at [582, 238] on div "Name En: Iced Pistachio Latte" at bounding box center [478, 233] width 211 height 31
drag, startPoint x: 791, startPoint y: 241, endPoint x: 722, endPoint y: 234, distance: 69.8
click at [722, 234] on div "Name Ar: لاتيه فستق مثلج" at bounding box center [689, 233] width 211 height 31
click at [472, 260] on h6 "Description En: Cold latte with pistachio flavor" at bounding box center [478, 259] width 190 height 12
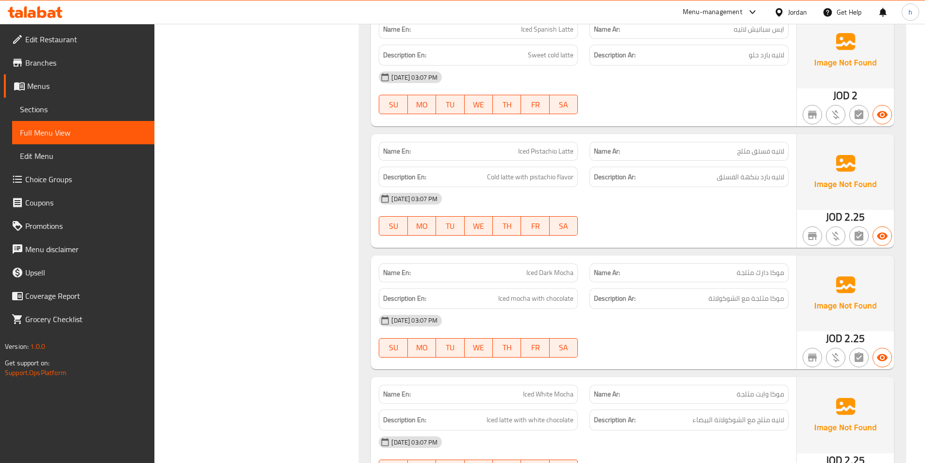
scroll to position [2331, 0]
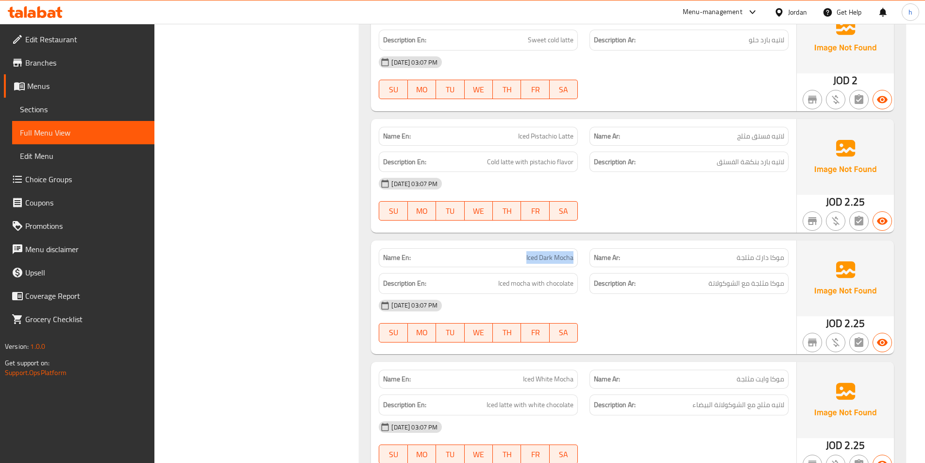
drag, startPoint x: 517, startPoint y: 256, endPoint x: 572, endPoint y: 261, distance: 55.6
click at [572, 261] on p "Name En: Iced Dark Mocha" at bounding box center [478, 257] width 190 height 10
drag, startPoint x: 727, startPoint y: 262, endPoint x: 789, endPoint y: 263, distance: 61.7
click at [789, 263] on div "Name Ar: موكا دارك مثلجة" at bounding box center [689, 257] width 211 height 31
drag, startPoint x: 539, startPoint y: 259, endPoint x: 553, endPoint y: 262, distance: 13.3
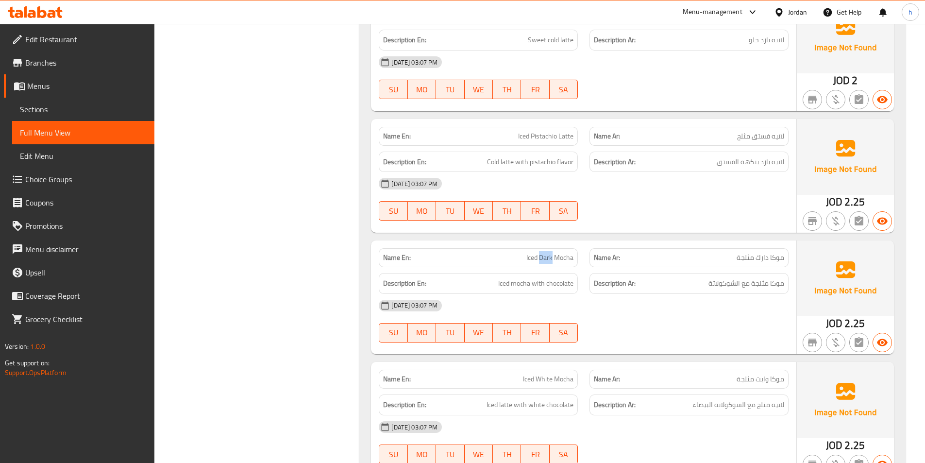
click at [553, 262] on span "Iced Dark Mocha" at bounding box center [549, 257] width 47 height 10
click at [550, 262] on span "Iced Dark Mocha" at bounding box center [549, 257] width 47 height 10
drag, startPoint x: 540, startPoint y: 256, endPoint x: 593, endPoint y: 257, distance: 53.4
click at [593, 257] on div "Name En: Iced Dark Mocha Name Ar: موكا دارك مثلجة" at bounding box center [583, 257] width 421 height 31
copy span "Dark Mocha"
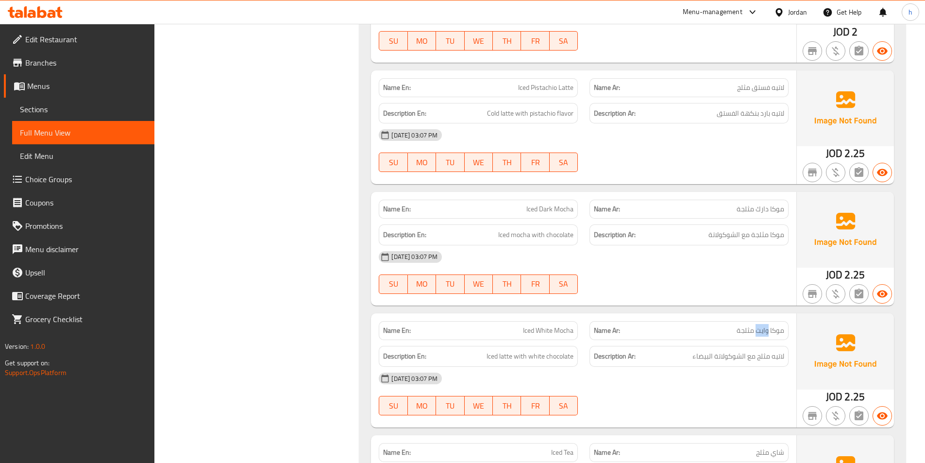
drag, startPoint x: 757, startPoint y: 333, endPoint x: 768, endPoint y: 334, distance: 11.2
click at [768, 334] on span "موكا وايت مثلجة" at bounding box center [761, 330] width 48 height 10
click at [714, 340] on div "Description Ar: لاتيه مثلج مع الشوكولاتة البيضاء" at bounding box center [689, 356] width 211 height 33
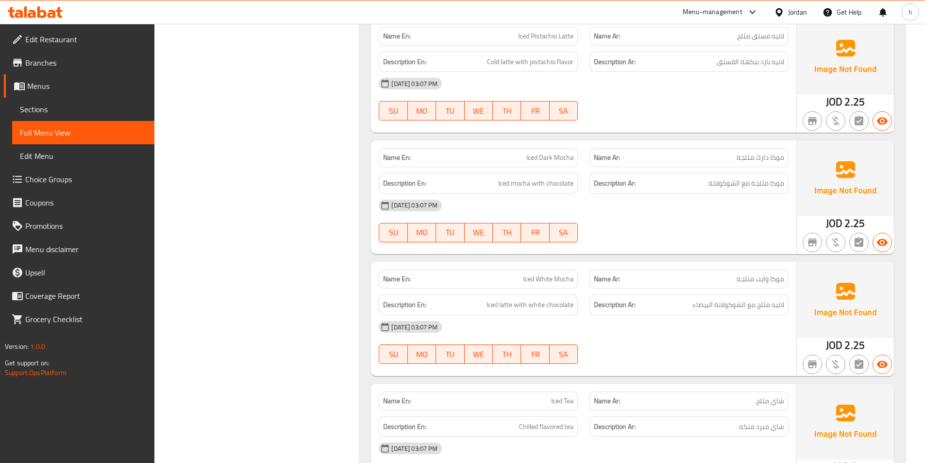
scroll to position [2525, 0]
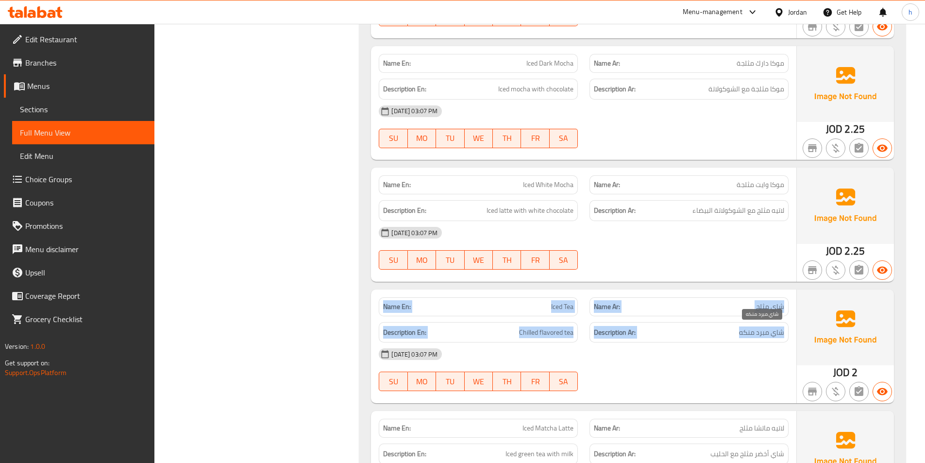
drag, startPoint x: 734, startPoint y: 335, endPoint x: 796, endPoint y: 335, distance: 62.6
click at [796, 335] on div "Name En: Iced Tea Name Ar: شاي مثلج Description En: Chilled flavored tea Descri…" at bounding box center [632, 346] width 523 height 114
click at [777, 342] on div "[DATE] 03:07 PM" at bounding box center [583, 353] width 421 height 23
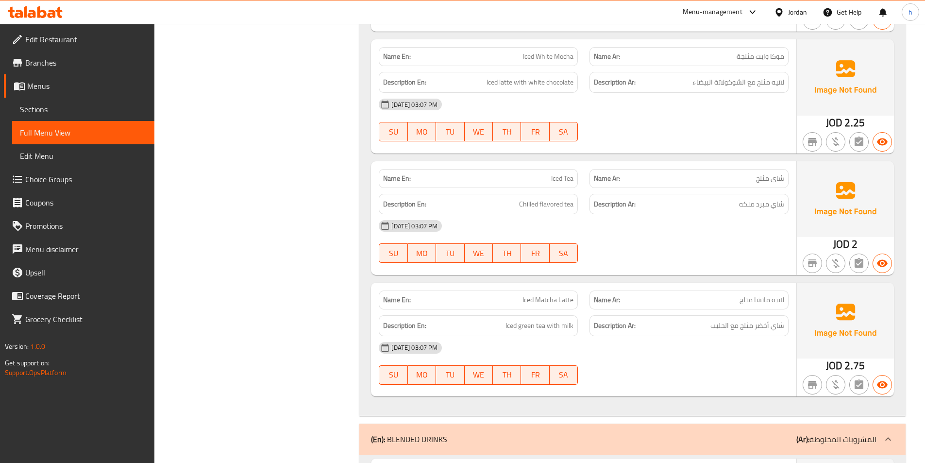
scroll to position [2671, 0]
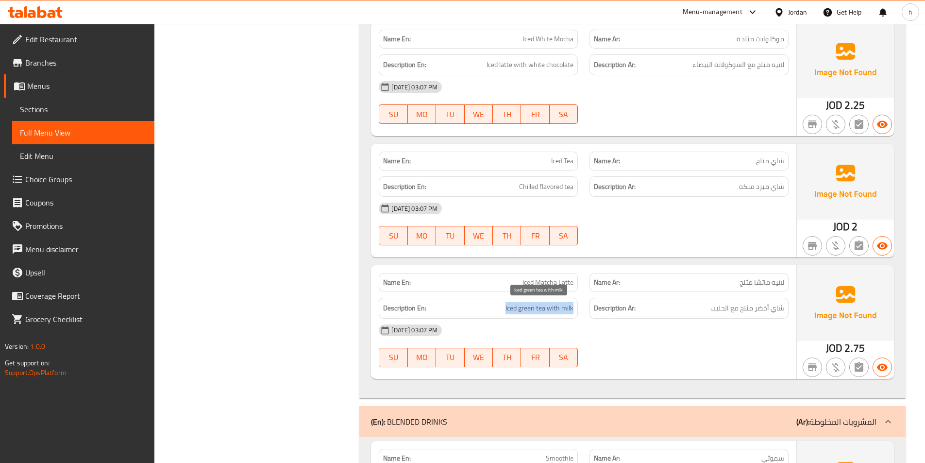
drag, startPoint x: 504, startPoint y: 313, endPoint x: 579, endPoint y: 313, distance: 75.3
click at [579, 313] on div "Description En: Iced green tea with milk" at bounding box center [478, 308] width 211 height 33
click at [693, 312] on h6 "Description Ar: شاي أخضر مثلج مع الحليب" at bounding box center [689, 308] width 190 height 12
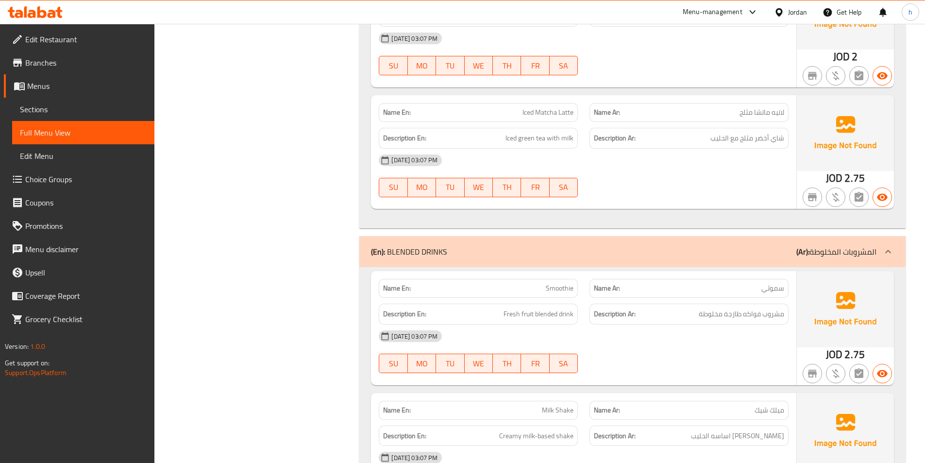
scroll to position [2865, 0]
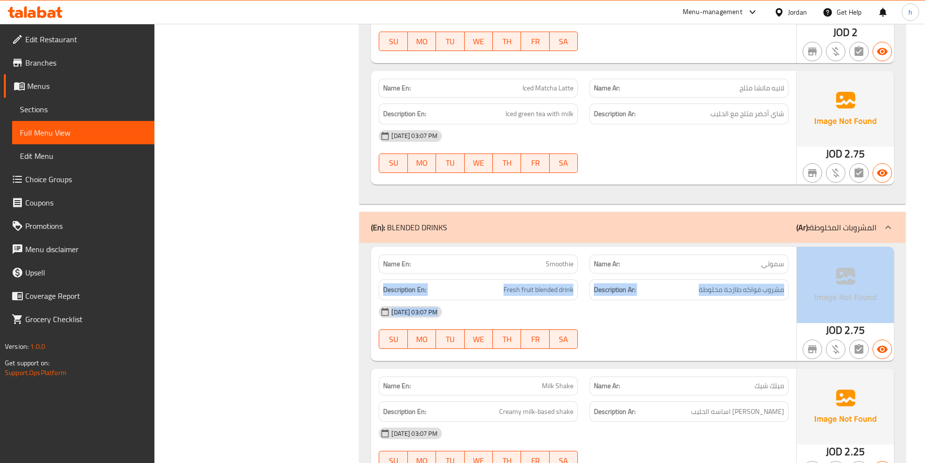
drag, startPoint x: 755, startPoint y: 263, endPoint x: 799, endPoint y: 263, distance: 44.2
click at [799, 263] on div "Name En: Smoothie Name Ar: سموثي Description En: Fresh fruit blended drink Desc…" at bounding box center [632, 304] width 523 height 114
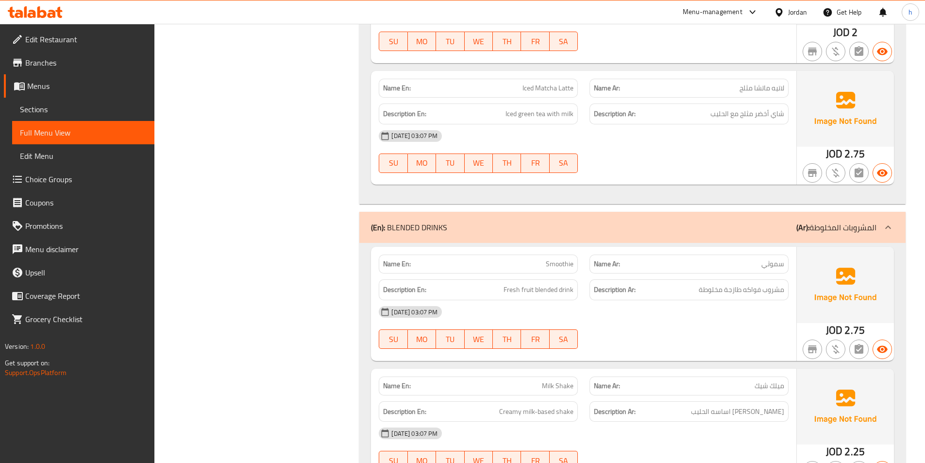
click at [792, 264] on div "Name Ar: سموثي" at bounding box center [689, 264] width 211 height 31
drag, startPoint x: 501, startPoint y: 290, endPoint x: 574, endPoint y: 293, distance: 73.4
click at [574, 293] on div "Description En: Fresh fruit blended drink" at bounding box center [478, 289] width 199 height 21
drag, startPoint x: 786, startPoint y: 291, endPoint x: 701, endPoint y: 297, distance: 85.7
click at [701, 297] on div "Description Ar: مشروب فواكه طازجة مخلوطة" at bounding box center [688, 289] width 199 height 21
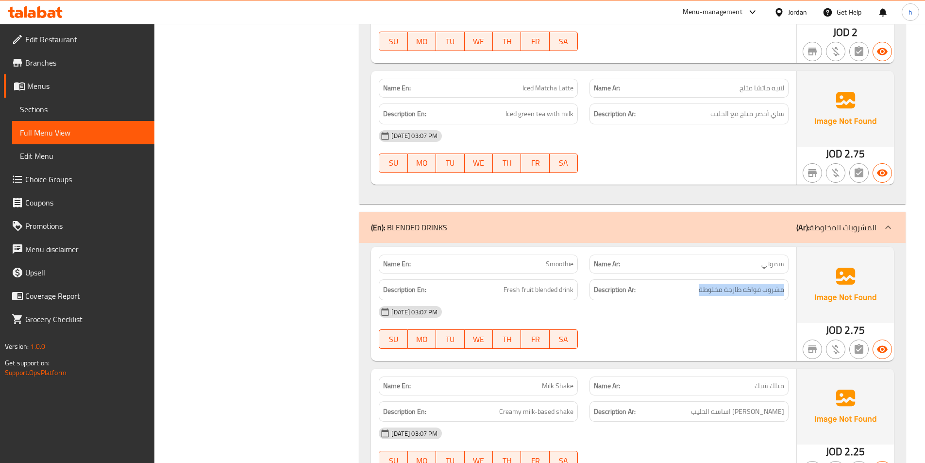
drag, startPoint x: 752, startPoint y: 361, endPoint x: 747, endPoint y: 358, distance: 6.3
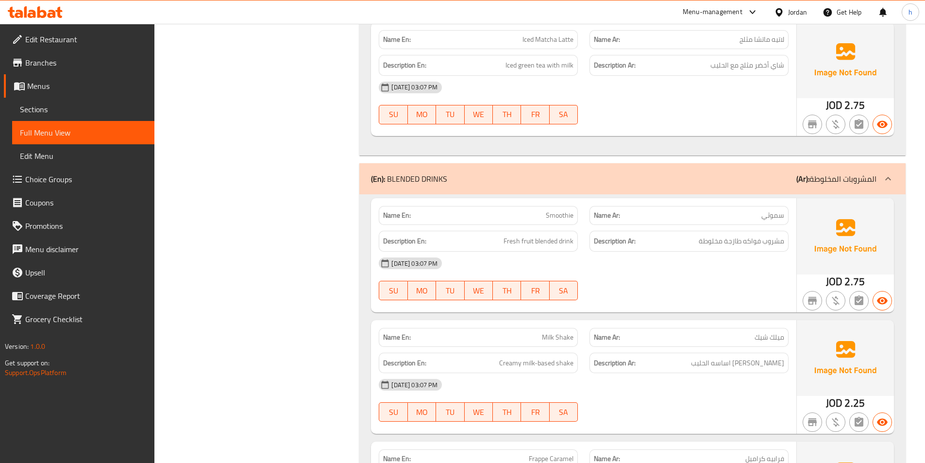
scroll to position [2962, 0]
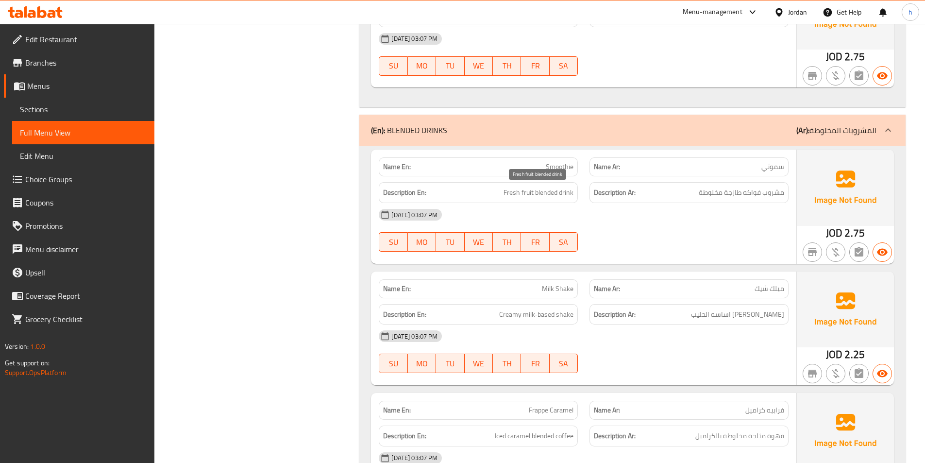
click at [508, 190] on span "Fresh fruit blended drink" at bounding box center [539, 192] width 70 height 12
drag, startPoint x: 508, startPoint y: 190, endPoint x: 564, endPoint y: 196, distance: 56.6
click at [564, 196] on span "Fresh fruit blended drink" at bounding box center [539, 192] width 70 height 12
copy span "Fresh fruit blended drink"
click at [554, 168] on span "Smoothie" at bounding box center [560, 167] width 28 height 10
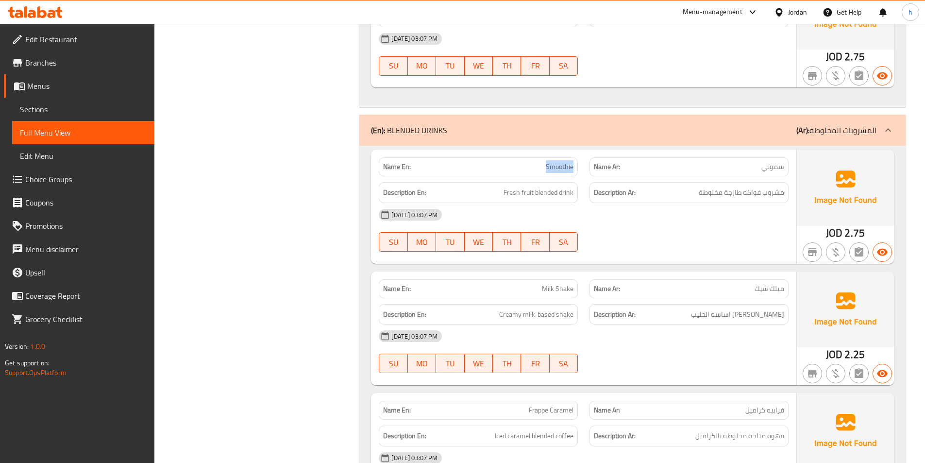
click at [555, 168] on span "Smoothie" at bounding box center [560, 167] width 28 height 10
copy span "Smoothie"
click at [240, 196] on div "Filter Branches Branches Popular filters Free items Branch specific items Has c…" at bounding box center [261, 234] width 186 height 6143
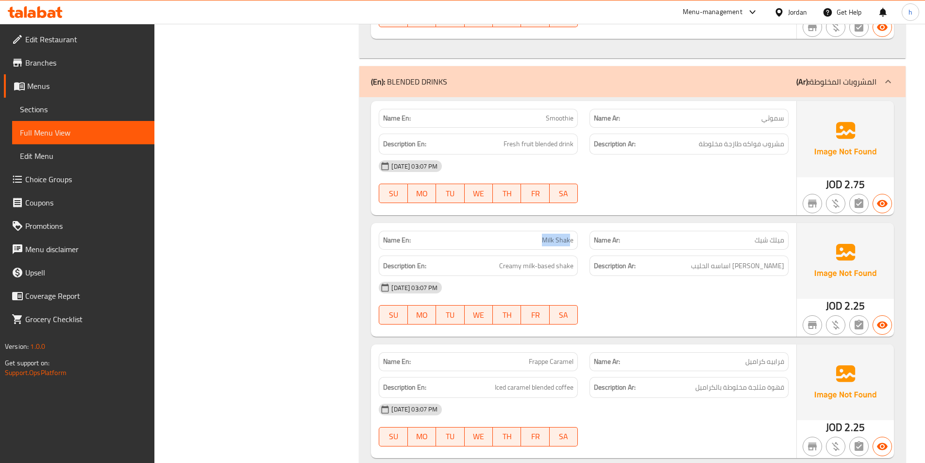
drag, startPoint x: 538, startPoint y: 239, endPoint x: 575, endPoint y: 237, distance: 36.9
click at [575, 238] on div "Name En: Milk Shake" at bounding box center [478, 240] width 199 height 19
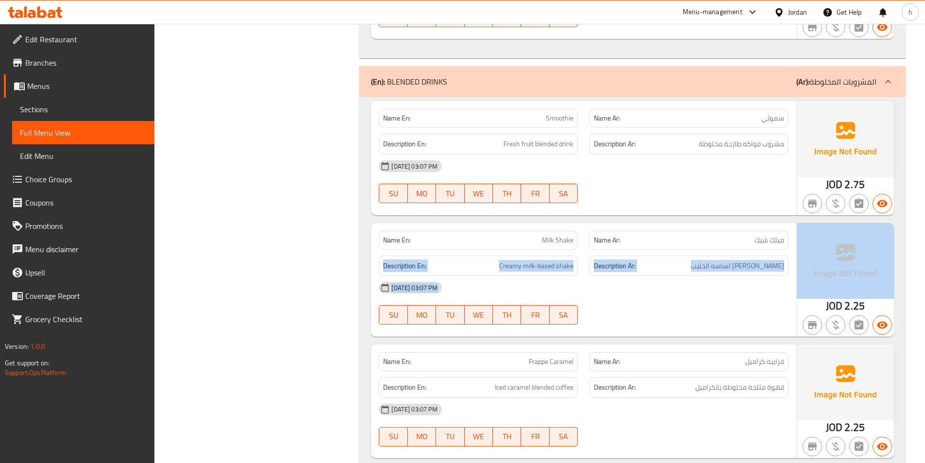
drag, startPoint x: 740, startPoint y: 247, endPoint x: 825, endPoint y: 243, distance: 85.0
click at [832, 244] on div "Name En: Milk Shake Name Ar: ميلك شيك Description En: Creamy milk-based shake D…" at bounding box center [632, 280] width 523 height 114
click at [770, 269] on span "[PERSON_NAME] اساسه الحليب" at bounding box center [737, 266] width 93 height 12
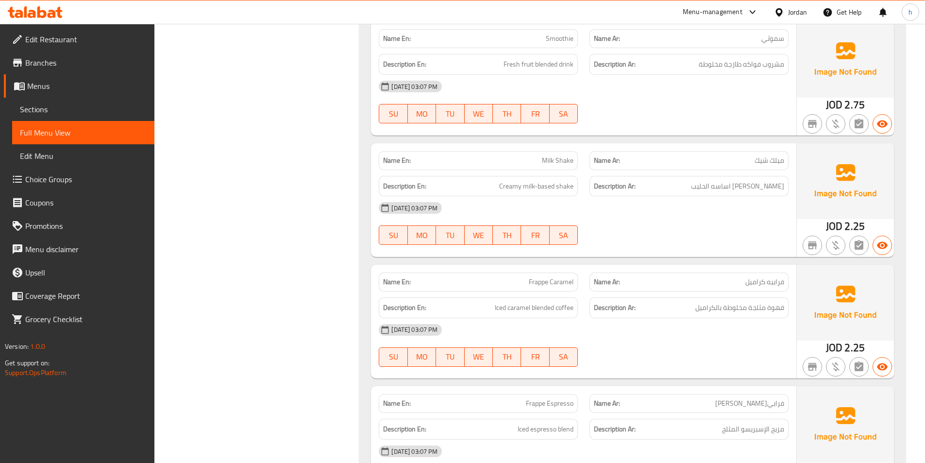
scroll to position [3108, 0]
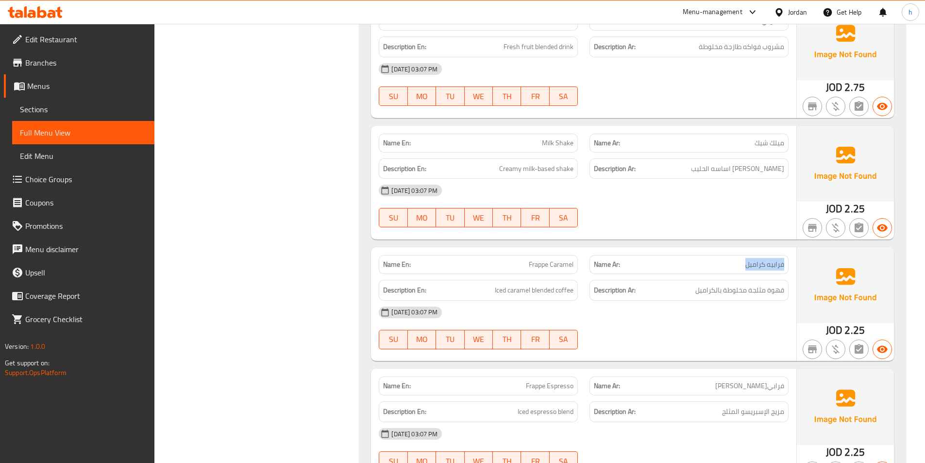
drag, startPoint x: 741, startPoint y: 271, endPoint x: 783, endPoint y: 269, distance: 41.8
click at [783, 269] on div "Name Ar: فرابيه كراميل" at bounding box center [688, 264] width 199 height 19
click at [783, 269] on span "فرابيه كراميل" at bounding box center [764, 264] width 39 height 10
drag, startPoint x: 524, startPoint y: 261, endPoint x: 568, endPoint y: 265, distance: 43.9
click at [568, 265] on p "Name En: Frappe Caramel" at bounding box center [478, 264] width 190 height 10
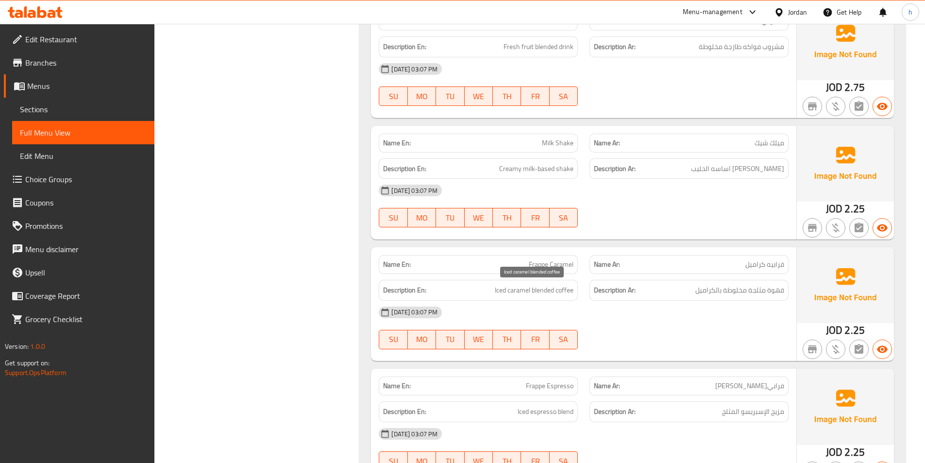
click at [529, 291] on span "Iced caramel blended coffee" at bounding box center [534, 290] width 79 height 12
drag, startPoint x: 495, startPoint y: 289, endPoint x: 635, endPoint y: 314, distance: 141.6
click at [562, 289] on span "Iced caramel blended coffee" at bounding box center [534, 290] width 79 height 12
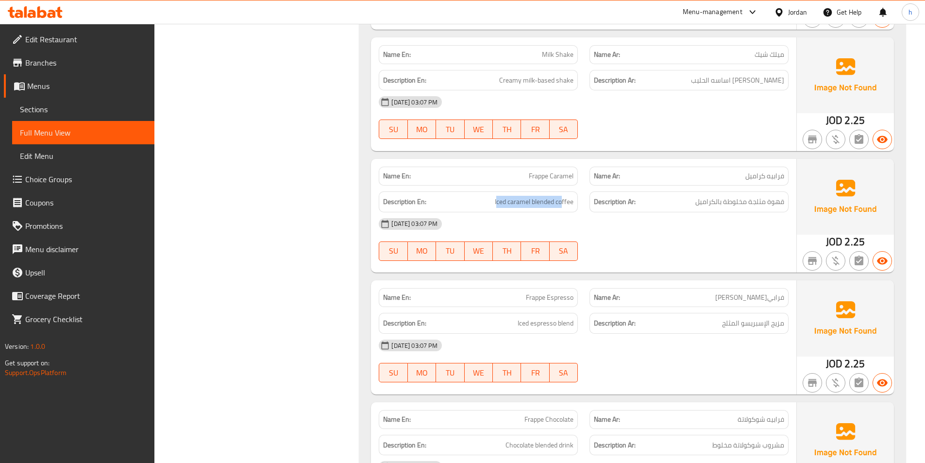
scroll to position [3205, 0]
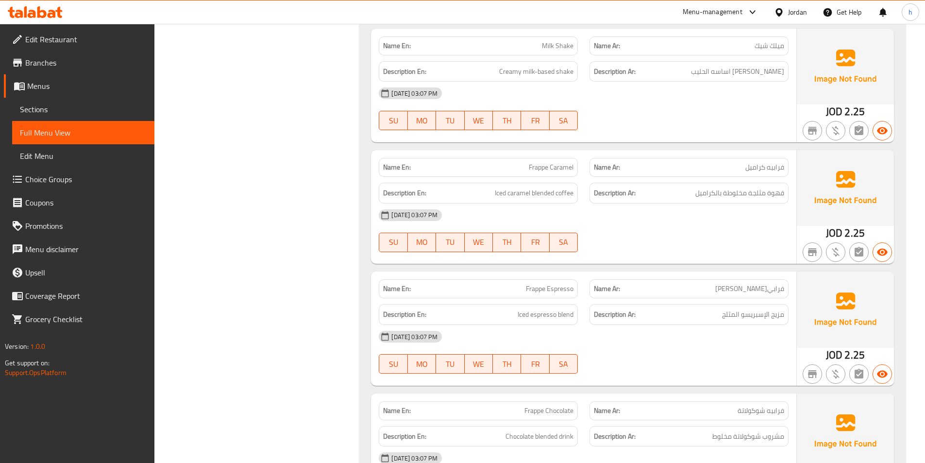
click at [649, 251] on div at bounding box center [689, 252] width 211 height 12
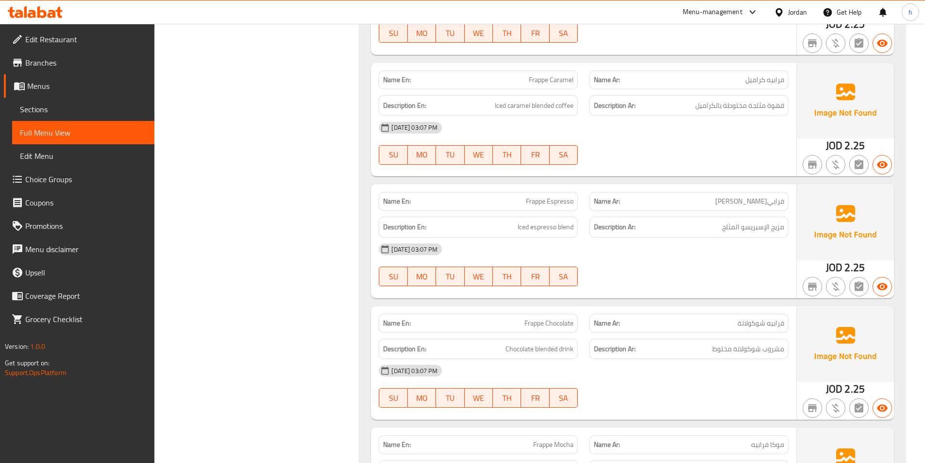
scroll to position [3302, 0]
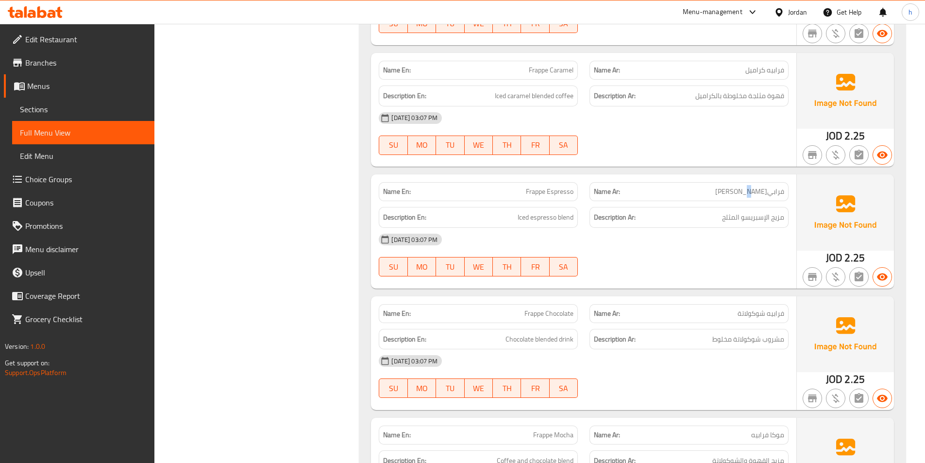
click at [641, 189] on p "Name Ar: فرابيه إسبريسو" at bounding box center [689, 191] width 190 height 10
drag, startPoint x: 521, startPoint y: 194, endPoint x: 568, endPoint y: 187, distance: 47.7
click at [568, 187] on p "Name En: Frappe Espresso" at bounding box center [478, 191] width 190 height 10
click at [548, 226] on div "Description En: Iced espresso blend" at bounding box center [478, 217] width 199 height 21
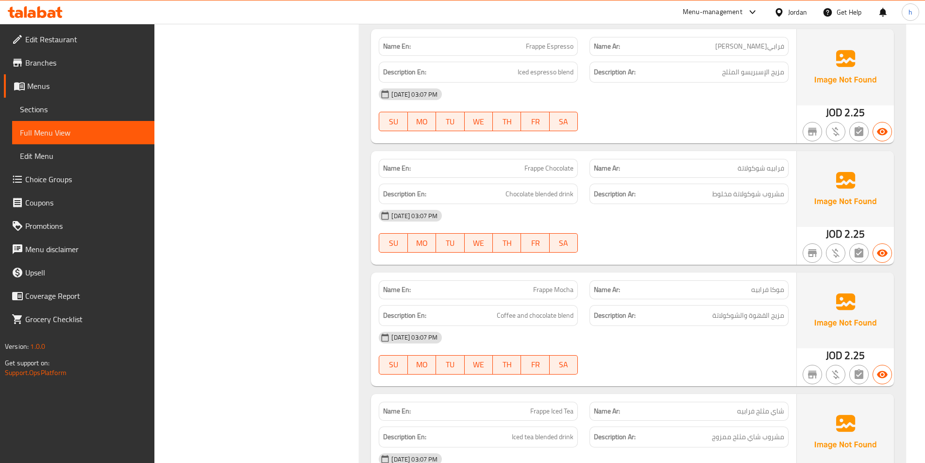
scroll to position [3448, 0]
drag, startPoint x: 514, startPoint y: 172, endPoint x: 568, endPoint y: 172, distance: 53.9
click at [568, 172] on p "Name En: Frappe Chocolate" at bounding box center [478, 168] width 190 height 10
drag, startPoint x: 698, startPoint y: 159, endPoint x: 763, endPoint y: 163, distance: 65.2
click at [763, 163] on div "Name Ar: فرابيه شوكولاتة" at bounding box center [688, 167] width 199 height 19
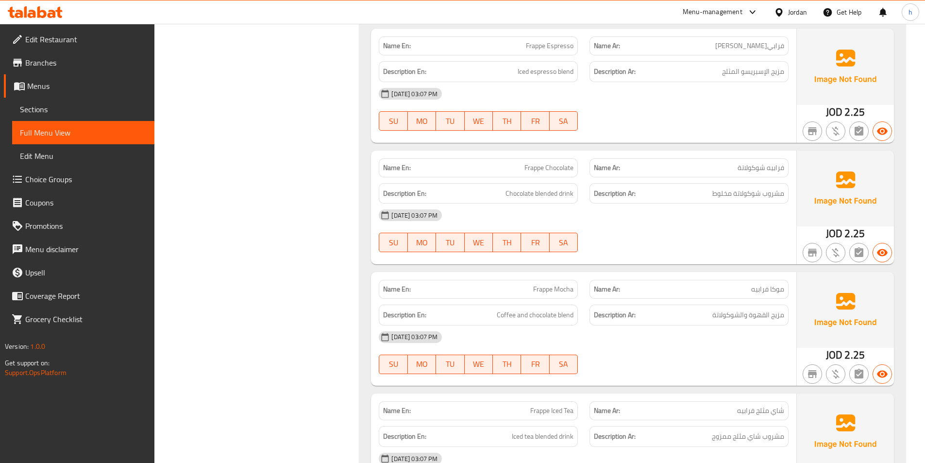
click at [704, 200] on div "Description Ar: مشروب شوكولاتة مخلوط" at bounding box center [688, 193] width 199 height 21
drag, startPoint x: 515, startPoint y: 67, endPoint x: 527, endPoint y: 79, distance: 16.5
click at [525, 69] on h6 "Description En: Iced espresso blend" at bounding box center [478, 72] width 190 height 12
click at [504, 190] on h6 "Description En: Chocolate blended drink" at bounding box center [478, 193] width 190 height 12
click at [516, 196] on span "Chocolate blended drink" at bounding box center [539, 193] width 68 height 12
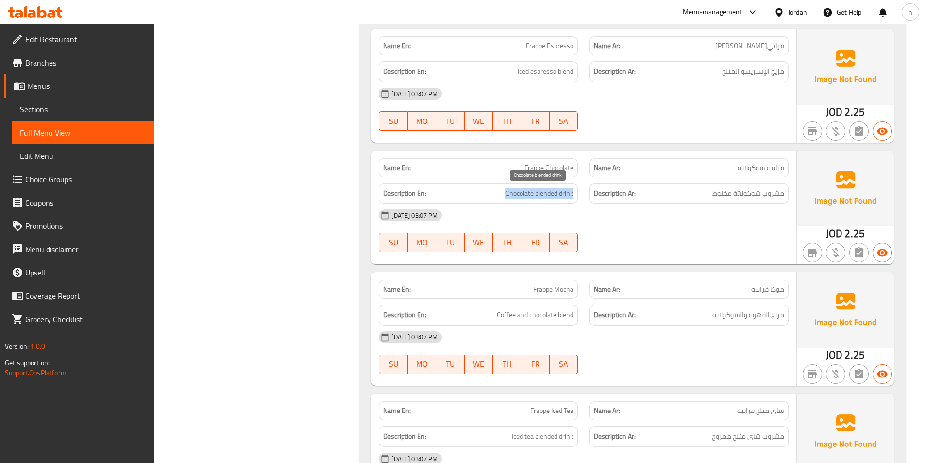
drag, startPoint x: 516, startPoint y: 196, endPoint x: 567, endPoint y: 198, distance: 50.5
click at [567, 198] on span "Chocolate blended drink" at bounding box center [539, 193] width 68 height 12
copy span "Chocolate blended drink"
click at [530, 168] on span "Frappe Chocolate" at bounding box center [548, 168] width 49 height 10
drag, startPoint x: 530, startPoint y: 168, endPoint x: 572, endPoint y: 171, distance: 42.4
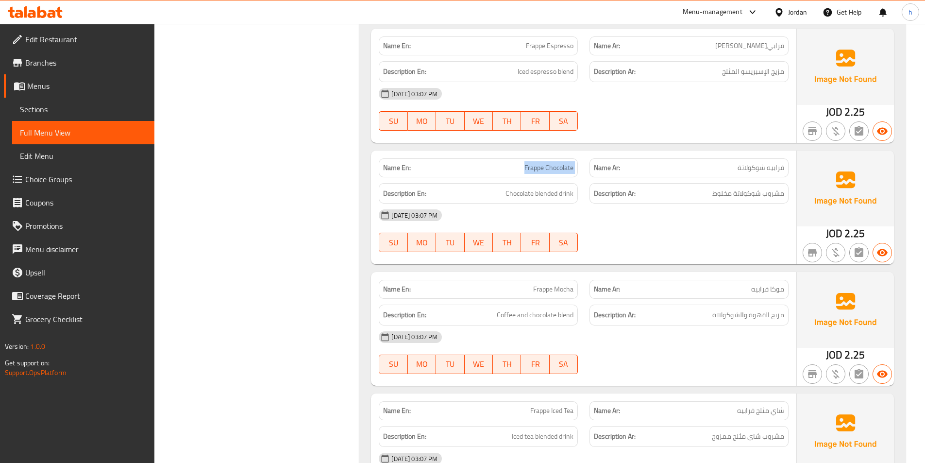
click at [572, 171] on span "Frappe Chocolate" at bounding box center [548, 168] width 49 height 10
copy span "Frappe Chocolate"
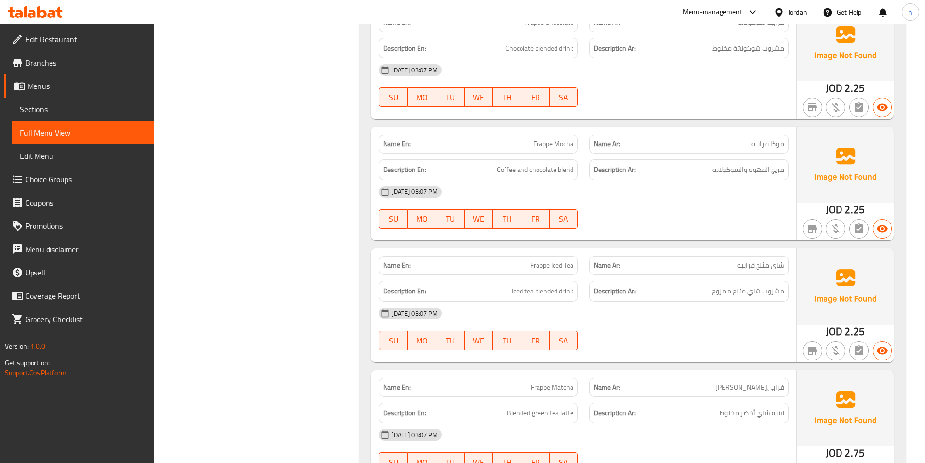
scroll to position [3593, 0]
drag, startPoint x: 747, startPoint y: 149, endPoint x: 775, endPoint y: 149, distance: 28.7
click at [775, 149] on p "Name Ar: موكا فرابيه" at bounding box center [689, 143] width 190 height 10
click at [775, 149] on span "موكا فرابيه" at bounding box center [767, 143] width 33 height 10
drag, startPoint x: 494, startPoint y: 167, endPoint x: 574, endPoint y: 171, distance: 79.7
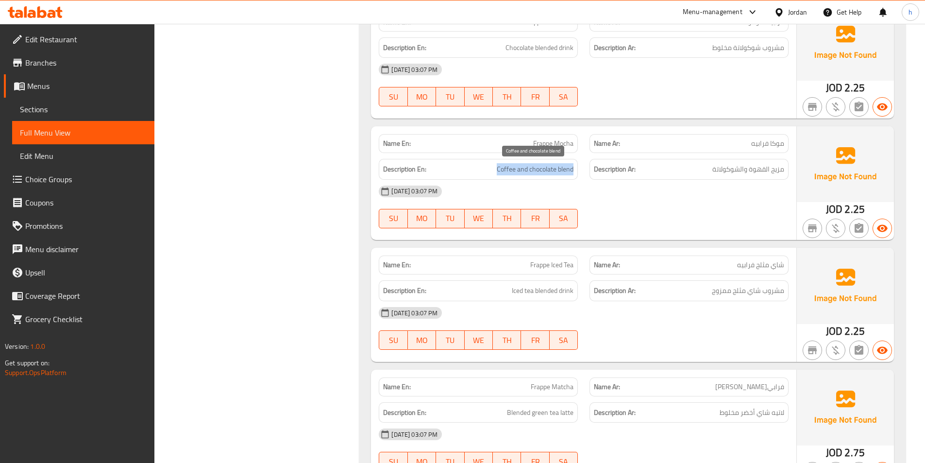
click at [574, 171] on div "Description En: Coffee and chocolate blend" at bounding box center [478, 169] width 199 height 21
drag, startPoint x: 794, startPoint y: 171, endPoint x: 705, endPoint y: 172, distance: 89.4
click at [705, 172] on div "Description Ar: مزيج القهوة والشوكولاتة" at bounding box center [689, 169] width 211 height 33
click at [705, 196] on div "[DATE] 03:07 PM" at bounding box center [583, 191] width 421 height 23
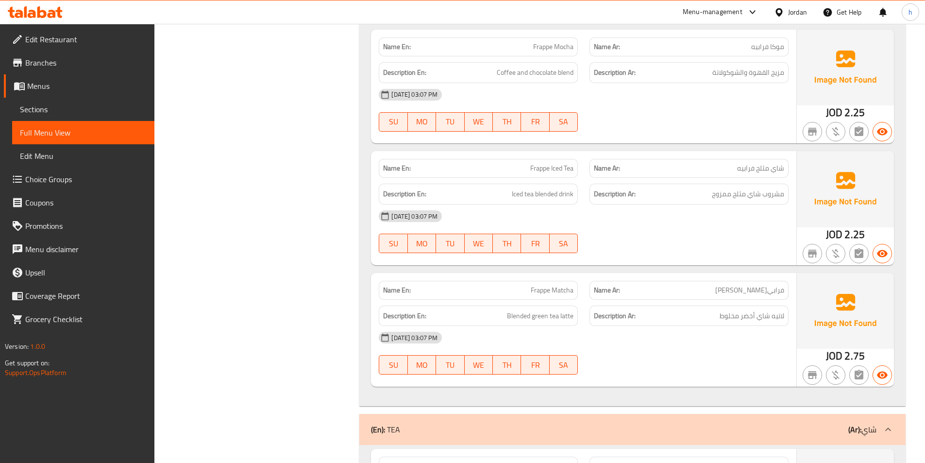
scroll to position [3690, 0]
drag, startPoint x: 523, startPoint y: 174, endPoint x: 573, endPoint y: 170, distance: 50.7
click at [573, 170] on div "Name En: Frappe Iced Tea" at bounding box center [478, 167] width 199 height 19
drag, startPoint x: 734, startPoint y: 168, endPoint x: 793, endPoint y: 168, distance: 59.7
click at [793, 168] on div "Name Ar: شاي مثلج فرابيه" at bounding box center [689, 167] width 211 height 31
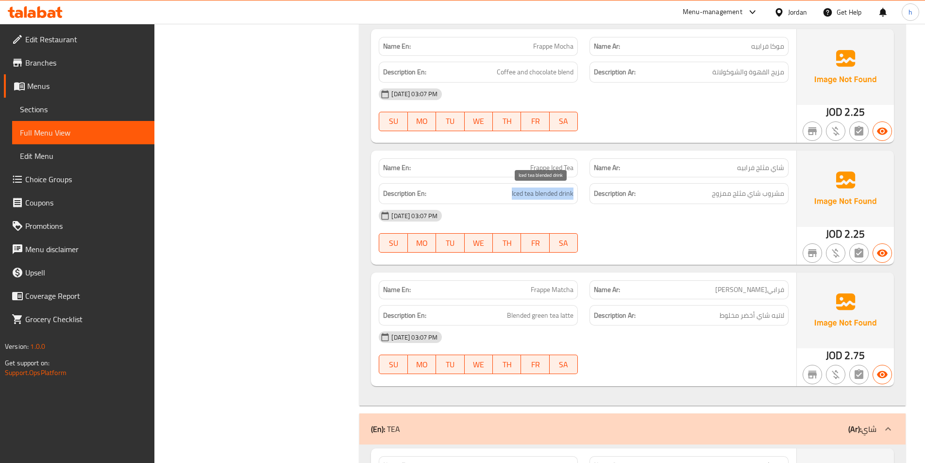
drag, startPoint x: 508, startPoint y: 191, endPoint x: 574, endPoint y: 187, distance: 66.2
click at [574, 187] on div "Description En: Iced tea blended drink" at bounding box center [478, 193] width 199 height 21
drag, startPoint x: 712, startPoint y: 190, endPoint x: 793, endPoint y: 193, distance: 80.7
click at [793, 193] on div "Description Ar: مشروب شاي مثلج ممزوج" at bounding box center [689, 193] width 211 height 33
click at [768, 218] on div "[DATE] 03:07 PM" at bounding box center [583, 215] width 421 height 23
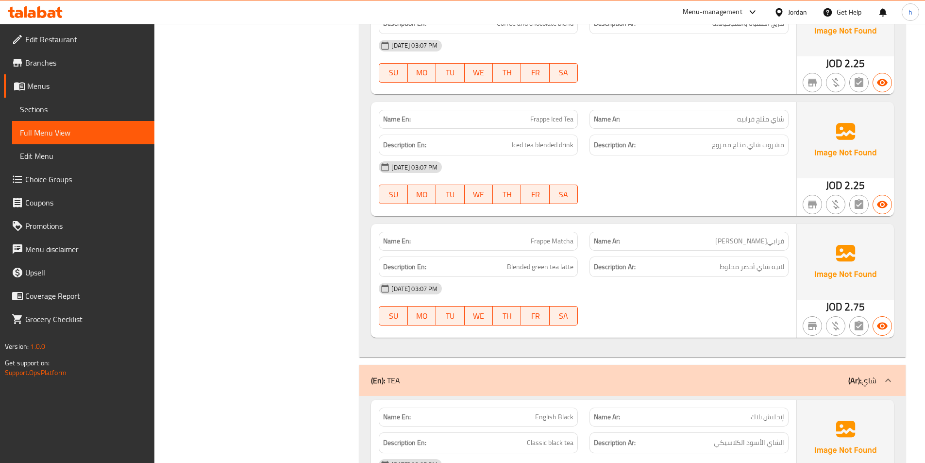
scroll to position [3787, 0]
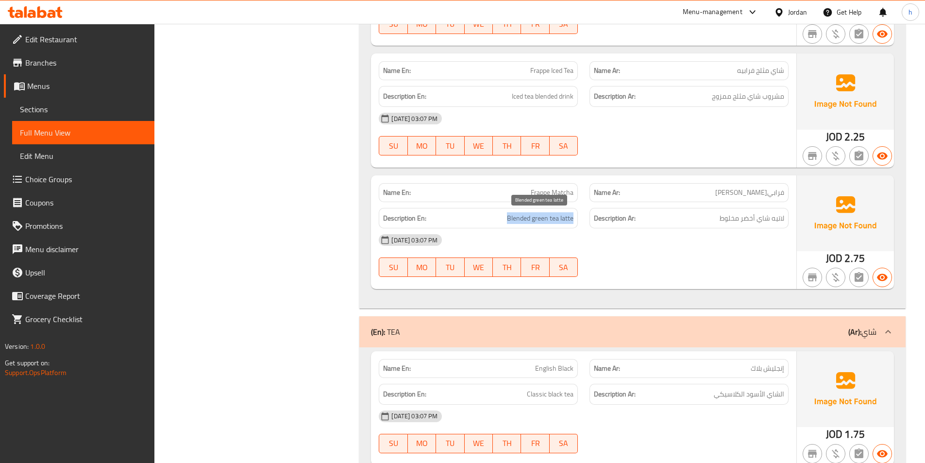
drag, startPoint x: 505, startPoint y: 220, endPoint x: 573, endPoint y: 221, distance: 68.5
click at [573, 221] on h6 "Description En: Blended green tea latte" at bounding box center [478, 218] width 190 height 12
drag, startPoint x: 783, startPoint y: 218, endPoint x: 672, endPoint y: 215, distance: 111.2
click at [672, 215] on h6 "Description Ar: لاتيه شاي أخضر مخلوط" at bounding box center [689, 218] width 190 height 12
click at [706, 216] on h6 "Description Ar: لاتيه شاي أخضر مخلوط" at bounding box center [689, 218] width 190 height 12
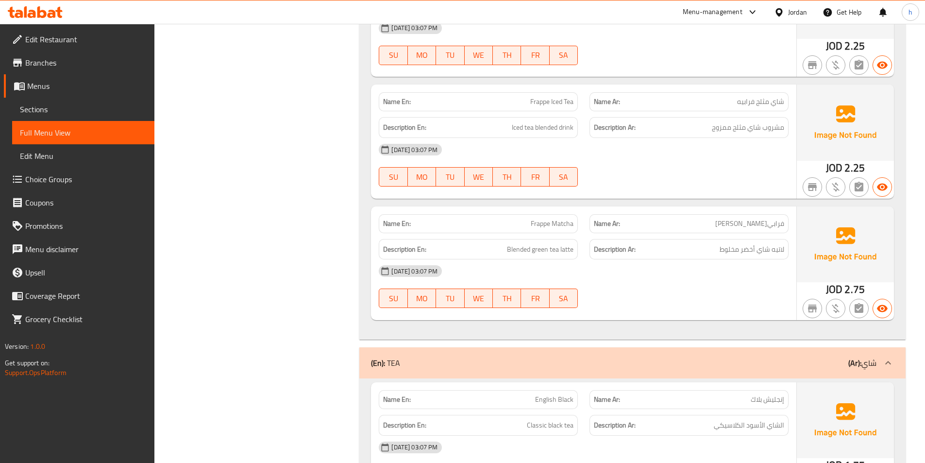
scroll to position [3739, 0]
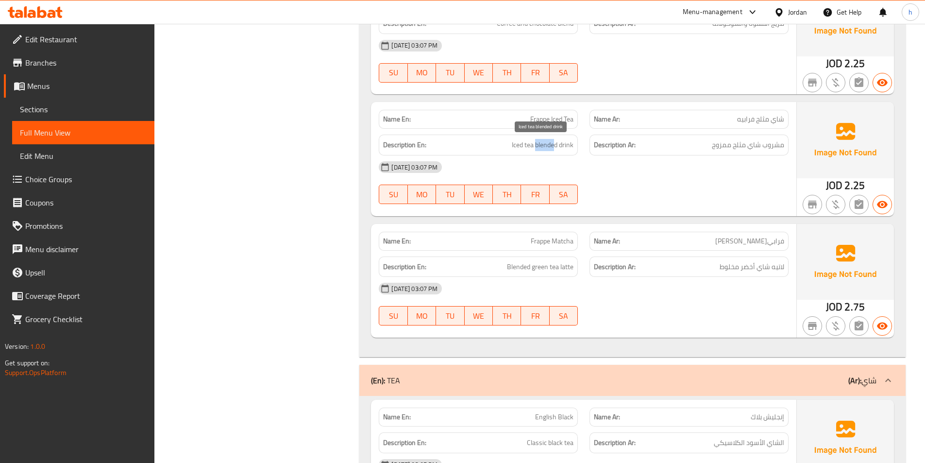
drag, startPoint x: 536, startPoint y: 140, endPoint x: 553, endPoint y: 148, distance: 18.9
click at [554, 144] on span "Iced tea blended drink" at bounding box center [543, 145] width 62 height 12
drag, startPoint x: 498, startPoint y: 269, endPoint x: 528, endPoint y: 269, distance: 30.1
click at [528, 269] on h6 "Description En: Blended green tea latte" at bounding box center [478, 267] width 190 height 12
click at [528, 282] on div "[DATE] 03:07 PM" at bounding box center [583, 288] width 421 height 23
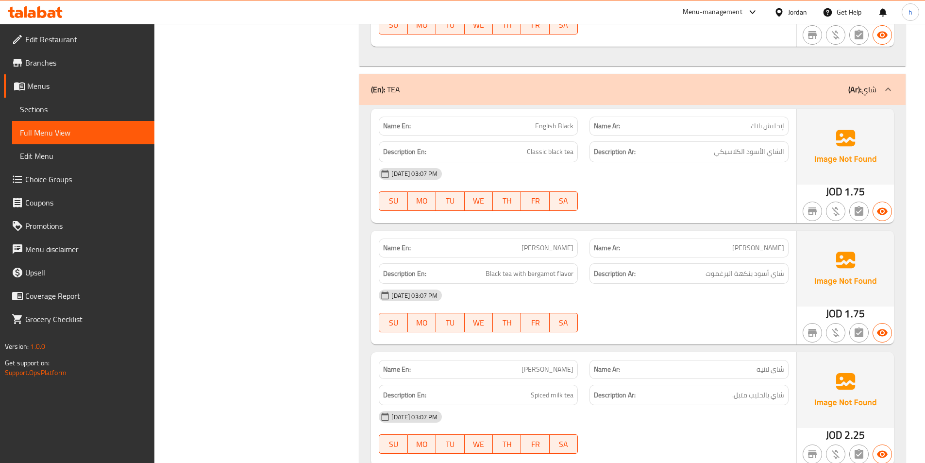
scroll to position [4030, 0]
drag, startPoint x: 532, startPoint y: 125, endPoint x: 889, endPoint y: 105, distance: 357.5
click at [573, 127] on p "Name En: English Black" at bounding box center [478, 125] width 190 height 10
click at [622, 178] on div "[DATE] 03:07 PM" at bounding box center [583, 173] width 421 height 23
drag, startPoint x: 719, startPoint y: 152, endPoint x: 791, endPoint y: 156, distance: 72.9
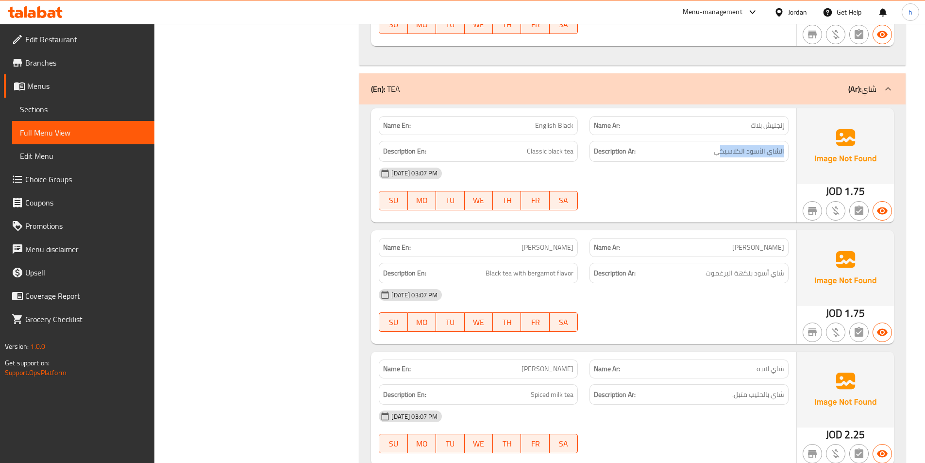
click at [791, 156] on div "Description Ar: الشاي الأسود الكلاسيكي" at bounding box center [689, 151] width 211 height 33
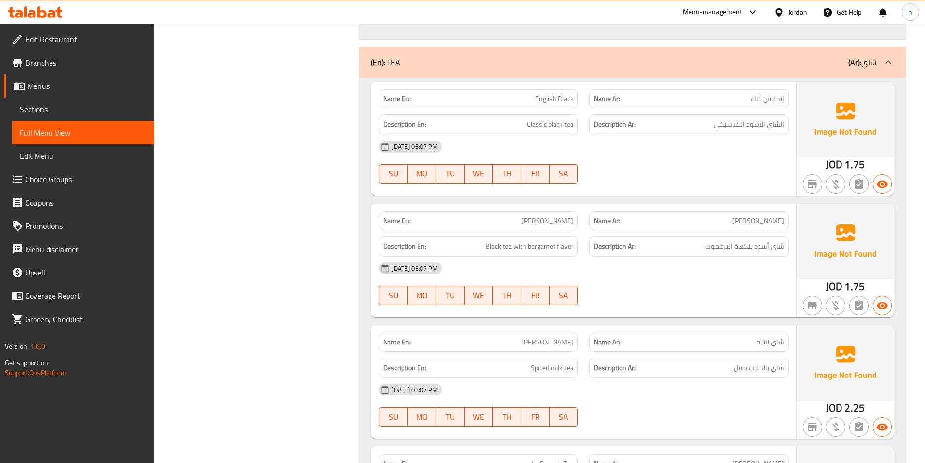
scroll to position [4079, 0]
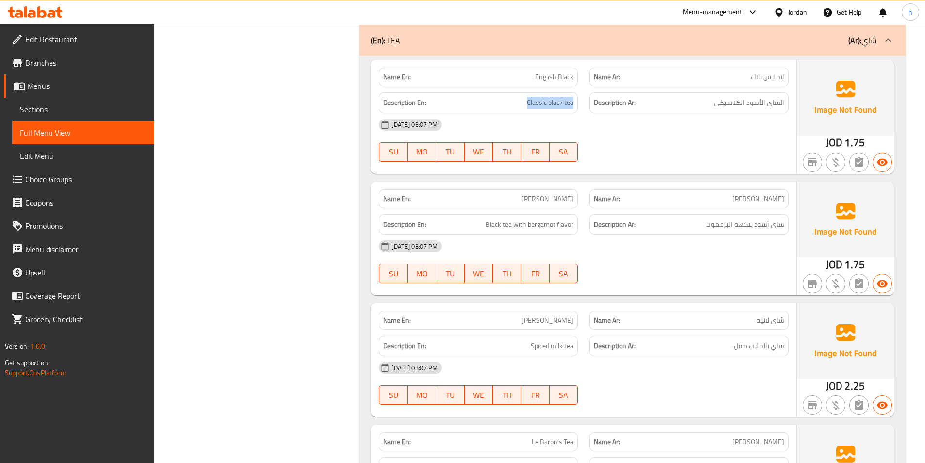
drag, startPoint x: 521, startPoint y: 104, endPoint x: 590, endPoint y: 103, distance: 69.4
click at [590, 103] on div "Description En: Classic black tea Description Ar: الشاي الأسود الكلاسيكي" at bounding box center [583, 102] width 421 height 33
click at [582, 143] on div "SU MO TU WE TH FR SA" at bounding box center [478, 151] width 211 height 31
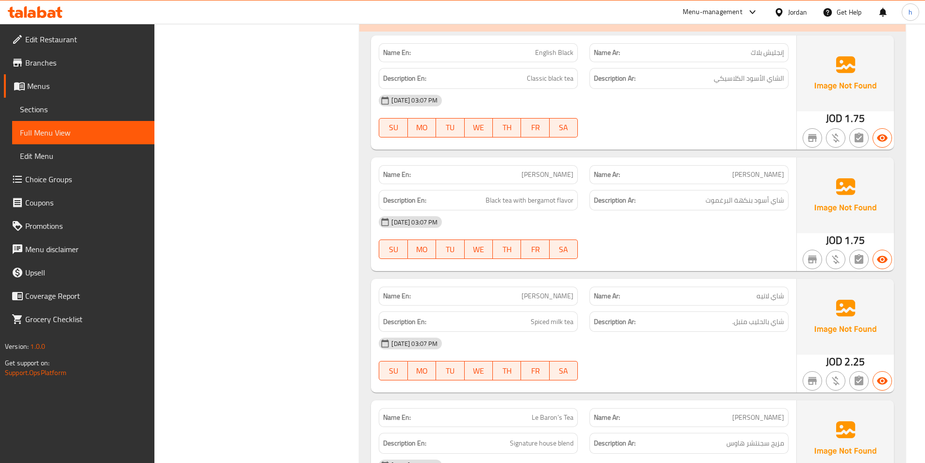
scroll to position [4127, 0]
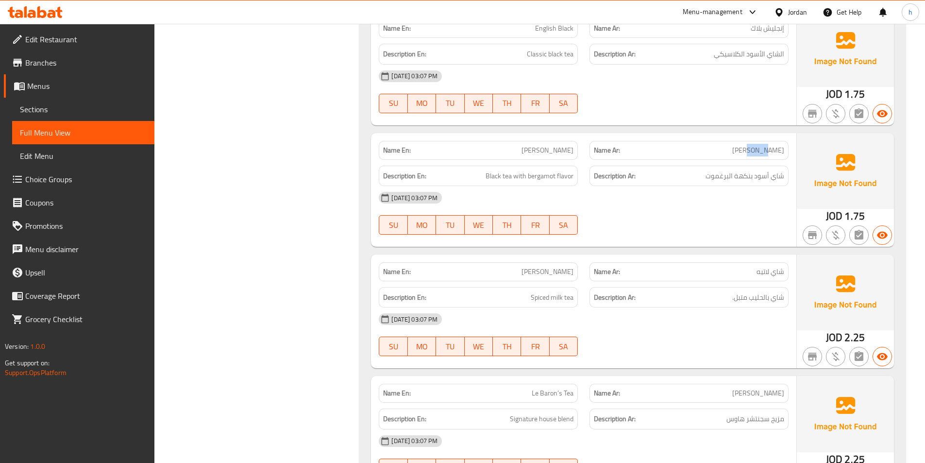
drag, startPoint x: 751, startPoint y: 150, endPoint x: 775, endPoint y: 151, distance: 24.3
click at [775, 151] on p "Name Ar: إيرل جراي" at bounding box center [689, 150] width 190 height 10
drag, startPoint x: 786, startPoint y: 179, endPoint x: 707, endPoint y: 180, distance: 78.2
click at [707, 180] on div "Description Ar: شاي أسود بنكهة البرغموت" at bounding box center [689, 176] width 211 height 33
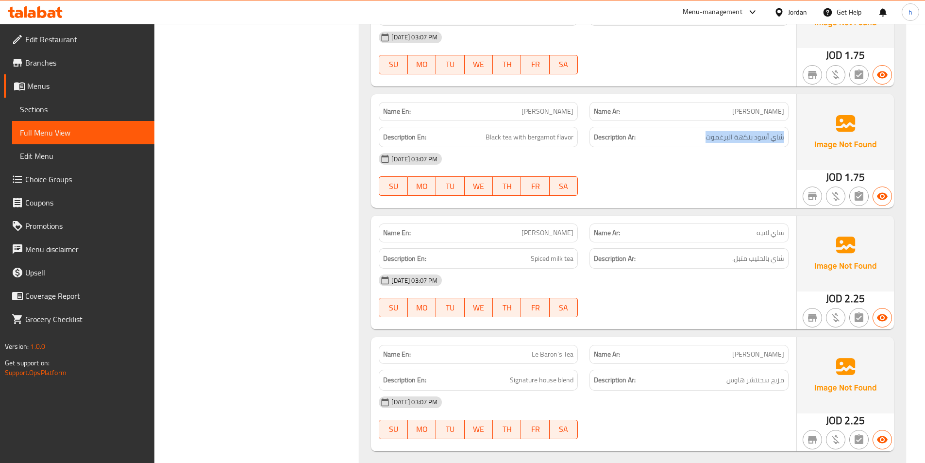
scroll to position [4224, 0]
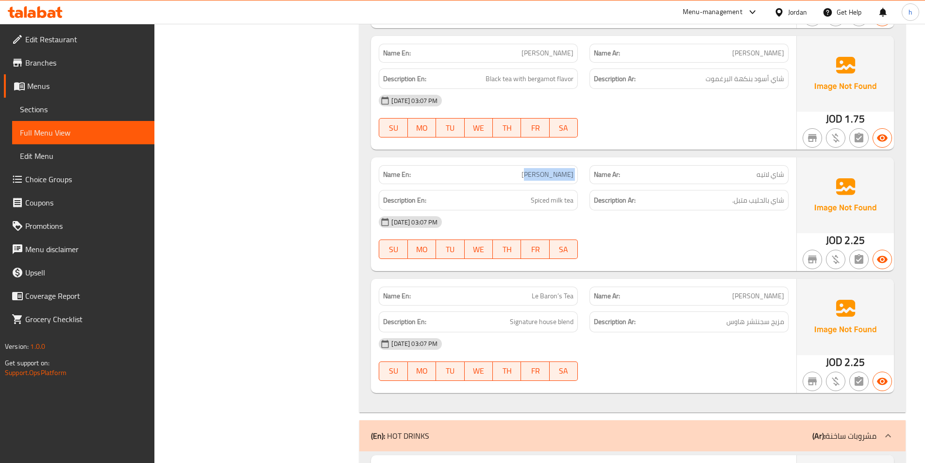
drag, startPoint x: 550, startPoint y: 179, endPoint x: 592, endPoint y: 179, distance: 42.2
click at [592, 179] on div "Name En: Chai Latte Name Ar: شاي لاتيه" at bounding box center [583, 174] width 421 height 31
drag, startPoint x: 741, startPoint y: 175, endPoint x: 770, endPoint y: 178, distance: 28.3
click at [770, 178] on p "Name Ar: شاي لاتيه" at bounding box center [689, 174] width 190 height 10
drag, startPoint x: 529, startPoint y: 203, endPoint x: 570, endPoint y: 206, distance: 40.9
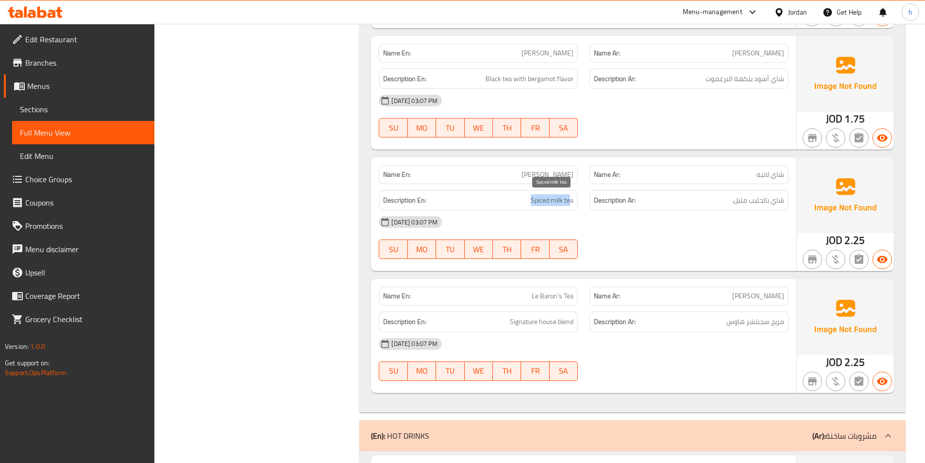
click at [570, 206] on h6 "Description En: Spiced milk tea" at bounding box center [478, 200] width 190 height 12
drag, startPoint x: 753, startPoint y: 203, endPoint x: 735, endPoint y: 204, distance: 18.5
click at [735, 204] on span "شاي بالحليب متبل." at bounding box center [758, 200] width 52 height 12
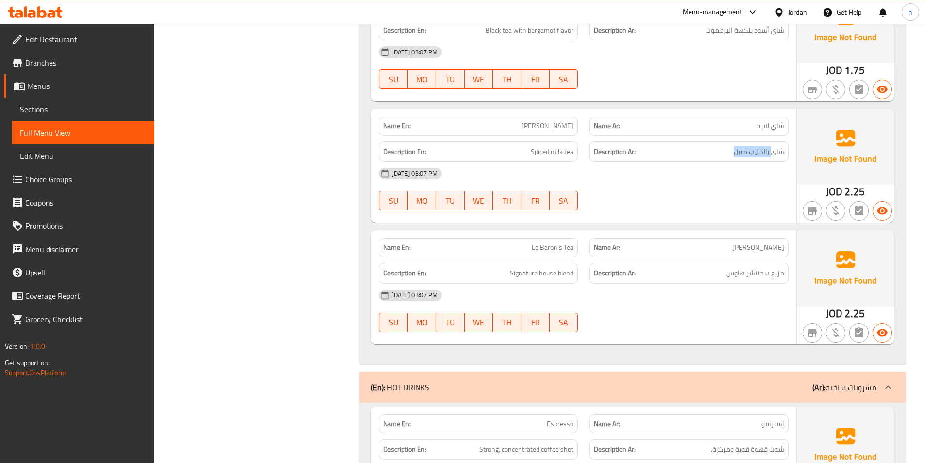
scroll to position [4370, 0]
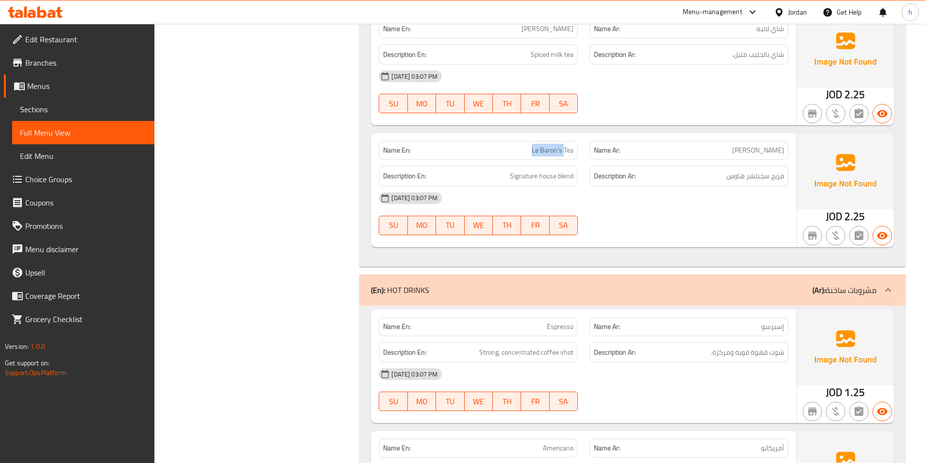
drag, startPoint x: 534, startPoint y: 153, endPoint x: 564, endPoint y: 151, distance: 30.7
click at [564, 151] on span "Le Baron’s Tea" at bounding box center [553, 150] width 42 height 10
click at [574, 151] on div "Name En: Le Baron’s Tea" at bounding box center [478, 150] width 199 height 19
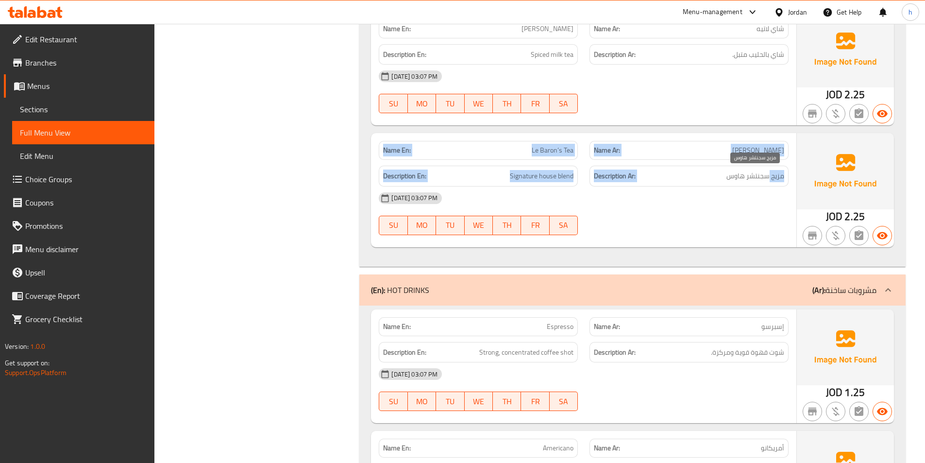
drag, startPoint x: 796, startPoint y: 176, endPoint x: 770, endPoint y: 176, distance: 26.7
click at [770, 176] on div "Name En: Le Baron’s Tea Name Ar: شاي لابارون Description En: Signature house bl…" at bounding box center [632, 190] width 523 height 114
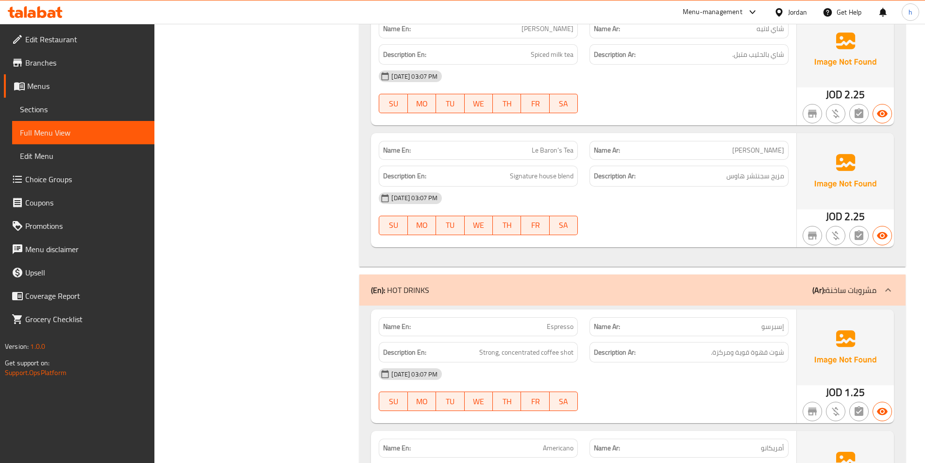
click at [503, 175] on h6 "Description En: Signature house blend" at bounding box center [478, 176] width 190 height 12
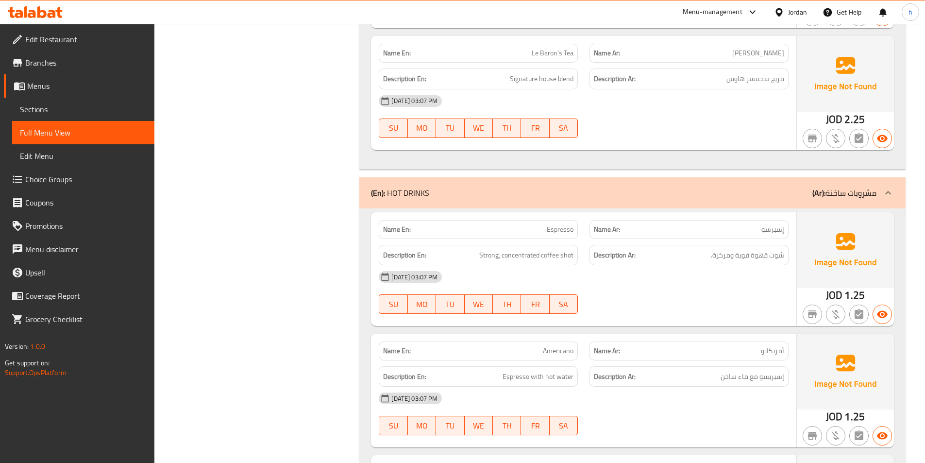
scroll to position [4516, 0]
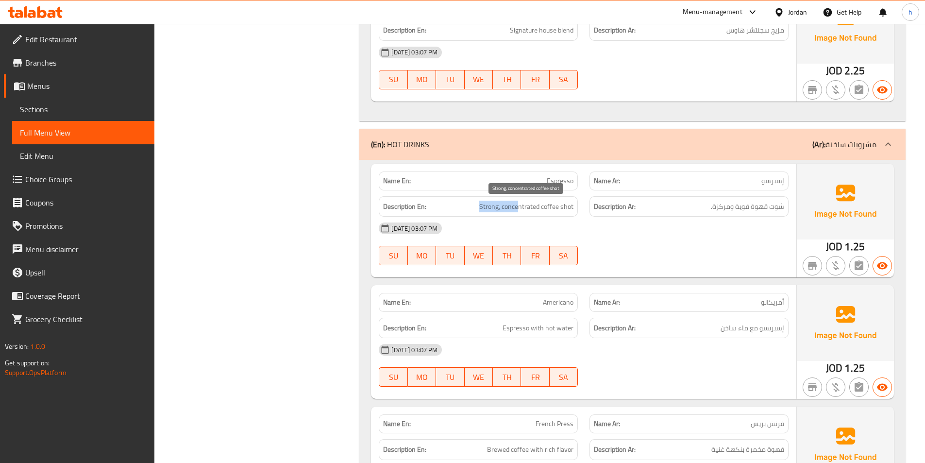
drag, startPoint x: 477, startPoint y: 206, endPoint x: 520, endPoint y: 203, distance: 42.8
click at [520, 203] on h6 "Description En: Strong, concentrated coffee shot" at bounding box center [478, 207] width 190 height 12
click at [511, 205] on span "Strong, concentrated coffee shot" at bounding box center [526, 207] width 94 height 12
drag, startPoint x: 783, startPoint y: 208, endPoint x: 757, endPoint y: 209, distance: 26.7
click at [757, 209] on span "شوت قهوة قوية ومركزة." at bounding box center [747, 207] width 73 height 12
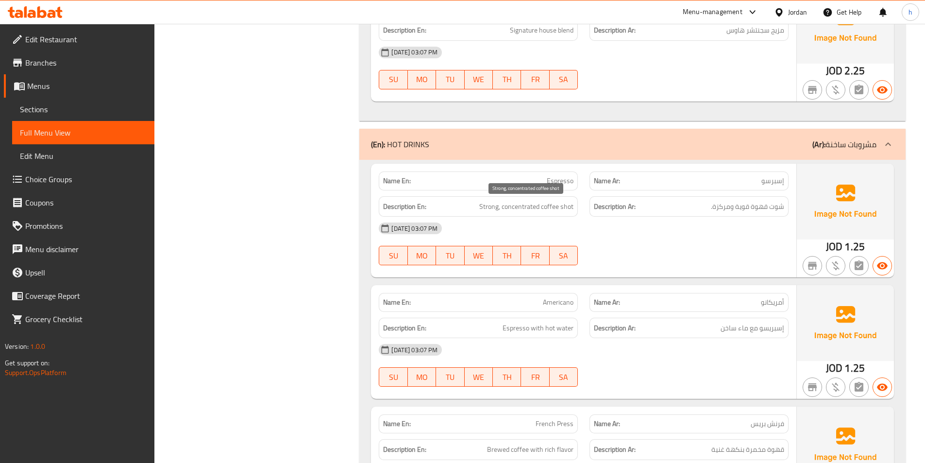
click at [568, 210] on span "Strong, concentrated coffee shot" at bounding box center [526, 207] width 94 height 12
copy span "shot"
click at [583, 234] on div "[DATE] 03:07 PM" at bounding box center [583, 228] width 421 height 23
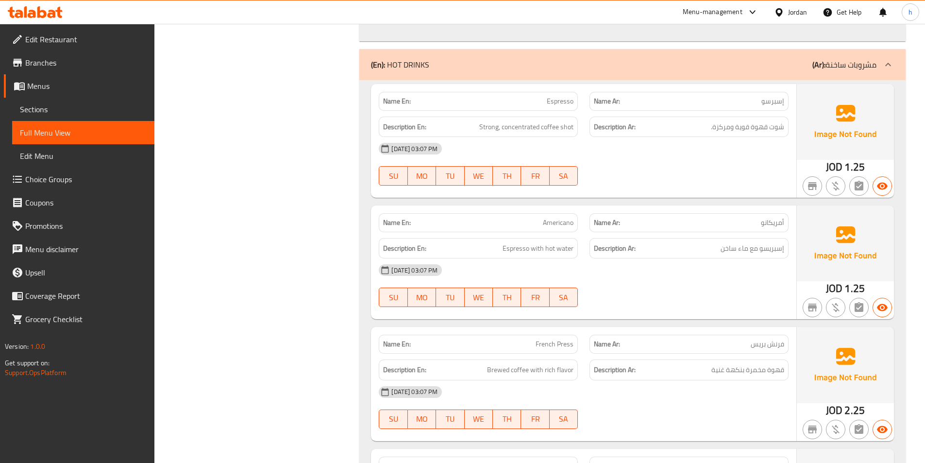
scroll to position [4613, 0]
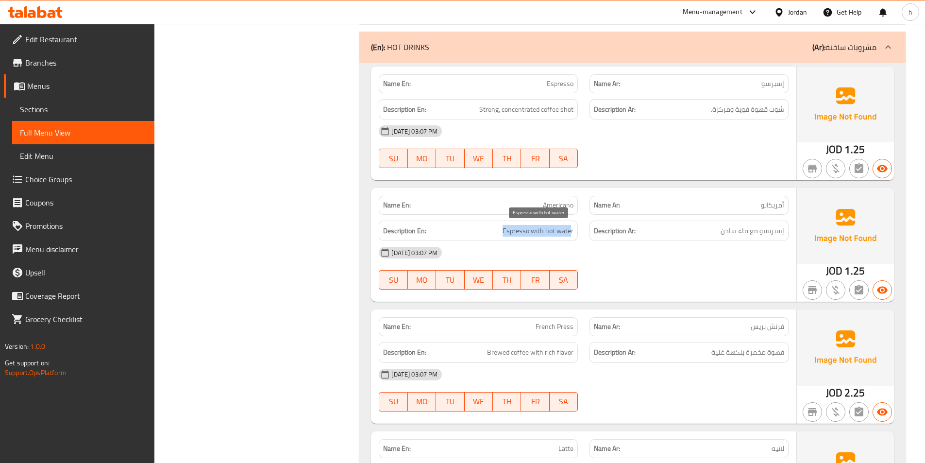
drag, startPoint x: 509, startPoint y: 234, endPoint x: 570, endPoint y: 235, distance: 61.2
click at [570, 235] on h6 "Description En: Espresso with hot water" at bounding box center [478, 231] width 190 height 12
click at [570, 235] on span "Espresso with hot water" at bounding box center [538, 231] width 71 height 12
drag, startPoint x: 722, startPoint y: 230, endPoint x: 787, endPoint y: 235, distance: 65.2
click at [787, 235] on div "Description Ar: إسبريسو مع ماء ساخن" at bounding box center [688, 230] width 199 height 21
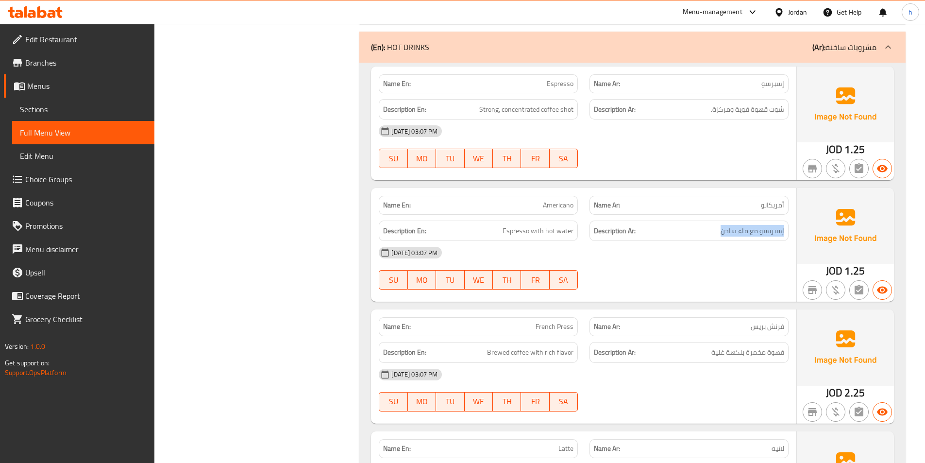
click at [787, 235] on div "Description Ar: إسبريسو مع ماء ساخن" at bounding box center [688, 230] width 199 height 21
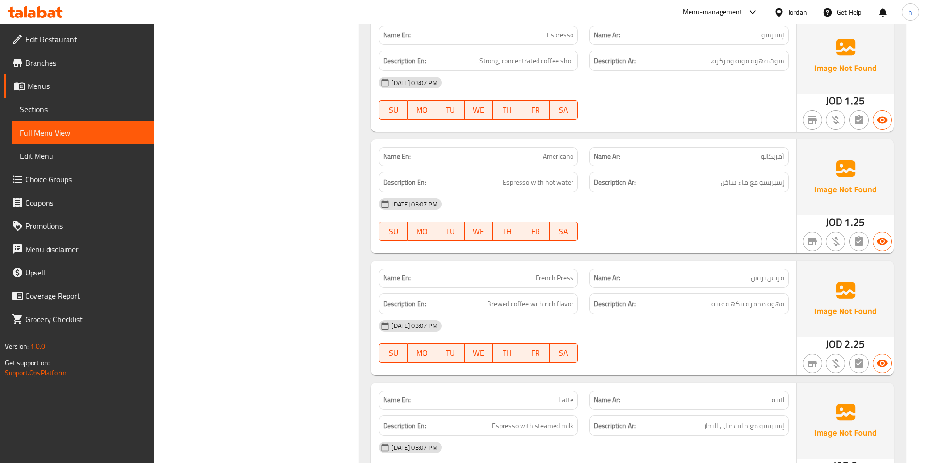
click at [741, 274] on p "Name Ar: فرنش بريس" at bounding box center [689, 278] width 190 height 10
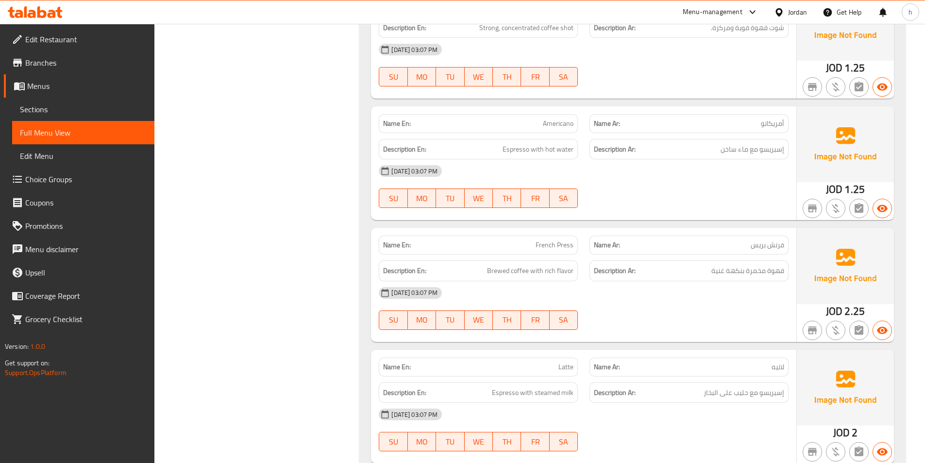
scroll to position [4710, 0]
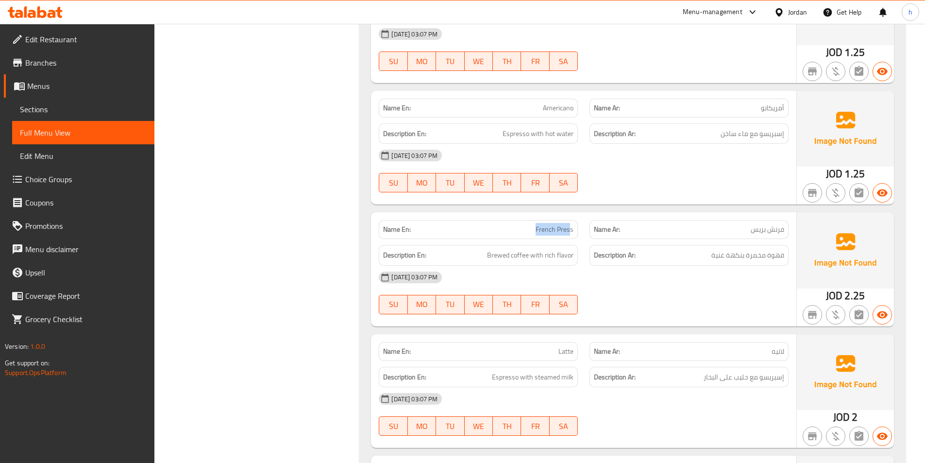
drag, startPoint x: 537, startPoint y: 230, endPoint x: 571, endPoint y: 236, distance: 35.1
click at [571, 236] on div "Name En: French Press" at bounding box center [478, 229] width 199 height 19
click at [554, 230] on span "French Press" at bounding box center [555, 229] width 38 height 10
click at [644, 229] on p "Name Ar: فرنش بريس" at bounding box center [689, 229] width 190 height 10
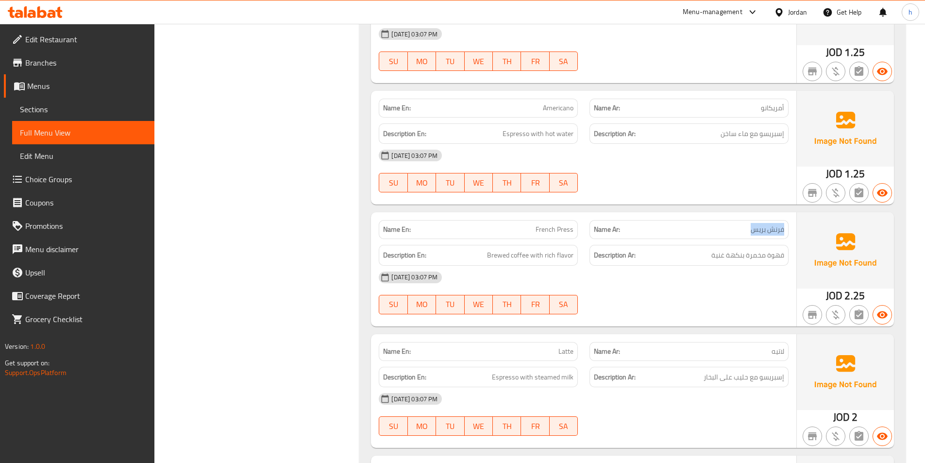
drag, startPoint x: 758, startPoint y: 232, endPoint x: 784, endPoint y: 235, distance: 26.5
click at [784, 235] on div "Name Ar: فرنش بريس" at bounding box center [688, 229] width 199 height 19
drag, startPoint x: 487, startPoint y: 256, endPoint x: 567, endPoint y: 260, distance: 79.7
click at [567, 260] on h6 "Description En: Brewed coffee with rich flavor" at bounding box center [478, 255] width 190 height 12
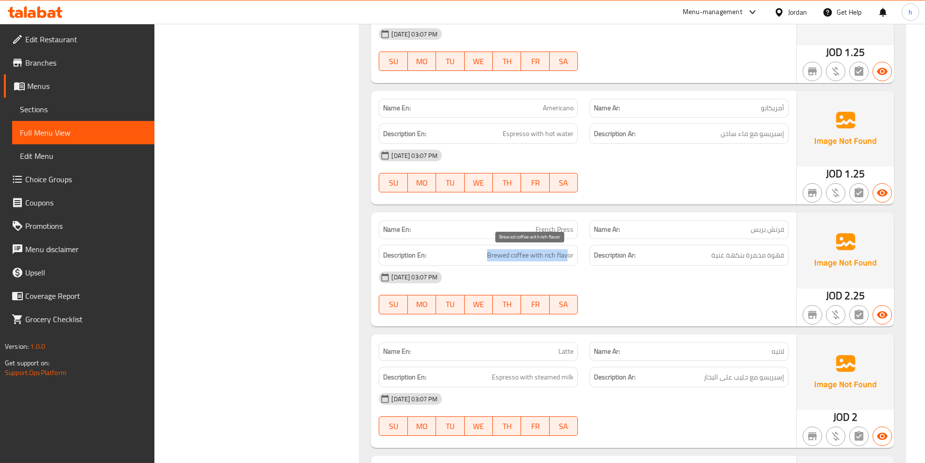
click at [567, 260] on span "Brewed coffee with rich flavor" at bounding box center [530, 255] width 86 height 12
drag, startPoint x: 756, startPoint y: 257, endPoint x: 761, endPoint y: 257, distance: 5.3
click at [761, 257] on span "قهوة مخمرة بنكهة غنية" at bounding box center [747, 255] width 73 height 12
click at [666, 281] on div "[DATE] 03:07 PM" at bounding box center [583, 277] width 421 height 23
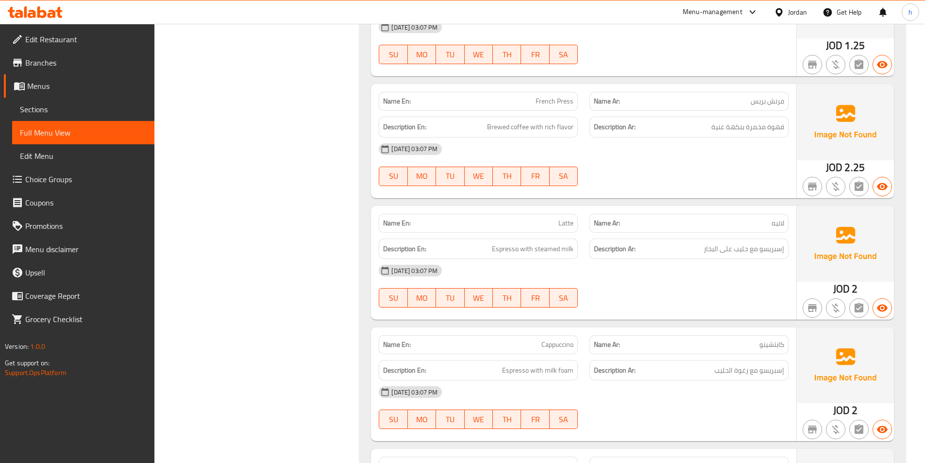
scroll to position [4856, 0]
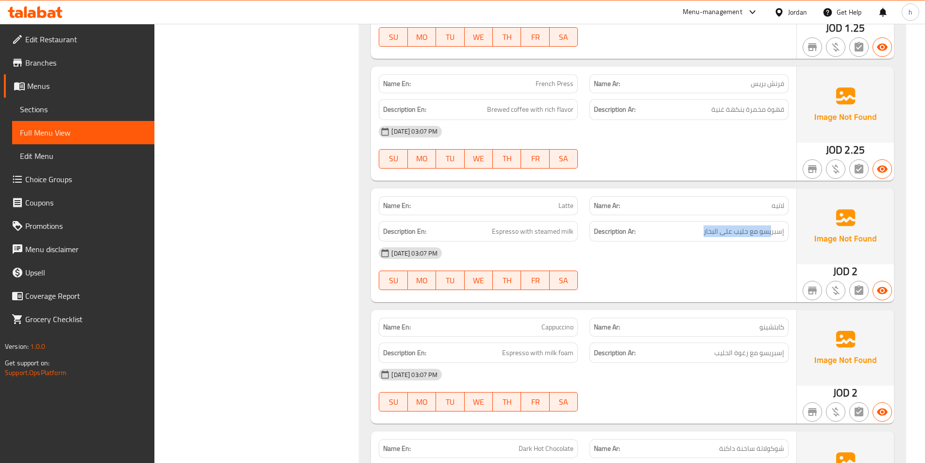
drag, startPoint x: 770, startPoint y: 230, endPoint x: 695, endPoint y: 228, distance: 74.8
click at [695, 228] on h6 "Description Ar: إسبريسو مع حليب على البخار" at bounding box center [689, 231] width 190 height 12
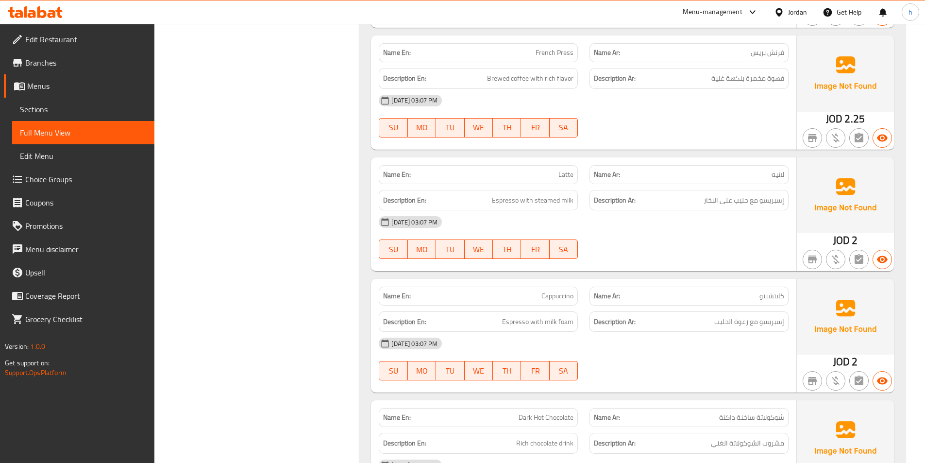
scroll to position [4904, 0]
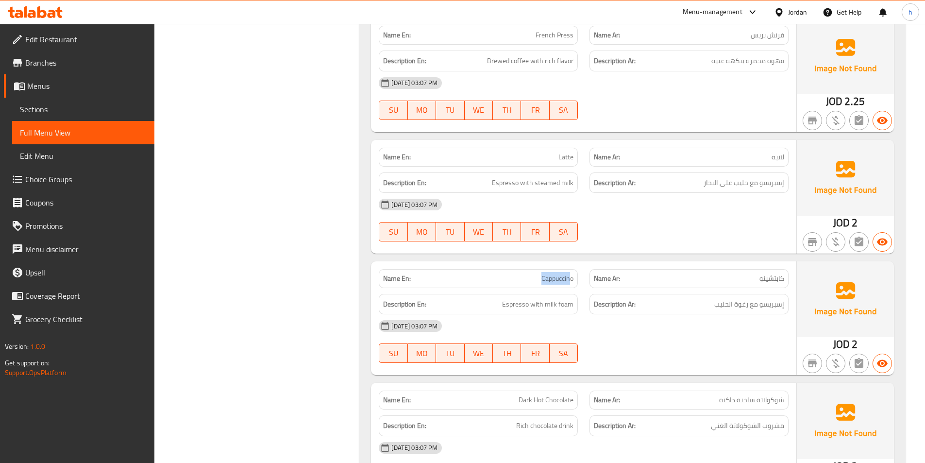
drag, startPoint x: 535, startPoint y: 283, endPoint x: 578, endPoint y: 279, distance: 43.4
click at [576, 280] on div "Name En: Cappuccino" at bounding box center [478, 278] width 199 height 19
click at [680, 275] on p "Name Ar: كابتشينو" at bounding box center [689, 278] width 190 height 10
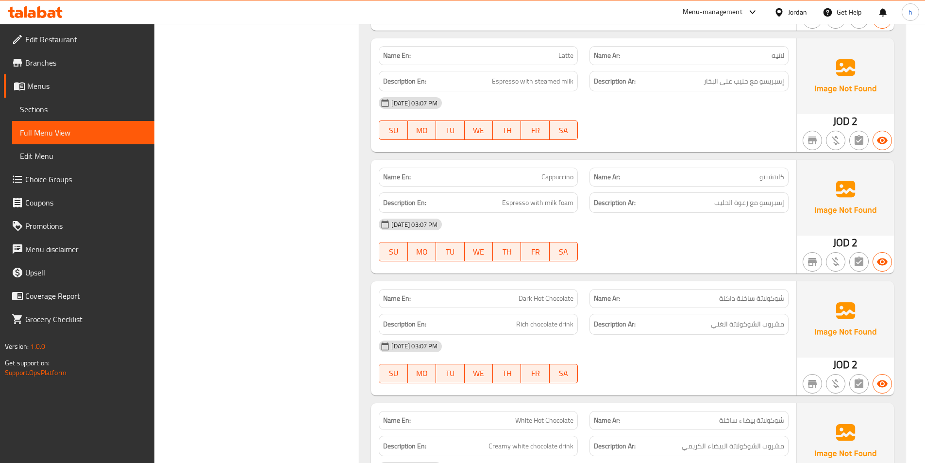
scroll to position [5050, 0]
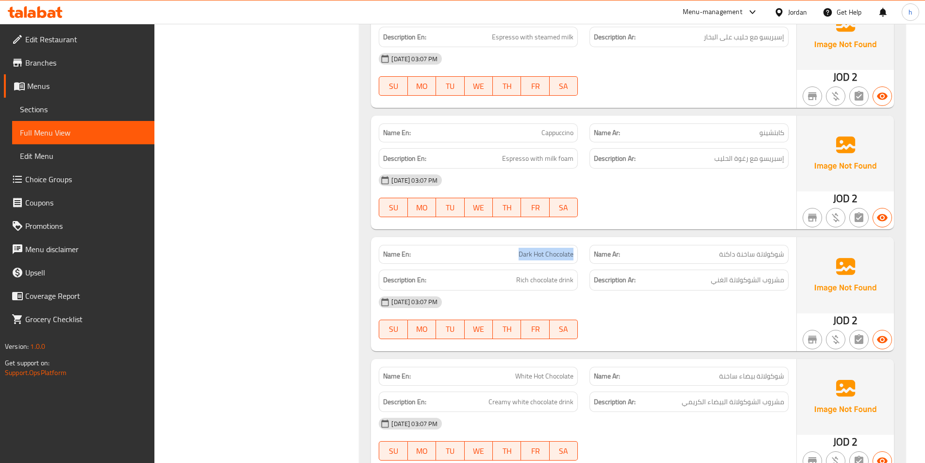
drag, startPoint x: 512, startPoint y: 259, endPoint x: 579, endPoint y: 259, distance: 66.5
click at [579, 259] on div "Name En: Dark Hot Chocolate" at bounding box center [478, 254] width 211 height 31
drag, startPoint x: 719, startPoint y: 256, endPoint x: 787, endPoint y: 254, distance: 68.5
click at [787, 254] on div "Name Ar: شوكولاتة ساخنة داكنة" at bounding box center [688, 254] width 199 height 19
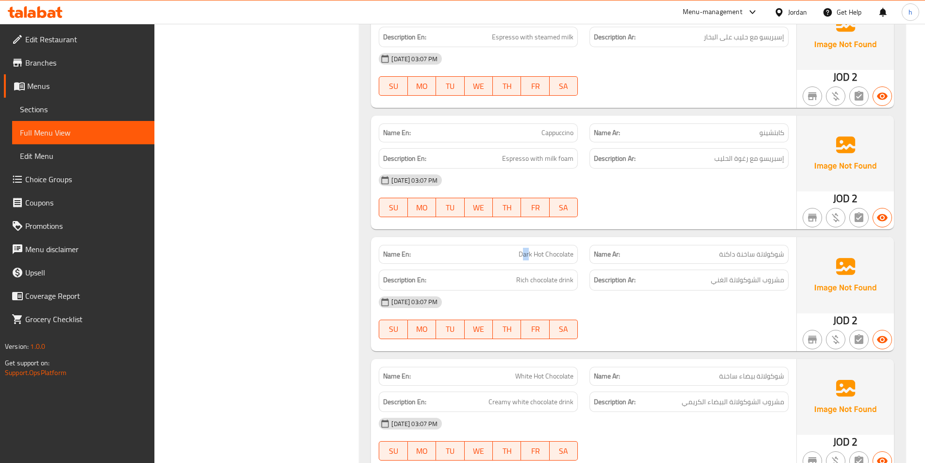
drag, startPoint x: 523, startPoint y: 252, endPoint x: 529, endPoint y: 252, distance: 5.8
click at [529, 252] on span "Dark Hot Chocolate" at bounding box center [546, 254] width 55 height 10
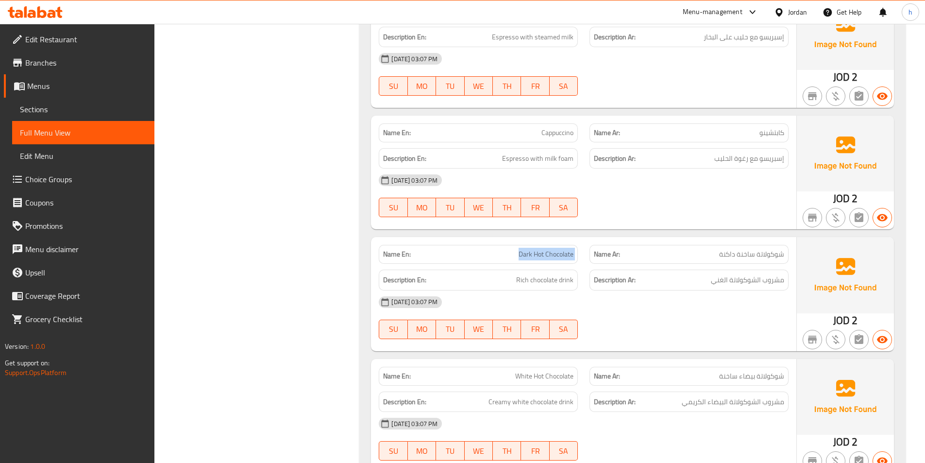
click at [529, 252] on span "Dark Hot Chocolate" at bounding box center [546, 254] width 55 height 10
drag, startPoint x: 517, startPoint y: 252, endPoint x: 535, endPoint y: 254, distance: 18.1
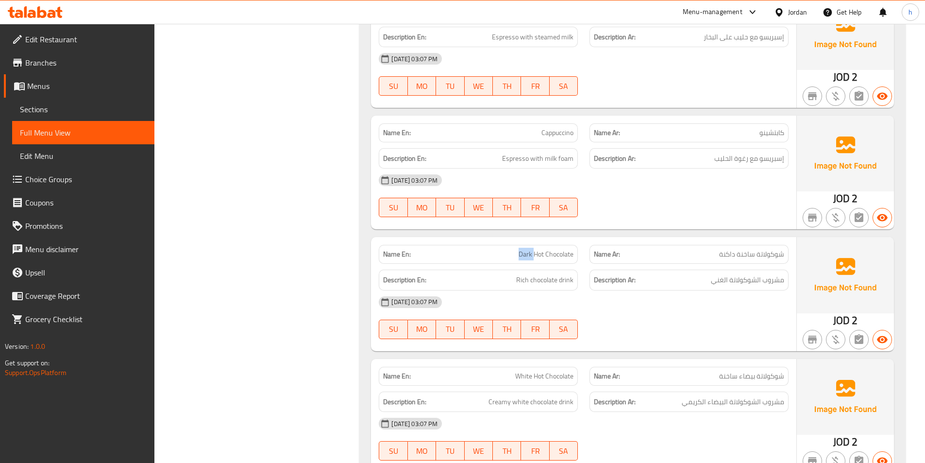
click at [535, 254] on p "Name En: Dark Hot Chocolate" at bounding box center [478, 254] width 190 height 10
click at [650, 321] on div "12-10-2025 03:07 PM SU MO TU WE TH FR SA" at bounding box center [583, 317] width 421 height 54
drag, startPoint x: 510, startPoint y: 279, endPoint x: 575, endPoint y: 284, distance: 65.2
click at [575, 284] on div "Description En: Rich chocolate drink" at bounding box center [478, 279] width 199 height 21
drag, startPoint x: 788, startPoint y: 284, endPoint x: 712, endPoint y: 283, distance: 75.8
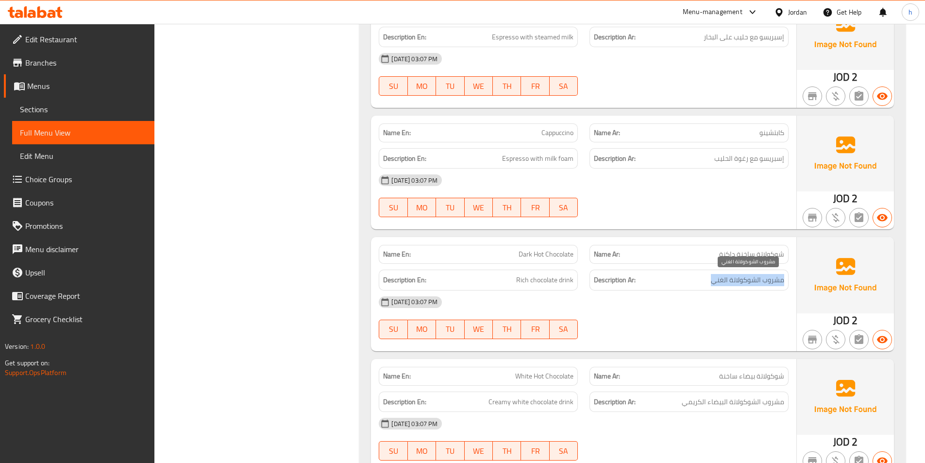
click at [712, 283] on div "Description Ar: مشروب الشوكولاتة الغني" at bounding box center [689, 280] width 211 height 33
click at [697, 296] on div "[DATE] 03:07 PM" at bounding box center [583, 301] width 421 height 23
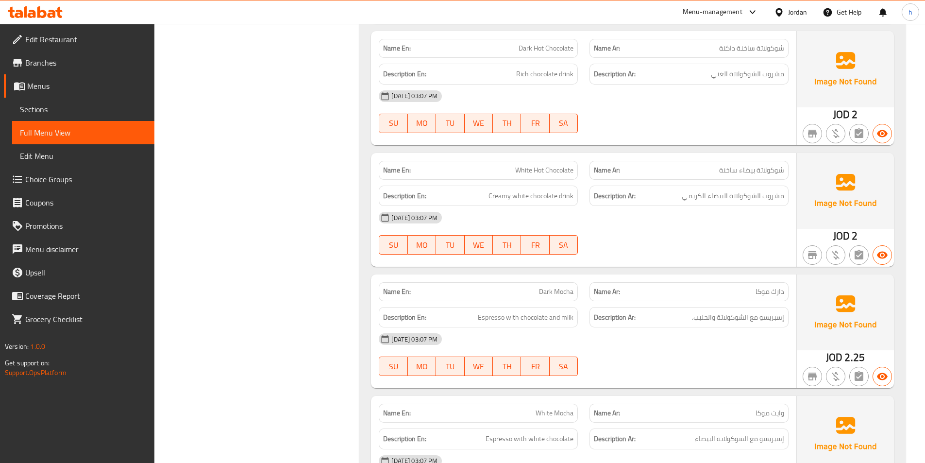
scroll to position [5293, 0]
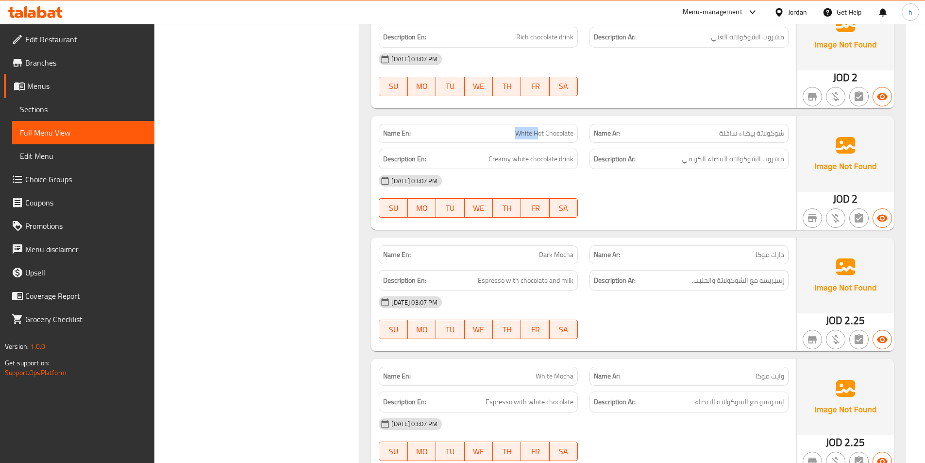
drag, startPoint x: 509, startPoint y: 134, endPoint x: 537, endPoint y: 135, distance: 27.7
click at [537, 135] on p "Name En: White Hot Chocolate" at bounding box center [478, 133] width 190 height 10
drag, startPoint x: 482, startPoint y: 159, endPoint x: 574, endPoint y: 163, distance: 92.4
click at [573, 163] on h6 "Description En: Creamy white chocolate drink" at bounding box center [478, 159] width 190 height 12
click at [769, 165] on div "Description Ar: مشروب الشوكولاتة البيضاء الكريمي" at bounding box center [688, 159] width 199 height 21
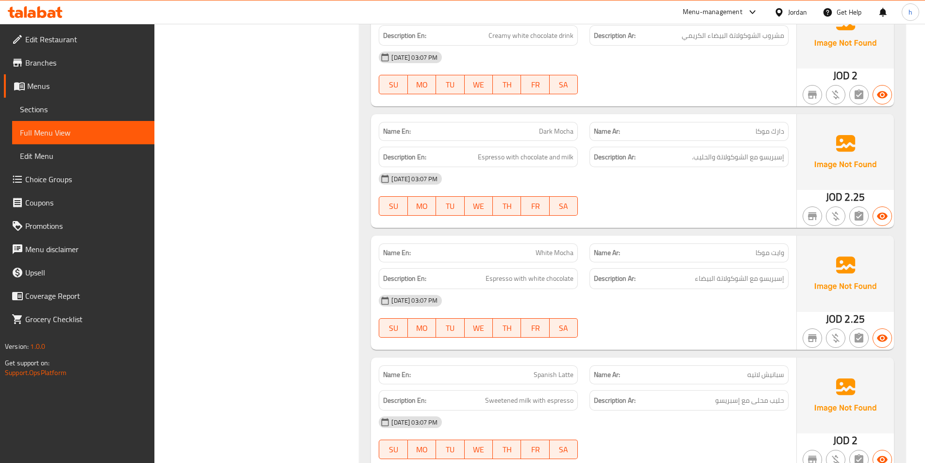
scroll to position [5438, 0]
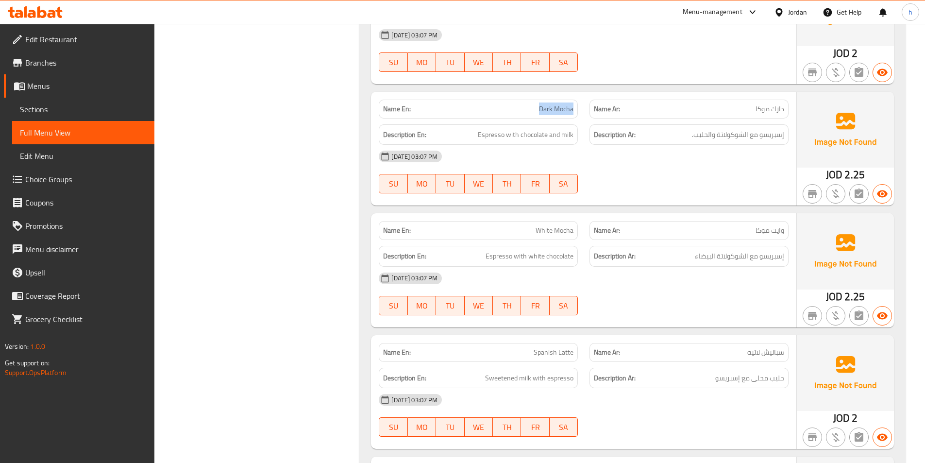
drag, startPoint x: 527, startPoint y: 108, endPoint x: 577, endPoint y: 114, distance: 50.4
click at [577, 114] on div "Name En: Dark Mocha" at bounding box center [478, 109] width 199 height 19
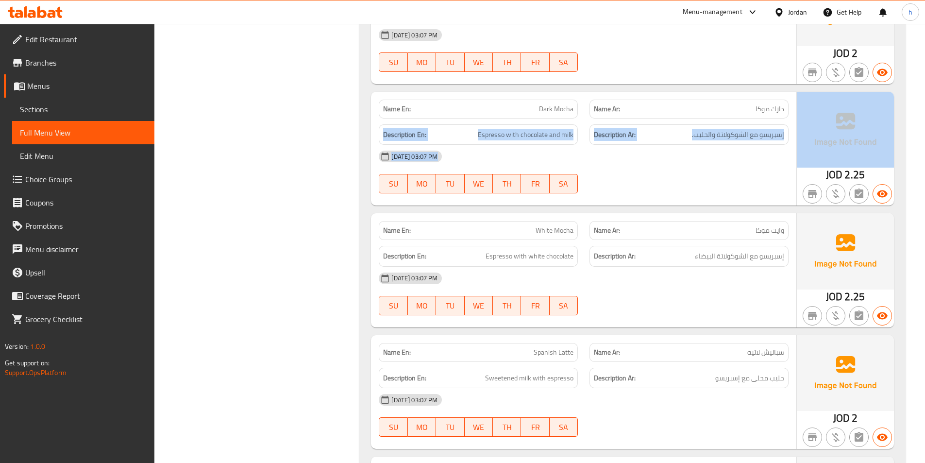
drag, startPoint x: 731, startPoint y: 110, endPoint x: 802, endPoint y: 110, distance: 70.9
click at [802, 110] on div "Name En: Dark Mocha Name Ar: دارك موكا Description En: Espresso with chocolate …" at bounding box center [632, 149] width 523 height 114
click at [774, 126] on div "Description Ar: إسبريسو مع الشوكولاتة والحليب." at bounding box center [688, 134] width 199 height 21
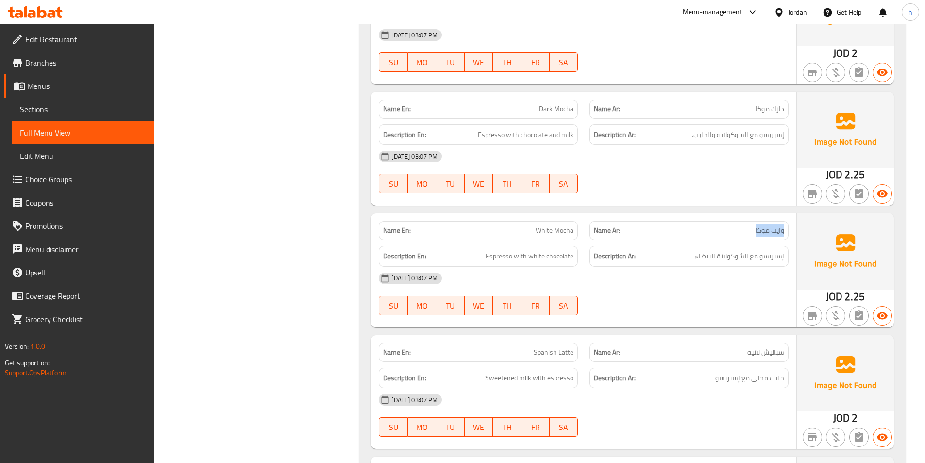
drag, startPoint x: 783, startPoint y: 227, endPoint x: 740, endPoint y: 230, distance: 43.3
click at [740, 230] on p "Name Ar: وايت موكا" at bounding box center [689, 230] width 190 height 10
drag, startPoint x: 526, startPoint y: 227, endPoint x: 583, endPoint y: 234, distance: 57.7
click at [583, 234] on div "Name En: White Mocha" at bounding box center [478, 230] width 211 height 31
drag, startPoint x: 478, startPoint y: 253, endPoint x: 573, endPoint y: 260, distance: 95.4
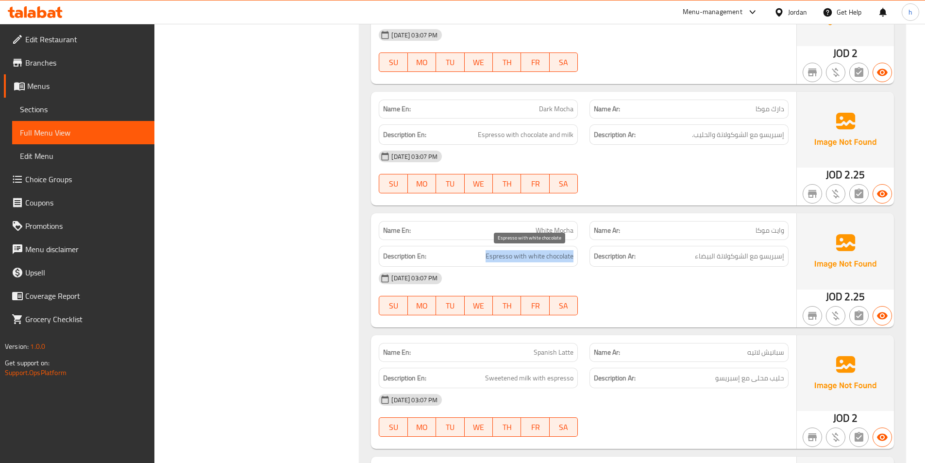
click at [573, 260] on h6 "Description En: Espresso with white chocolate" at bounding box center [478, 256] width 190 height 12
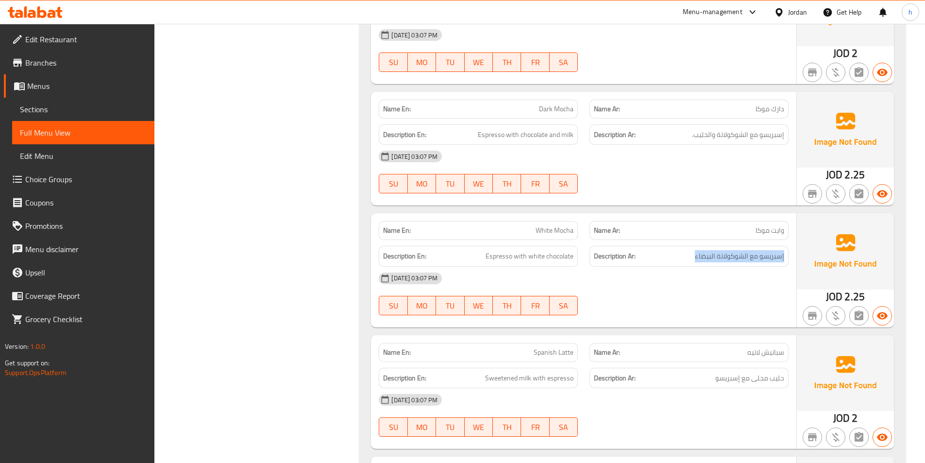
drag, startPoint x: 788, startPoint y: 258, endPoint x: 683, endPoint y: 253, distance: 105.5
click at [683, 253] on div "Description Ar: إسبريسو مع الشوكولاتة البيضاء" at bounding box center [688, 256] width 199 height 21
click at [681, 277] on div "[DATE] 03:07 PM" at bounding box center [583, 278] width 421 height 23
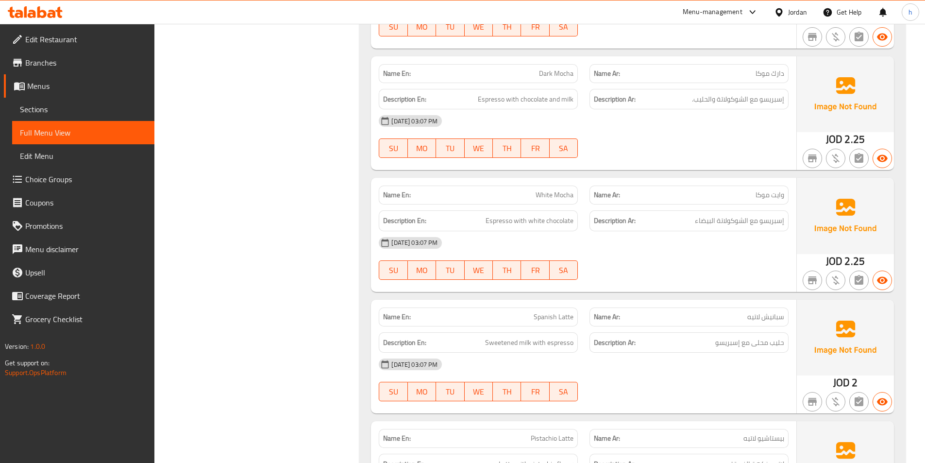
scroll to position [5535, 0]
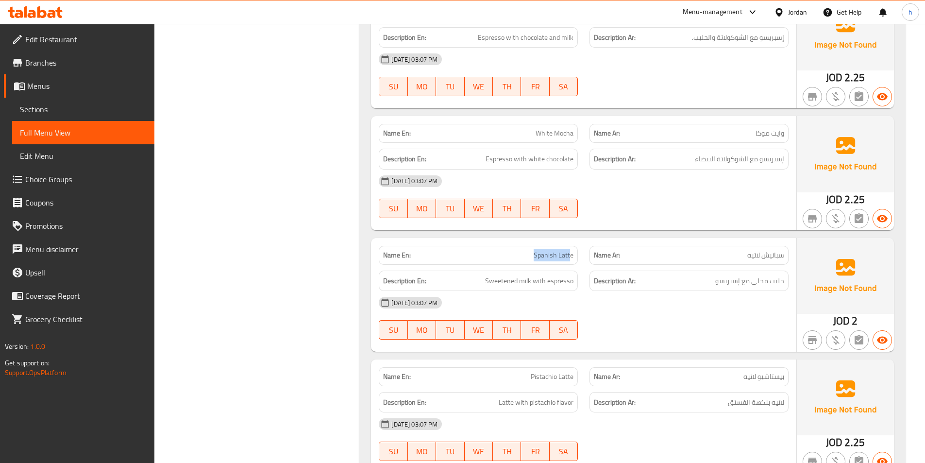
drag, startPoint x: 521, startPoint y: 256, endPoint x: 571, endPoint y: 260, distance: 49.6
click at [571, 260] on p "Name En: Spanish Latte" at bounding box center [478, 255] width 190 height 10
drag, startPoint x: 738, startPoint y: 261, endPoint x: 788, endPoint y: 262, distance: 50.0
click at [788, 262] on div "Name Ar: سبانيش لاتيه" at bounding box center [689, 255] width 211 height 31
click at [698, 296] on div "[DATE] 03:07 PM" at bounding box center [583, 302] width 421 height 23
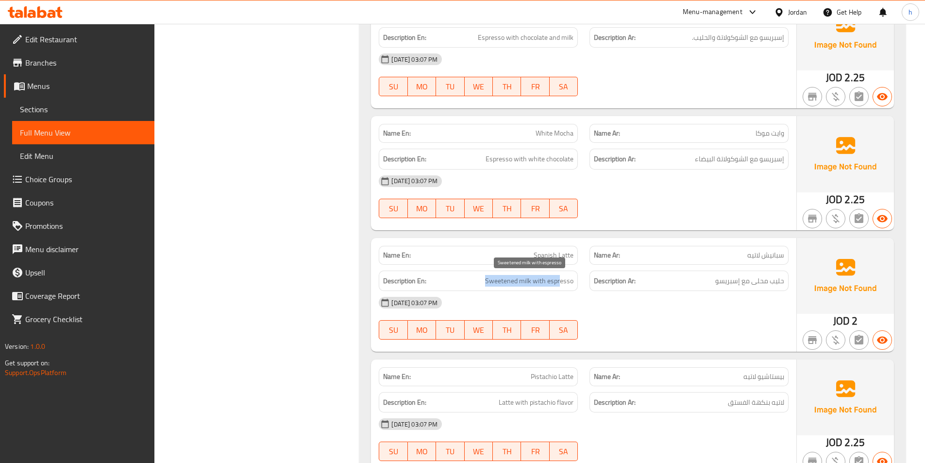
drag, startPoint x: 479, startPoint y: 282, endPoint x: 568, endPoint y: 286, distance: 89.0
click at [565, 286] on h6 "Description En: Sweetened milk with espresso" at bounding box center [478, 281] width 190 height 12
click at [741, 289] on div "Description Ar: حليب محلى مع إسبريسو" at bounding box center [688, 280] width 199 height 21
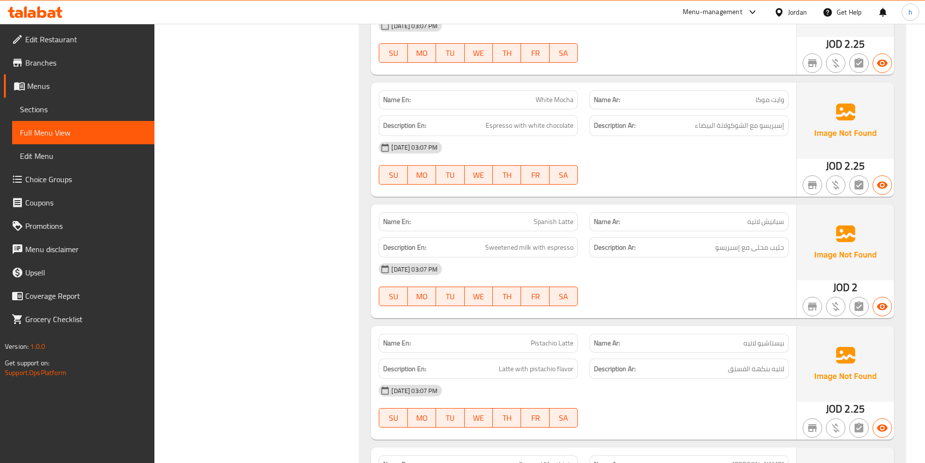
scroll to position [5681, 0]
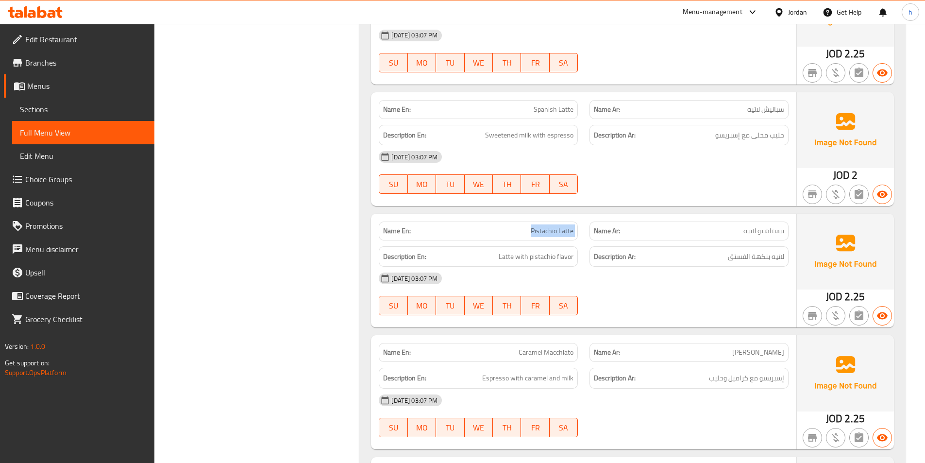
drag, startPoint x: 519, startPoint y: 230, endPoint x: 623, endPoint y: 236, distance: 104.1
click at [594, 234] on div "Name En: Pistachio Latte Name Ar: بيستاشيو لاتيه" at bounding box center [583, 231] width 421 height 31
drag, startPoint x: 702, startPoint y: 244, endPoint x: 756, endPoint y: 245, distance: 54.4
click at [756, 245] on div "Description Ar: لاتيه بنكهة الفستق" at bounding box center [689, 256] width 211 height 33
click at [758, 268] on div "[DATE] 03:07 PM" at bounding box center [583, 278] width 421 height 23
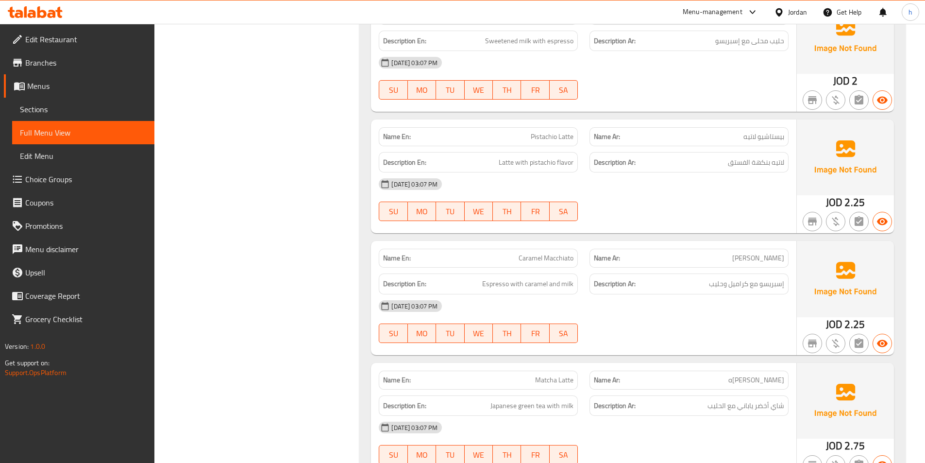
scroll to position [5778, 0]
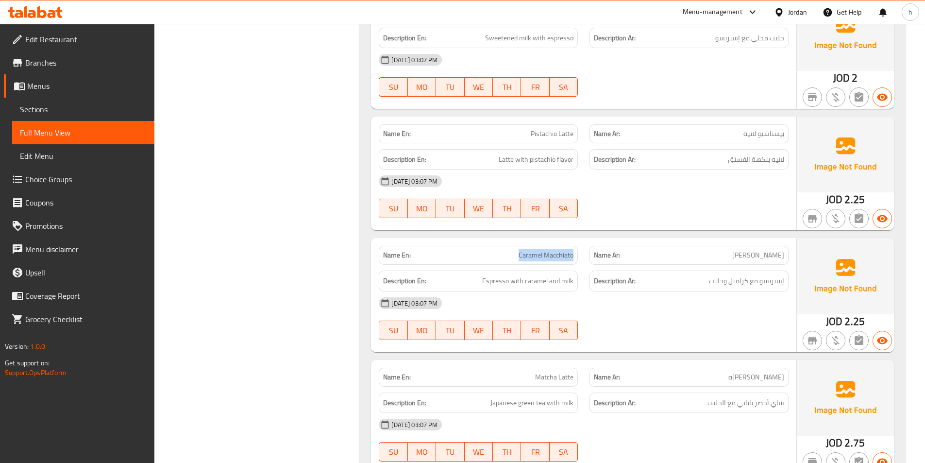
drag, startPoint x: 518, startPoint y: 257, endPoint x: 580, endPoint y: 257, distance: 62.2
click at [580, 257] on div "Name En: Caramel Macchiato" at bounding box center [478, 255] width 211 height 31
drag, startPoint x: 730, startPoint y: 257, endPoint x: 790, endPoint y: 254, distance: 60.3
click at [790, 254] on div "Name Ar: كراميل ماكياتو" at bounding box center [689, 255] width 211 height 31
click at [777, 281] on span "إسبريسو مع كراميل وحليب" at bounding box center [746, 281] width 75 height 12
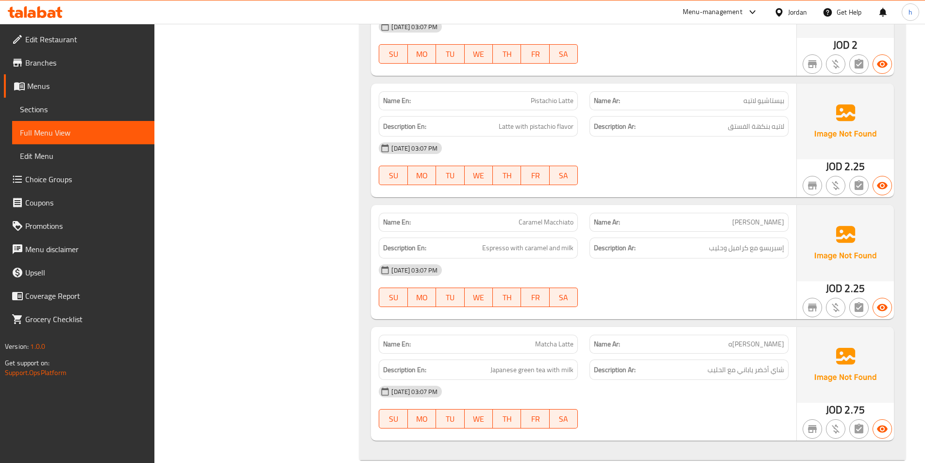
scroll to position [5828, 0]
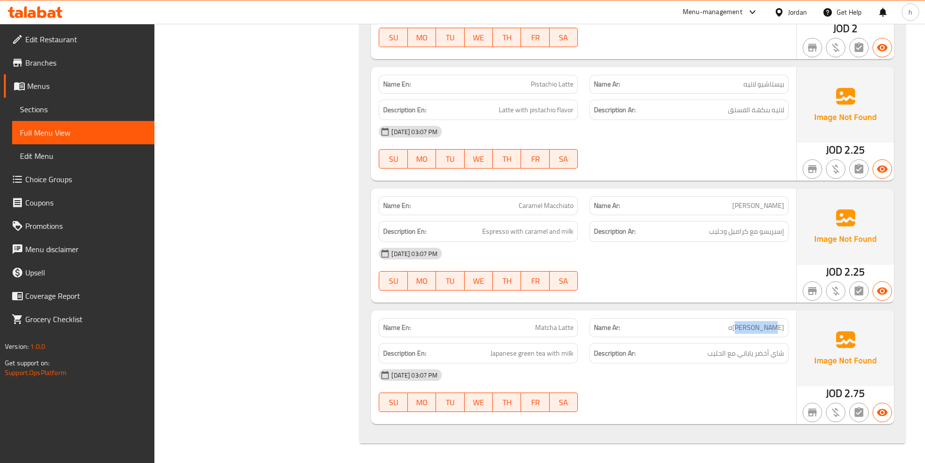
click at [781, 323] on p "Name Ar: ماتشا لاتيه" at bounding box center [689, 327] width 190 height 10
drag, startPoint x: 562, startPoint y: 334, endPoint x: 572, endPoint y: 334, distance: 9.7
click at [572, 334] on div "Name En: Matcha Latte" at bounding box center [478, 327] width 199 height 19
drag, startPoint x: 486, startPoint y: 357, endPoint x: 622, endPoint y: 368, distance: 135.9
click at [606, 368] on div "Name En: Matcha Latte Name Ar: ماتشا لاتيه Description En: Japanese green tea w…" at bounding box center [583, 367] width 425 height 114
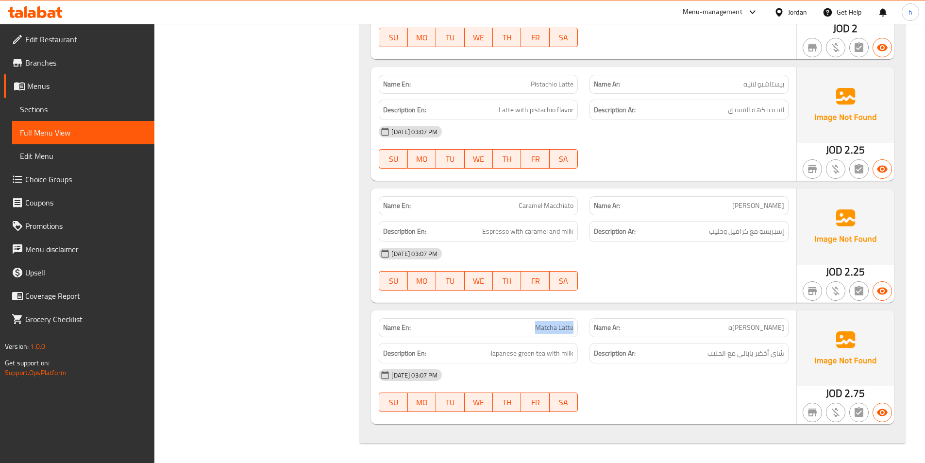
click at [696, 360] on div "Description Ar: شاي أخضر ياباني مع الحليب" at bounding box center [688, 353] width 199 height 21
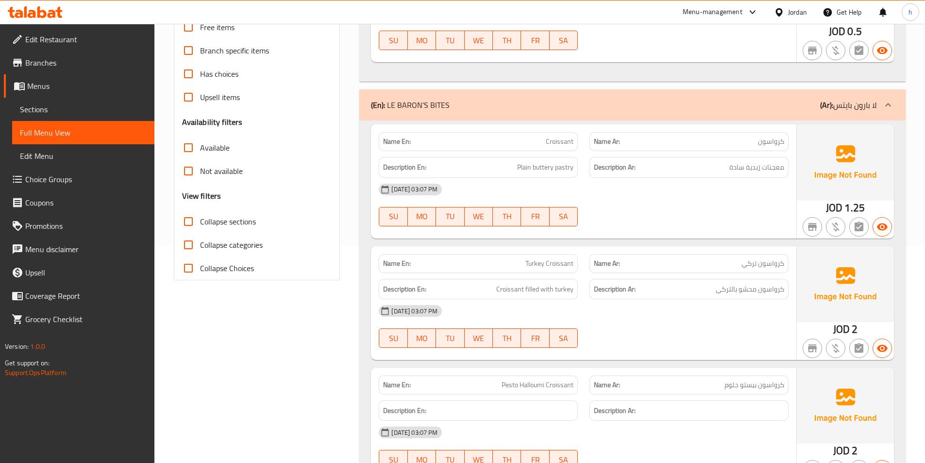
scroll to position [0, 0]
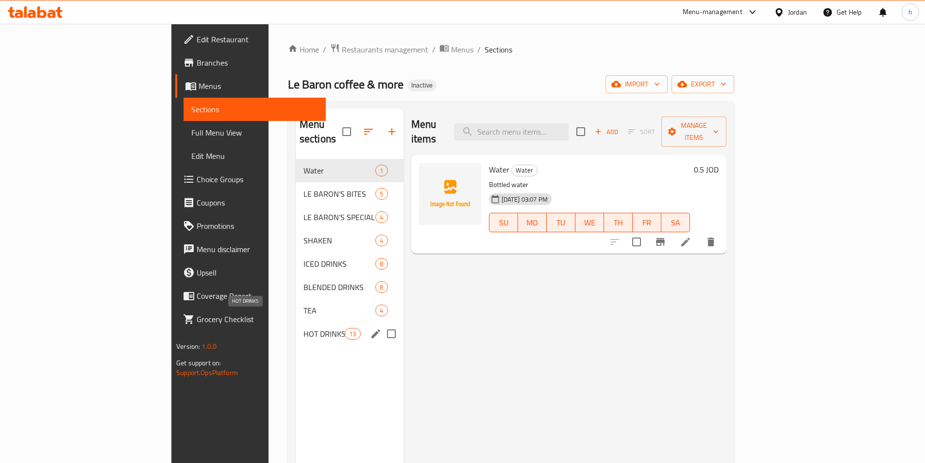
click at [303, 328] on span "HOT DRINKS" at bounding box center [323, 334] width 41 height 12
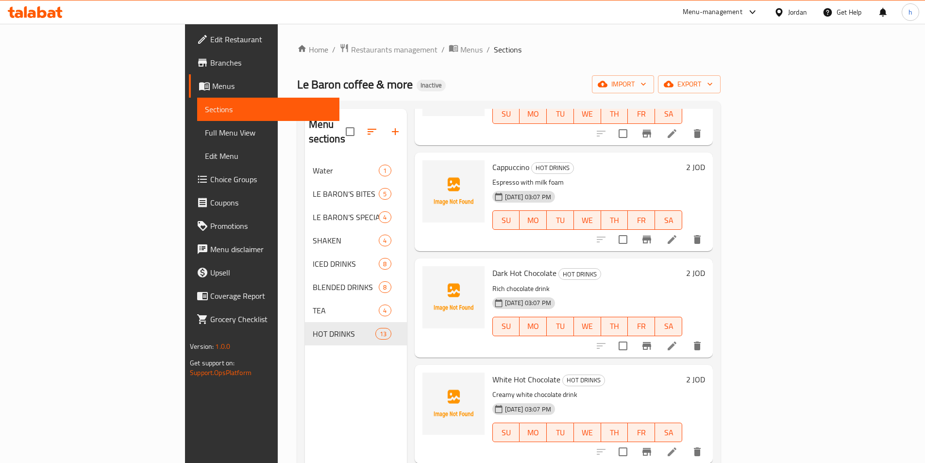
scroll to position [437, 0]
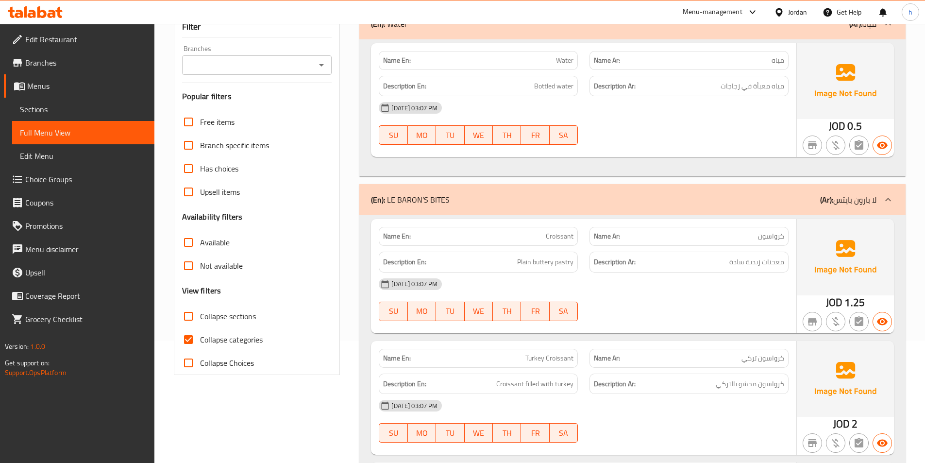
scroll to position [291, 0]
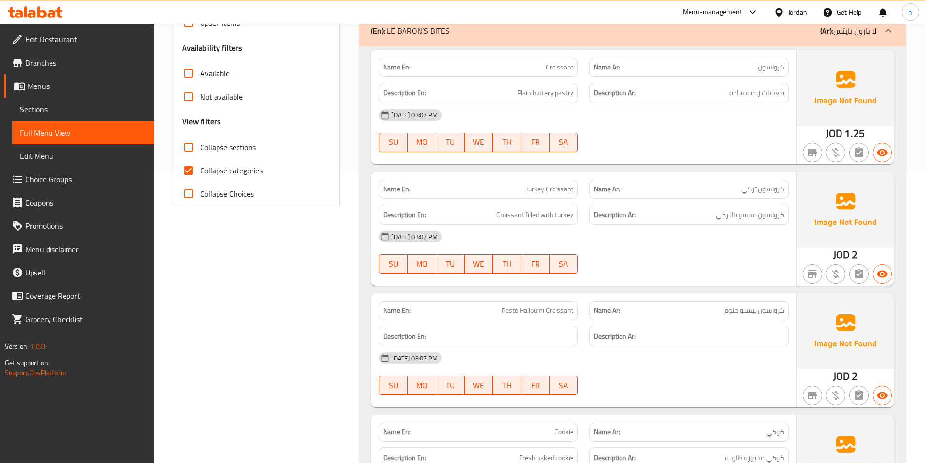
click at [188, 172] on input "Collapse categories" at bounding box center [188, 170] width 23 height 23
checkbox input "false"
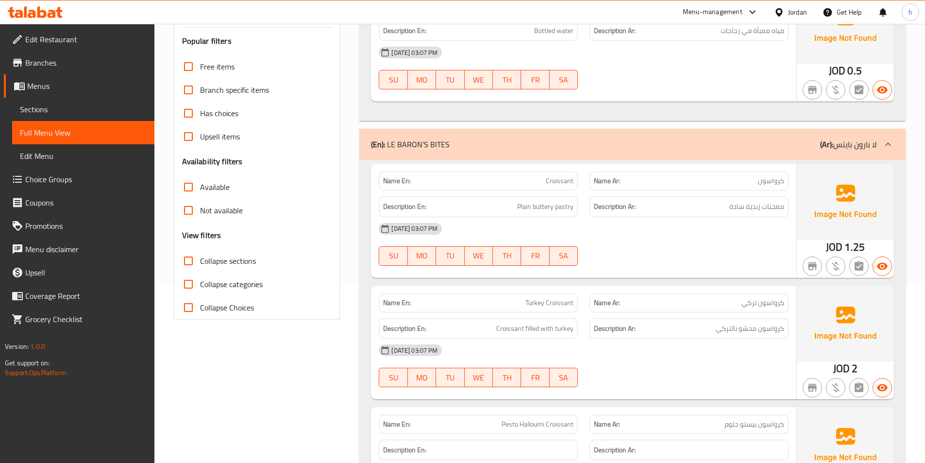
scroll to position [0, 0]
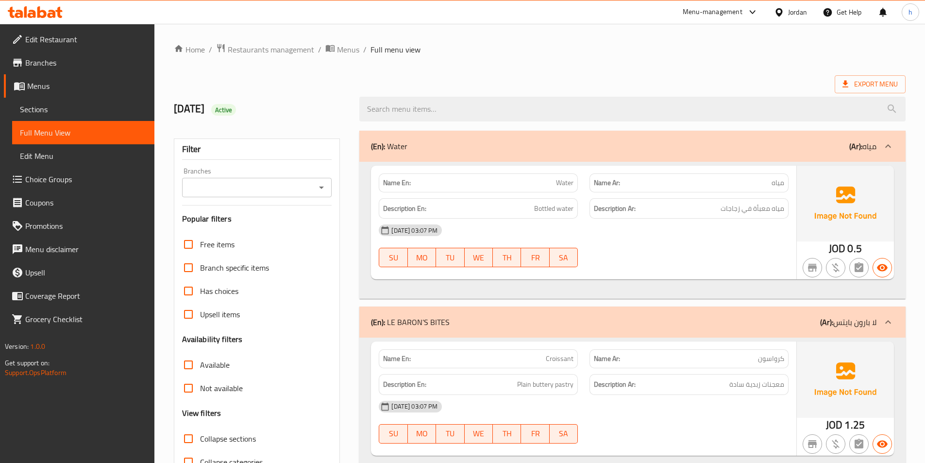
click at [64, 109] on span "Sections" at bounding box center [83, 109] width 127 height 12
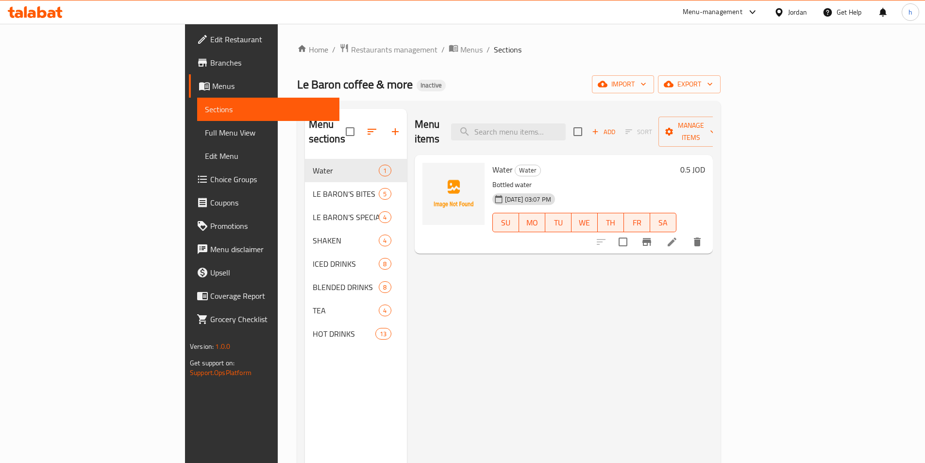
click at [721, 52] on ol "Home / Restaurants management / Menus / Sections" at bounding box center [508, 49] width 423 height 13
click at [713, 78] on span "export" at bounding box center [689, 84] width 47 height 12
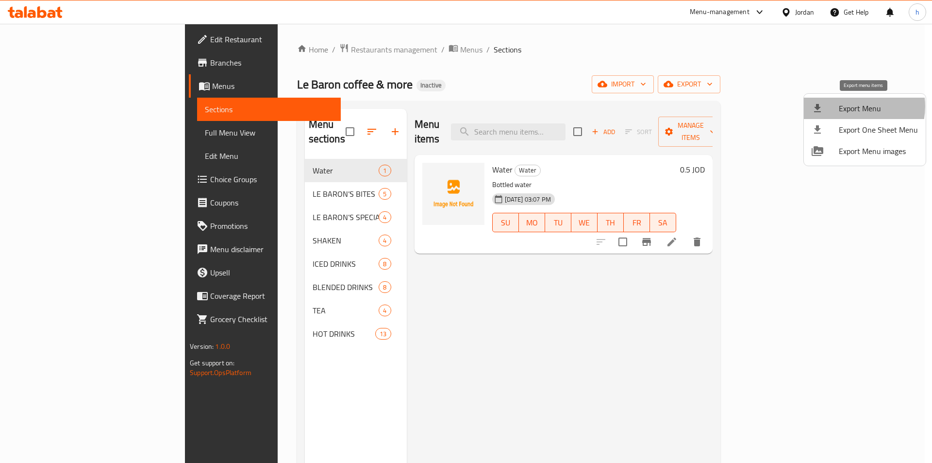
click at [852, 106] on span "Export Menu" at bounding box center [878, 108] width 79 height 12
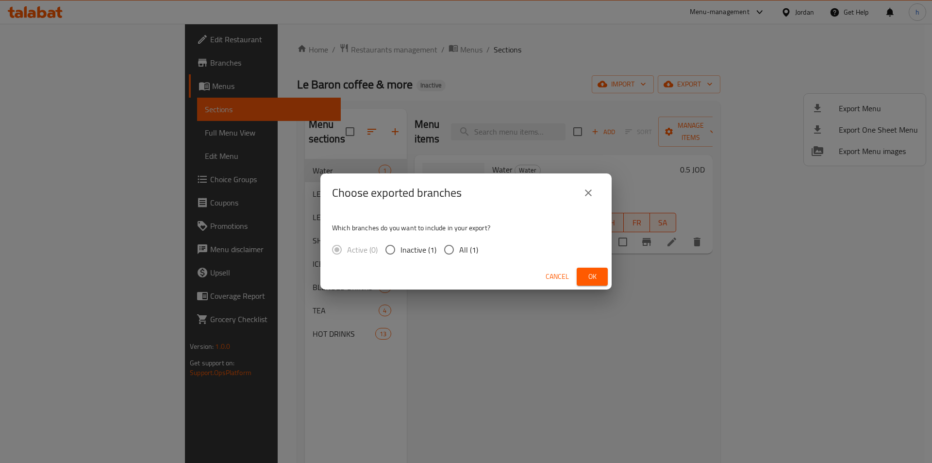
click at [453, 247] on input "All (1)" at bounding box center [449, 249] width 20 height 20
radio input "true"
click at [589, 275] on span "Ok" at bounding box center [593, 276] width 16 height 12
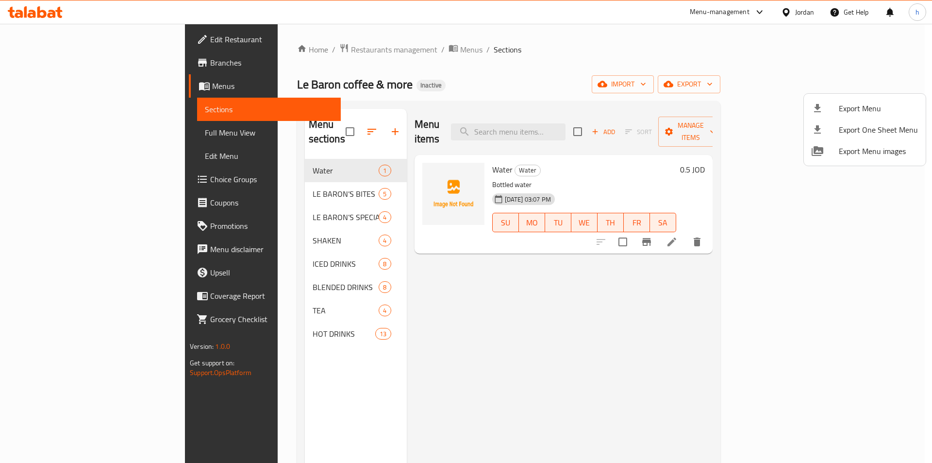
click at [460, 84] on div at bounding box center [466, 231] width 932 height 463
